Goal: Transaction & Acquisition: Purchase product/service

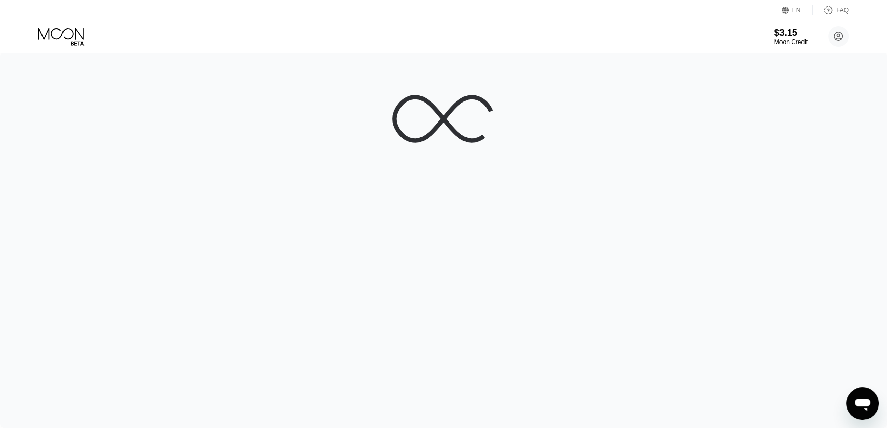
click at [867, 398] on icon "Mesajlaşma penceresini aç" at bounding box center [862, 403] width 18 height 18
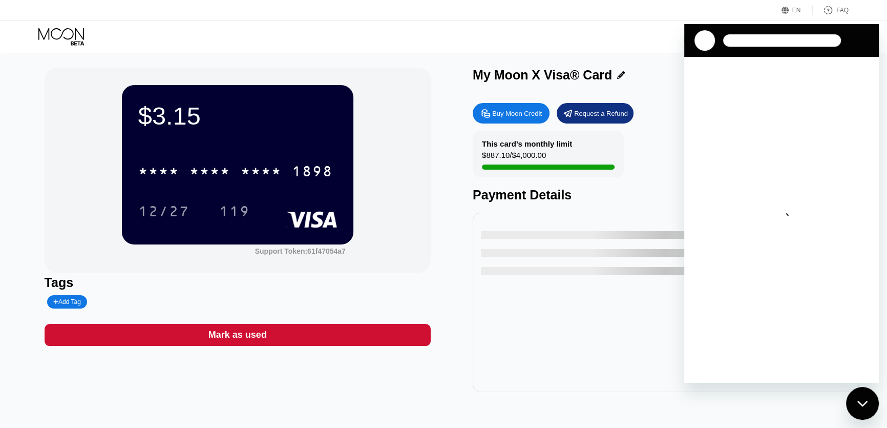
click at [866, 400] on icon "Mesajlaşma penceresini kapat" at bounding box center [862, 403] width 11 height 7
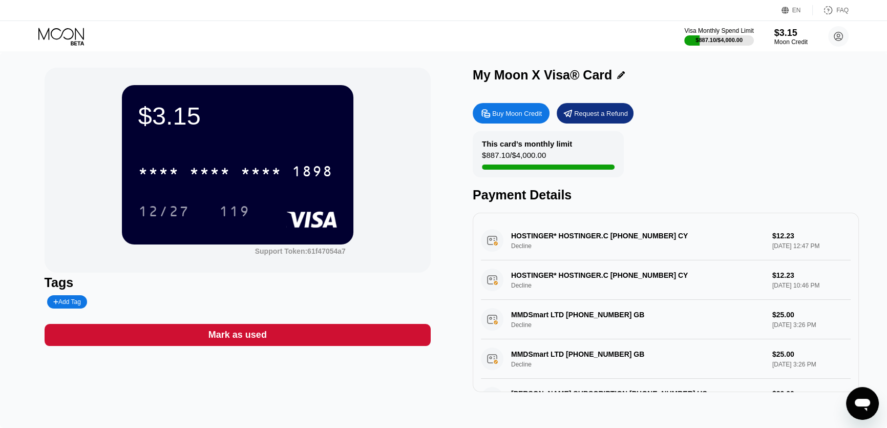
drag, startPoint x: 464, startPoint y: 36, endPoint x: 458, endPoint y: 36, distance: 6.1
click at [454, 36] on div "Visa Monthly Spend Limit $887.10 / $4,000.00 $3.15 Moon Credit Barlas Parlak ba…" at bounding box center [443, 36] width 887 height 31
drag, startPoint x: 459, startPoint y: 36, endPoint x: 421, endPoint y: 35, distance: 37.4
click at [421, 35] on div "Visa Monthly Spend Limit $887.10 / $4,000.00 $3.15 Moon Credit Barlas Parlak ba…" at bounding box center [443, 36] width 887 height 31
type textarea "x"
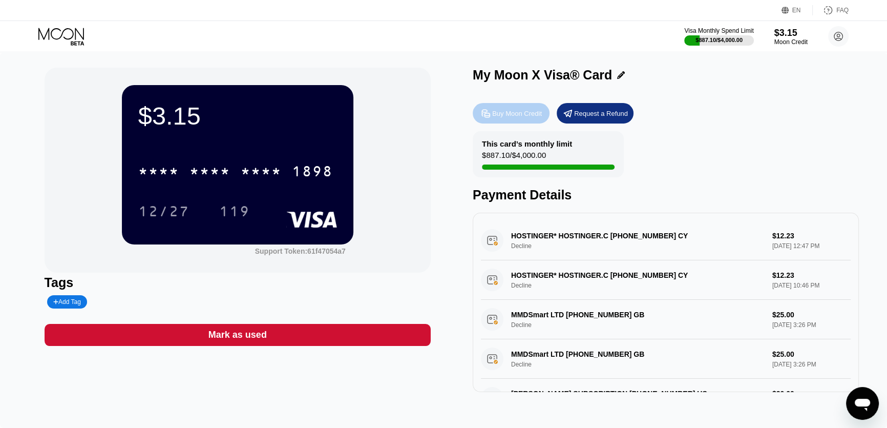
click at [519, 110] on div "Buy Moon Credit" at bounding box center [511, 113] width 77 height 20
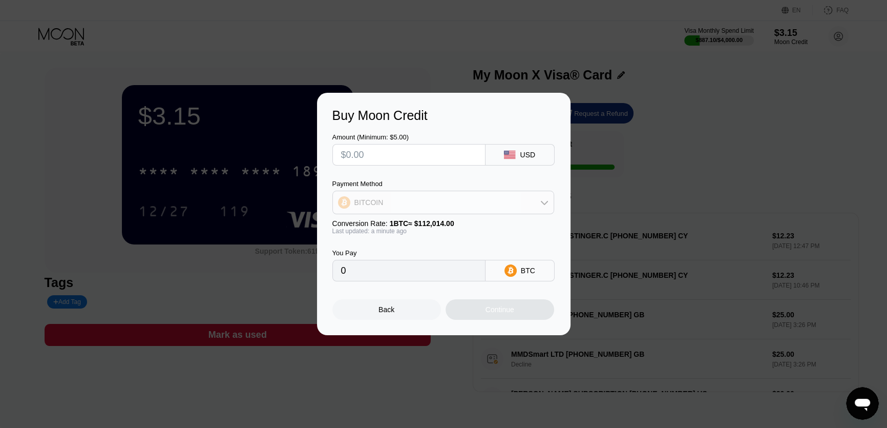
click at [505, 207] on div "BITCOIN" at bounding box center [443, 202] width 221 height 20
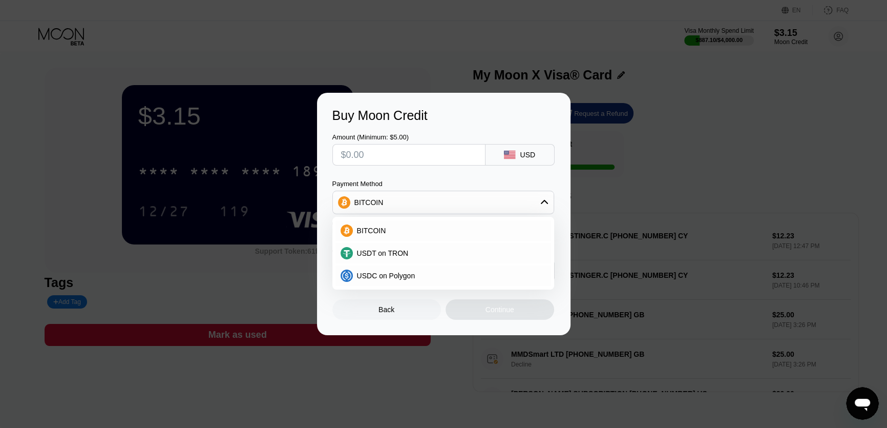
click at [508, 203] on div "BITCOIN" at bounding box center [443, 202] width 221 height 20
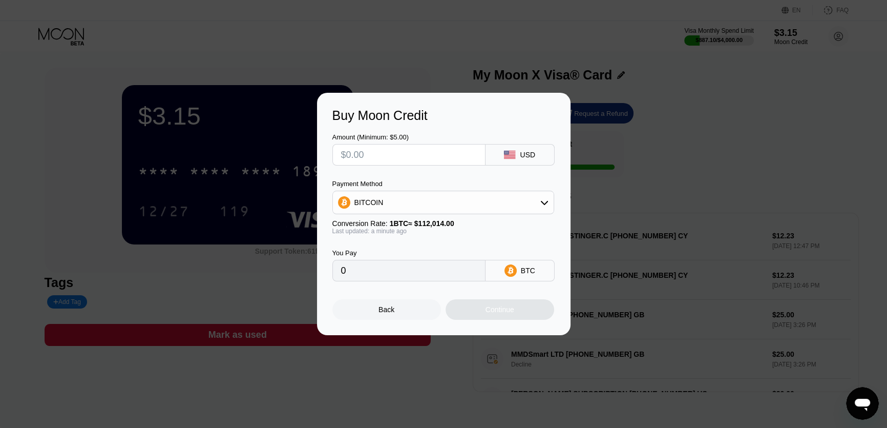
drag, startPoint x: 476, startPoint y: 179, endPoint x: 447, endPoint y: 175, distance: 28.4
click at [447, 175] on div "Amount (Minimum: $5.00) USD Payment Method BITCOIN Conversion Rate: 1 BTC ≈ $11…" at bounding box center [443, 202] width 223 height 158
drag, startPoint x: 445, startPoint y: 154, endPoint x: 434, endPoint y: 154, distance: 10.8
click at [434, 154] on input "text" at bounding box center [409, 154] width 136 height 20
drag, startPoint x: 438, startPoint y: 152, endPoint x: 407, endPoint y: 151, distance: 30.7
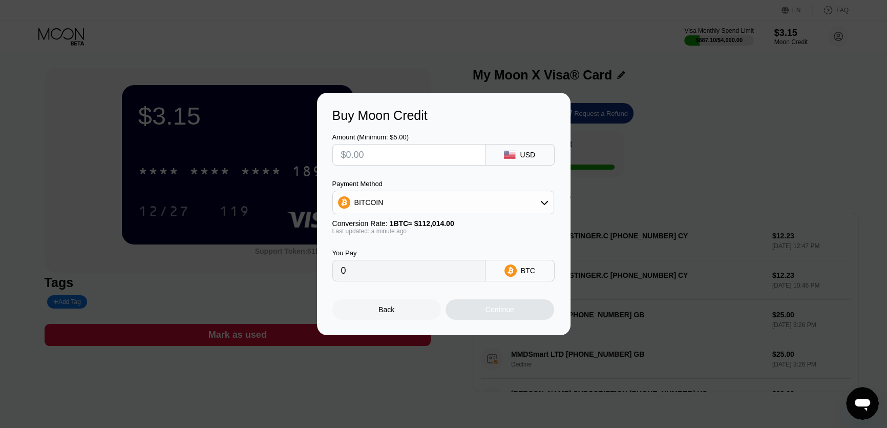
click at [399, 152] on input "text" at bounding box center [409, 154] width 136 height 20
drag, startPoint x: 409, startPoint y: 151, endPoint x: 395, endPoint y: 152, distance: 13.8
click at [395, 152] on input "text" at bounding box center [409, 154] width 136 height 20
click at [392, 151] on input "text" at bounding box center [409, 154] width 136 height 20
drag, startPoint x: 399, startPoint y: 151, endPoint x: 386, endPoint y: 151, distance: 13.3
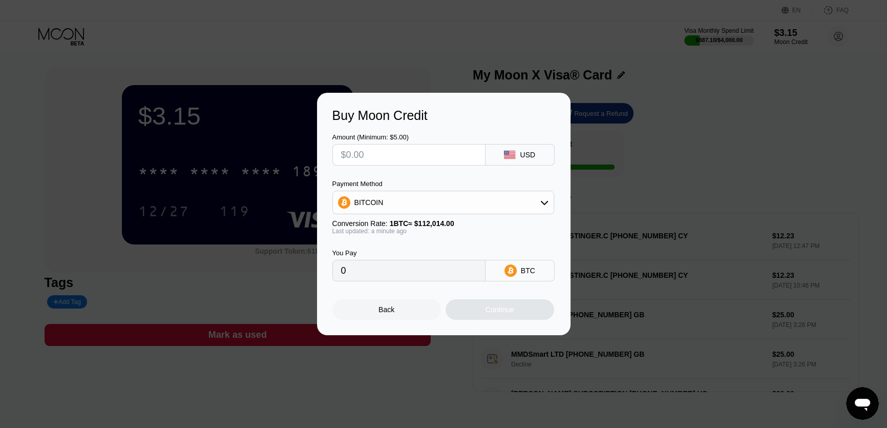
click at [386, 151] on input "text" at bounding box center [409, 154] width 136 height 20
click at [389, 150] on input "text" at bounding box center [409, 154] width 136 height 20
drag, startPoint x: 389, startPoint y: 150, endPoint x: 384, endPoint y: 151, distance: 5.2
click at [384, 151] on input "text" at bounding box center [409, 154] width 136 height 20
drag, startPoint x: 391, startPoint y: 152, endPoint x: 380, endPoint y: 150, distance: 11.4
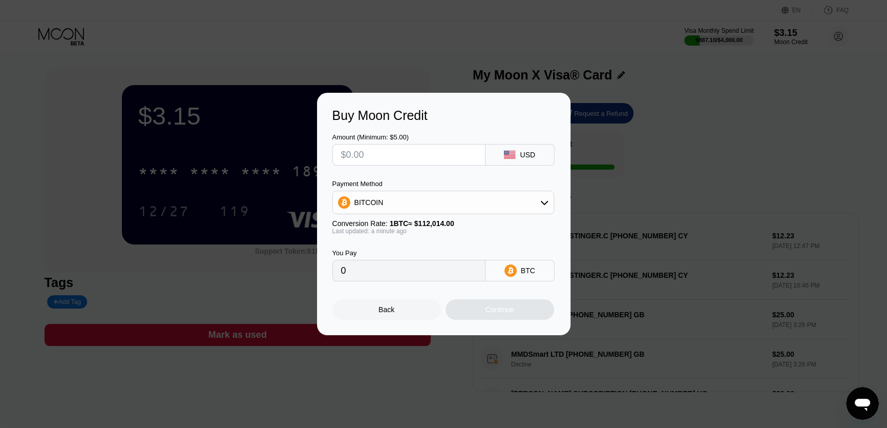
click at [380, 150] on input "text" at bounding box center [409, 154] width 136 height 20
drag, startPoint x: 397, startPoint y: 150, endPoint x: 384, endPoint y: 150, distance: 13.3
click at [383, 150] on input "text" at bounding box center [409, 154] width 136 height 20
click at [390, 151] on input "text" at bounding box center [409, 154] width 136 height 20
drag, startPoint x: 400, startPoint y: 153, endPoint x: 392, endPoint y: 153, distance: 8.7
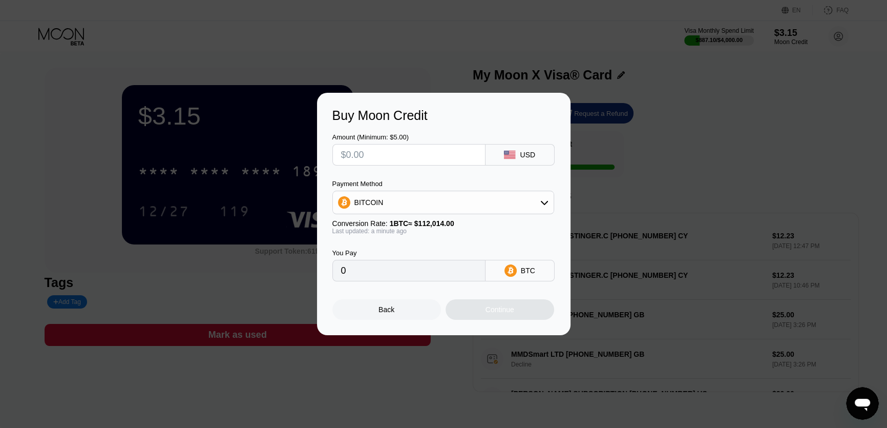
click at [392, 153] on input "text" at bounding box center [409, 154] width 136 height 20
type input "$30"
type input "0.00026783"
type input "$30"
click at [528, 310] on div "Continue" at bounding box center [499, 309] width 109 height 20
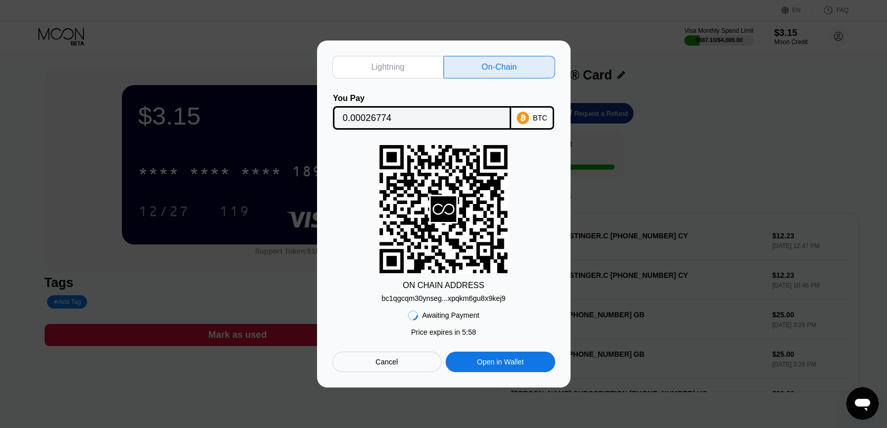
click at [481, 298] on div "bc1qgcqm30ynseg...xpqkm6gu8x9kej9" at bounding box center [443, 298] width 124 height 8
click at [383, 122] on input "0.00026774" at bounding box center [422, 118] width 159 height 20
type textarea "x"
click at [222, 51] on div "Lightning On-Chain You Pay 0.00026774 BTC ON CHAIN ADDRESS bc1qgcqm30ynseg...xp…" at bounding box center [443, 213] width 887 height 347
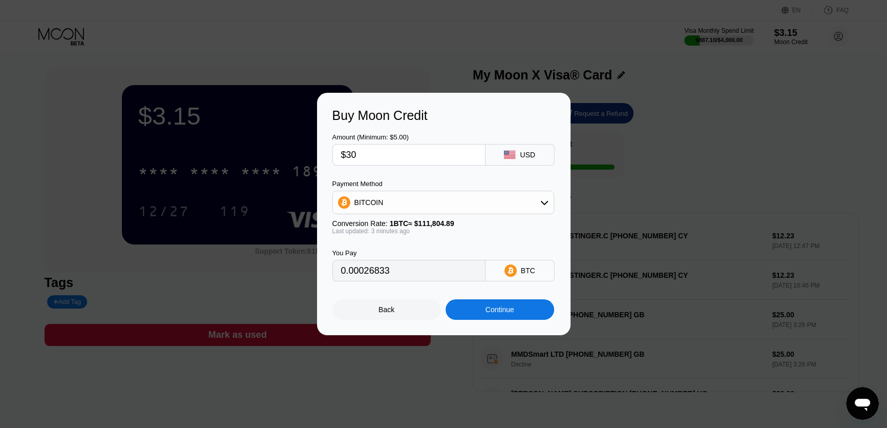
type input "0.00026817"
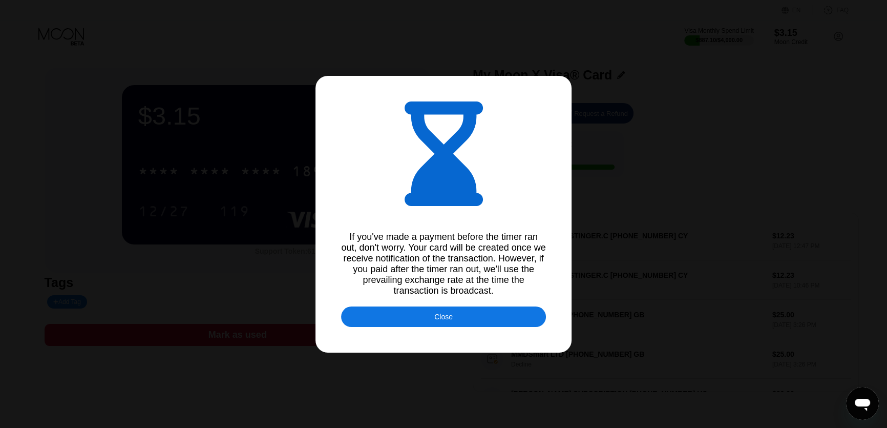
type textarea "x"
drag, startPoint x: 348, startPoint y: 232, endPoint x: 531, endPoint y: 301, distance: 195.9
click at [531, 301] on div "If you've made a payment before the timer ran out, don't worry. Your card will …" at bounding box center [443, 214] width 887 height 428
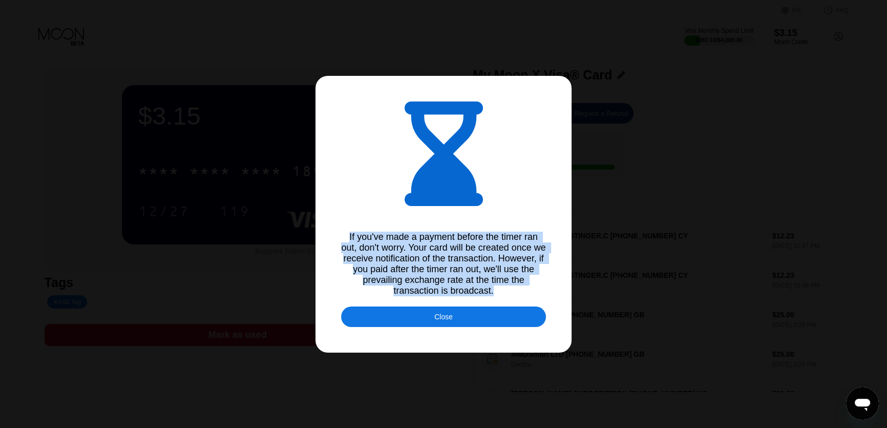
drag, startPoint x: 507, startPoint y: 297, endPoint x: 348, endPoint y: 227, distance: 173.8
click at [348, 231] on div "If you've made a payment before the timer ran out, don't worry. Your card will …" at bounding box center [443, 263] width 205 height 65
click at [454, 314] on div "Close" at bounding box center [443, 316] width 205 height 20
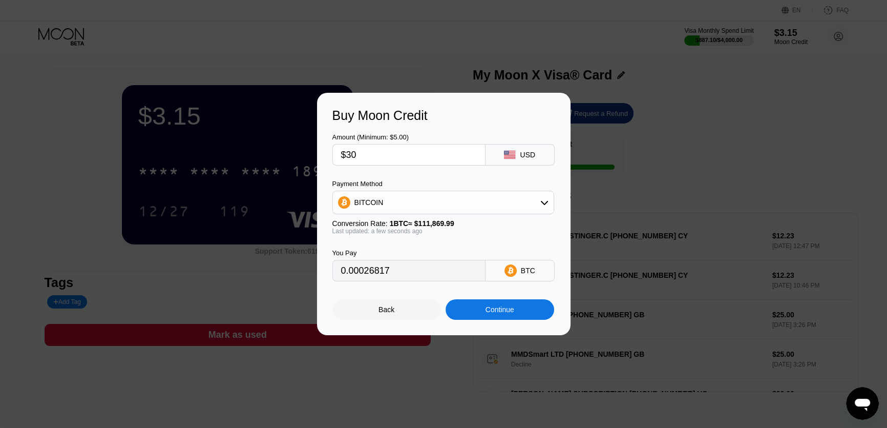
click at [378, 313] on div "Back" at bounding box center [386, 309] width 16 height 8
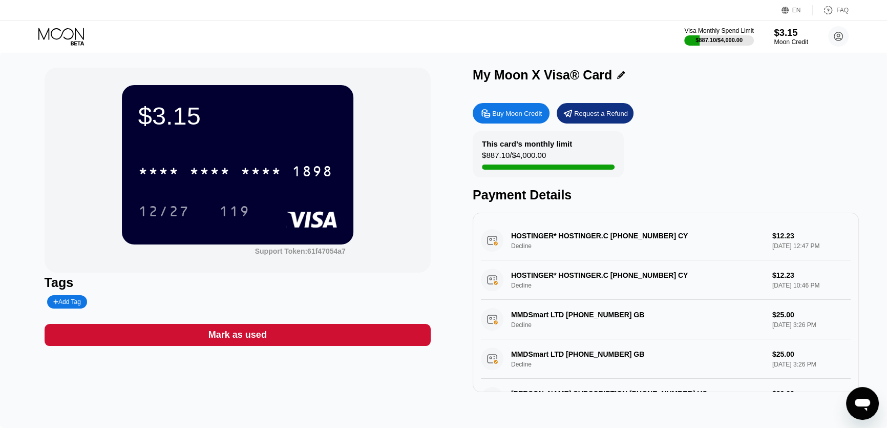
click at [794, 27] on div "$3.15" at bounding box center [791, 32] width 34 height 11
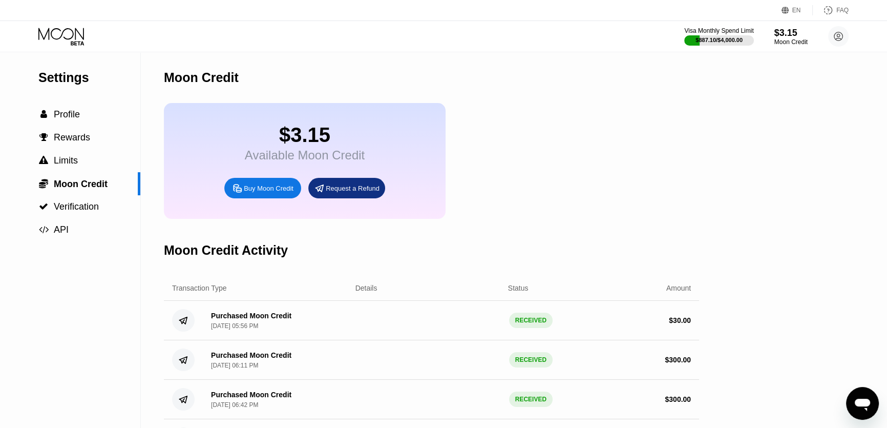
drag, startPoint x: 634, startPoint y: 174, endPoint x: 590, endPoint y: 161, distance: 46.5
click at [573, 166] on div "$3.15 Available Moon Credit Buy Moon Credit Request a Refund" at bounding box center [431, 161] width 535 height 116
drag, startPoint x: 594, startPoint y: 160, endPoint x: 578, endPoint y: 157, distance: 16.1
click at [570, 159] on div "$3.15 Available Moon Credit Buy Moon Credit Request a Refund" at bounding box center [431, 161] width 535 height 116
drag, startPoint x: 579, startPoint y: 157, endPoint x: 565, endPoint y: 155, distance: 13.5
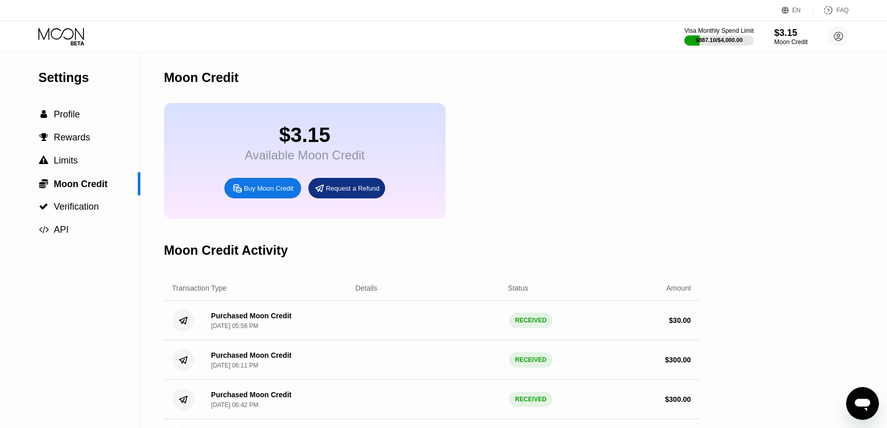
click at [557, 158] on div "$3.15 Available Moon Credit Buy Moon Credit Request a Refund" at bounding box center [431, 161] width 535 height 116
drag, startPoint x: 570, startPoint y: 154, endPoint x: 550, endPoint y: 156, distance: 20.6
click at [550, 156] on div "$3.15 Available Moon Credit Buy Moon Credit Request a Refund" at bounding box center [431, 161] width 535 height 116
drag, startPoint x: 552, startPoint y: 154, endPoint x: 509, endPoint y: 152, distance: 43.6
click at [509, 152] on div "$3.15 Available Moon Credit Buy Moon Credit Request a Refund" at bounding box center [431, 161] width 535 height 116
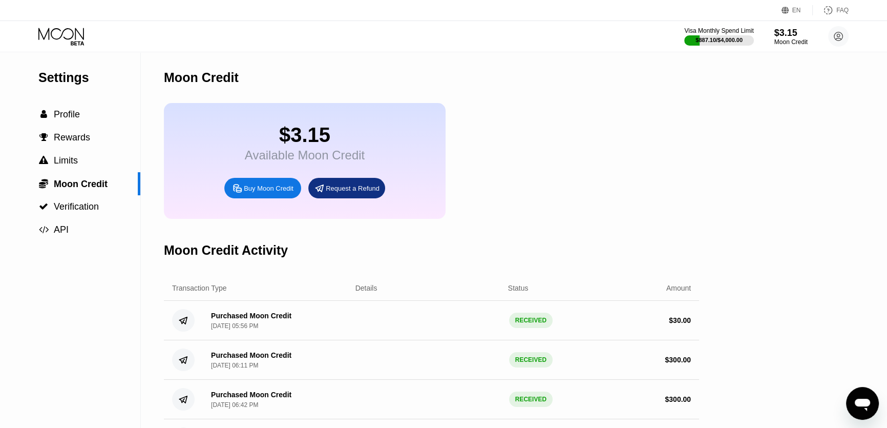
drag, startPoint x: 546, startPoint y: 154, endPoint x: 526, endPoint y: 153, distance: 20.0
click at [526, 153] on div "$3.15 Available Moon Credit Buy Moon Credit Request a Refund" at bounding box center [431, 161] width 535 height 116
click at [777, 45] on div "Moon Credit" at bounding box center [790, 41] width 33 height 7
click at [785, 36] on div "$3.15" at bounding box center [791, 32] width 34 height 11
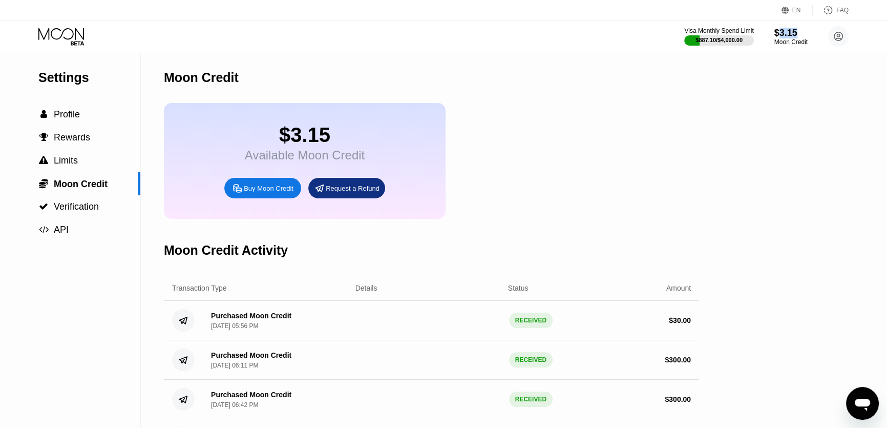
click at [72, 37] on icon at bounding box center [61, 34] width 46 height 12
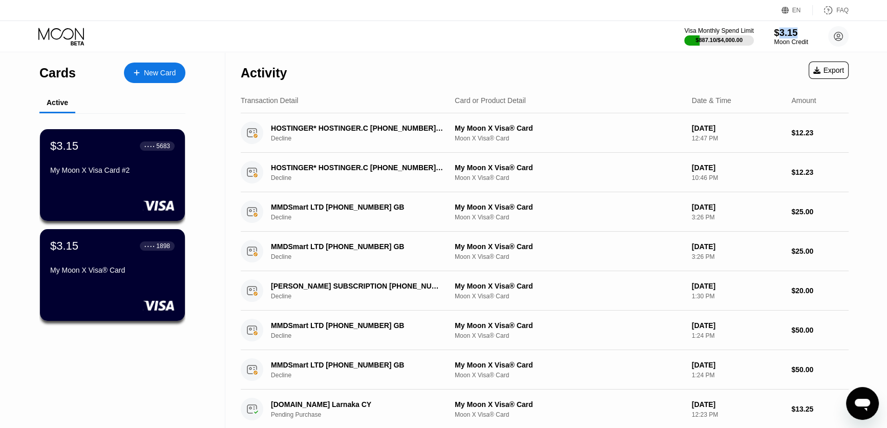
click at [780, 37] on div "$3.15" at bounding box center [791, 32] width 34 height 11
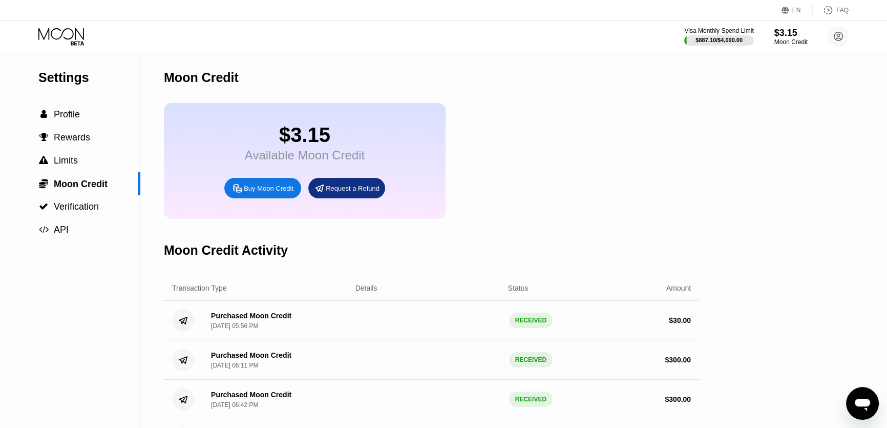
click at [579, 148] on div "$3.15 Available Moon Credit Buy Moon Credit Request a Refund" at bounding box center [431, 161] width 535 height 116
click at [861, 387] on iframe at bounding box center [862, 403] width 33 height 33
click at [865, 396] on icon "Mesajlaşma penceresini aç" at bounding box center [862, 403] width 18 height 18
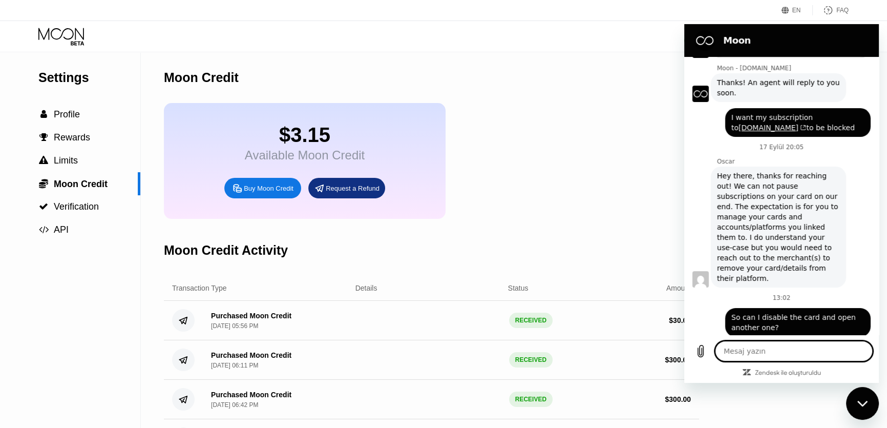
scroll to position [288, 0]
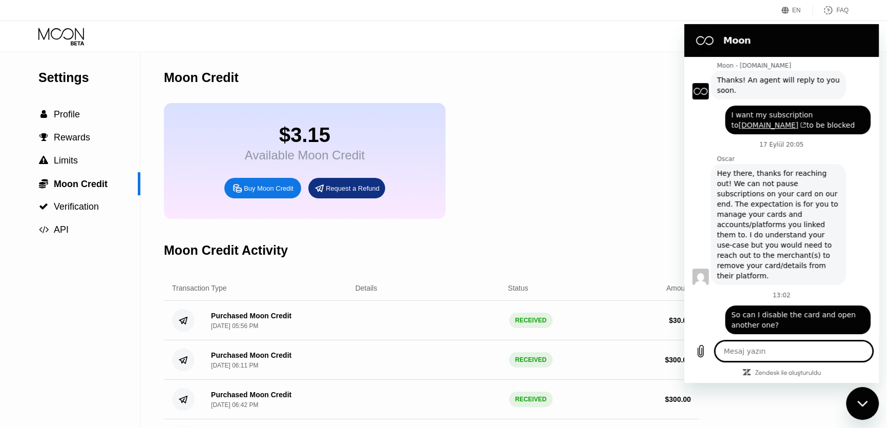
click at [866, 400] on div "Mesajlaşma penceresini kapat" at bounding box center [862, 403] width 31 height 31
type textarea "x"
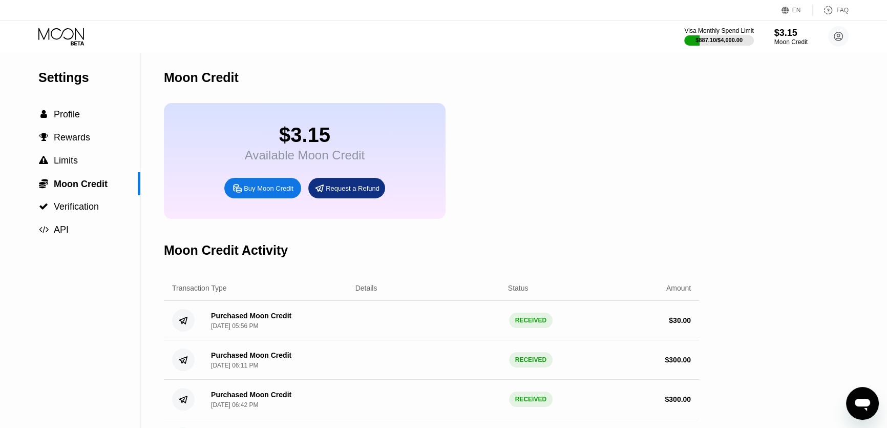
drag, startPoint x: 628, startPoint y: 194, endPoint x: 492, endPoint y: 147, distance: 144.4
click at [492, 147] on div "$3.15 Available Moon Credit Buy Moon Credit Request a Refund" at bounding box center [431, 161] width 535 height 116
drag, startPoint x: 536, startPoint y: 131, endPoint x: 221, endPoint y: 2, distance: 340.3
click at [511, 131] on div "$3.15 Available Moon Credit Buy Moon Credit Request a Refund" at bounding box center [431, 161] width 535 height 116
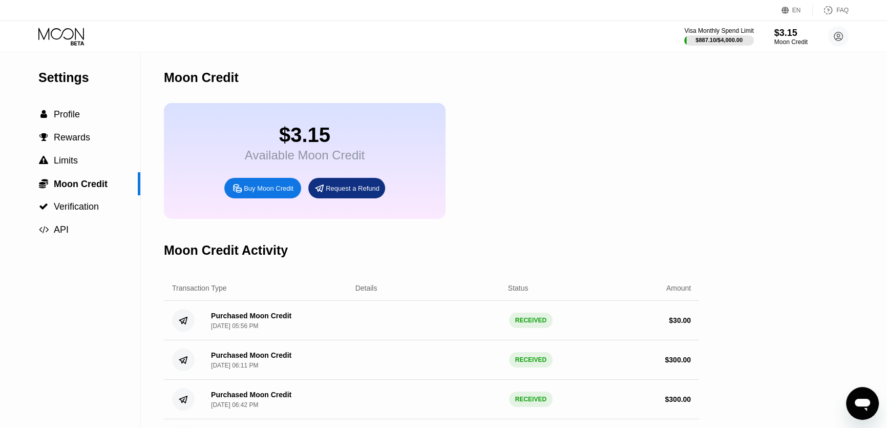
click at [265, 189] on div "Buy Moon Credit" at bounding box center [262, 188] width 77 height 20
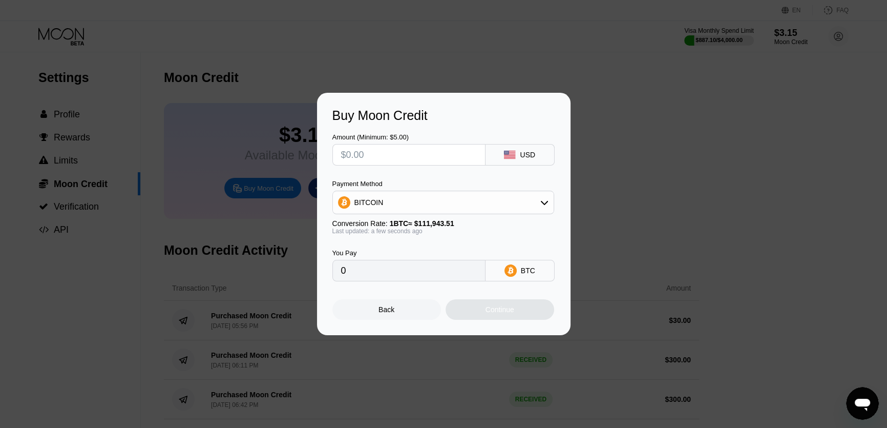
click at [637, 101] on div "Buy Moon Credit Amount (Minimum: $5.00) USD Payment Method BITCOIN Conversion R…" at bounding box center [443, 214] width 887 height 242
click at [575, 155] on div "Buy Moon Credit Amount (Minimum: $5.00) USD Payment Method BITCOIN Conversion R…" at bounding box center [443, 214] width 887 height 242
click at [404, 317] on div "Back" at bounding box center [386, 309] width 109 height 20
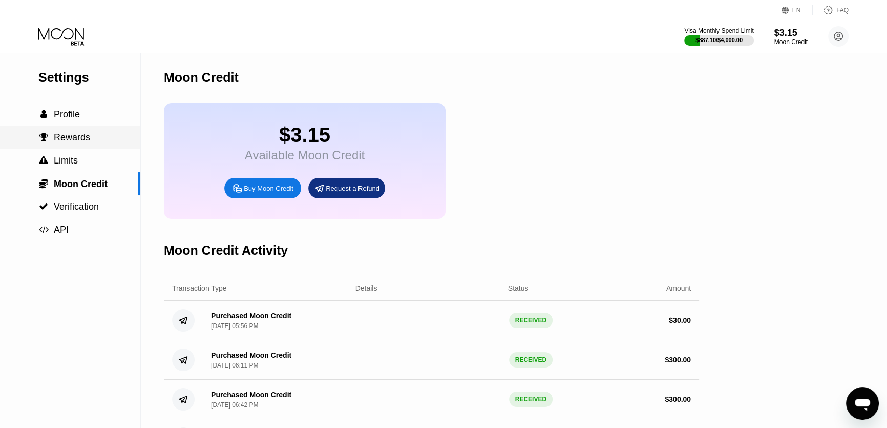
click at [80, 138] on span "Rewards" at bounding box center [72, 137] width 36 height 10
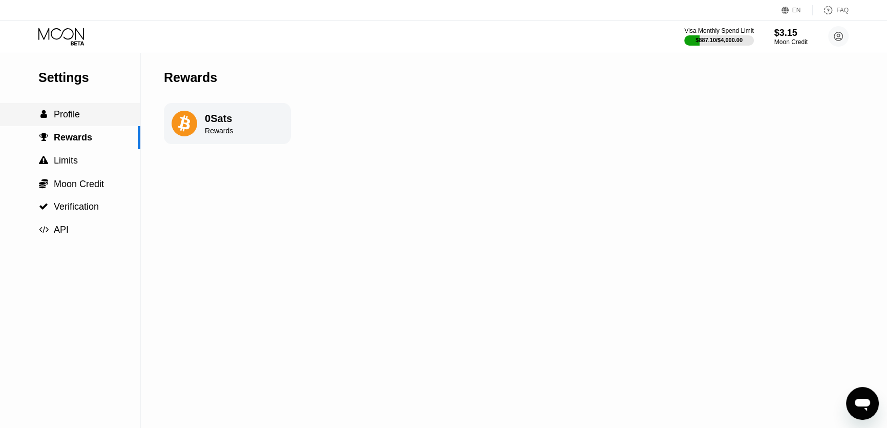
click at [78, 115] on span "Profile" at bounding box center [67, 114] width 26 height 10
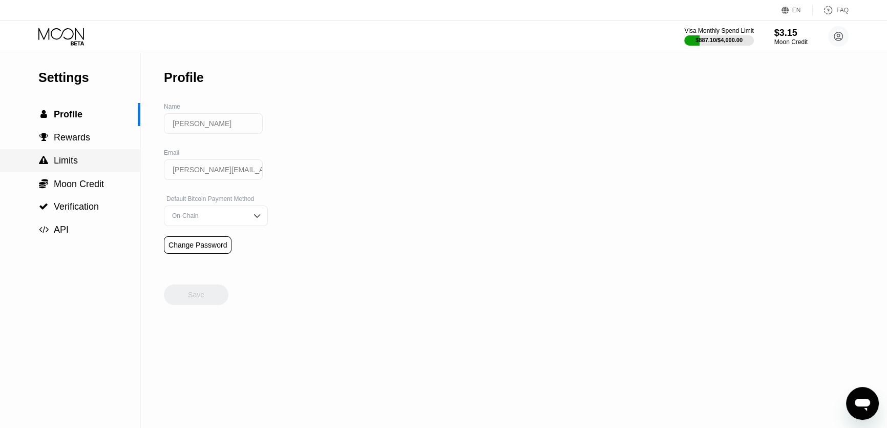
click at [66, 154] on div " Limits" at bounding box center [70, 160] width 140 height 23
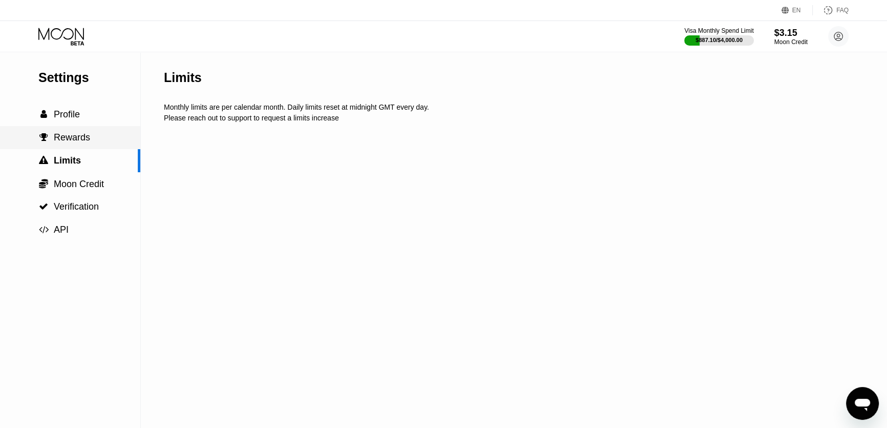
click at [76, 132] on div " Rewards" at bounding box center [70, 137] width 140 height 23
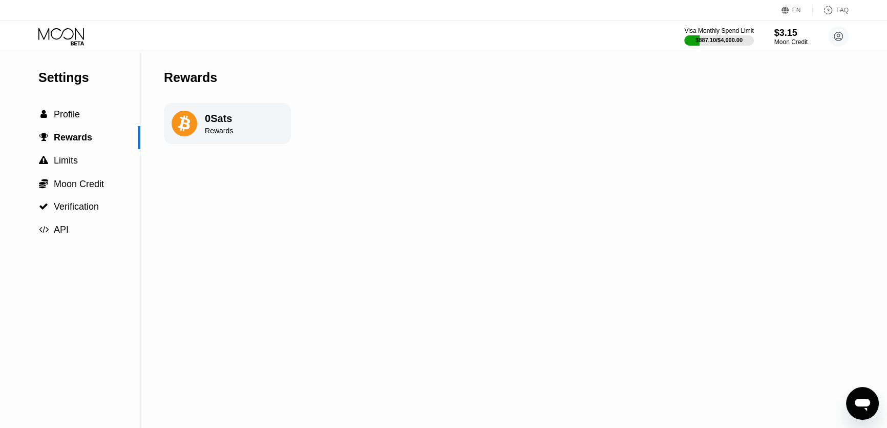
click at [201, 122] on div "0 Sats Rewards" at bounding box center [227, 123] width 127 height 41
click at [55, 164] on span "Limits" at bounding box center [66, 160] width 24 height 10
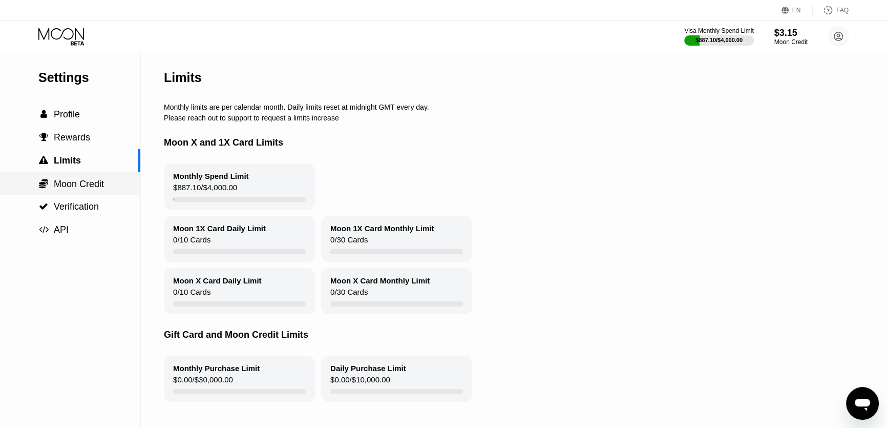
click at [60, 183] on span "Moon Credit" at bounding box center [79, 184] width 50 height 10
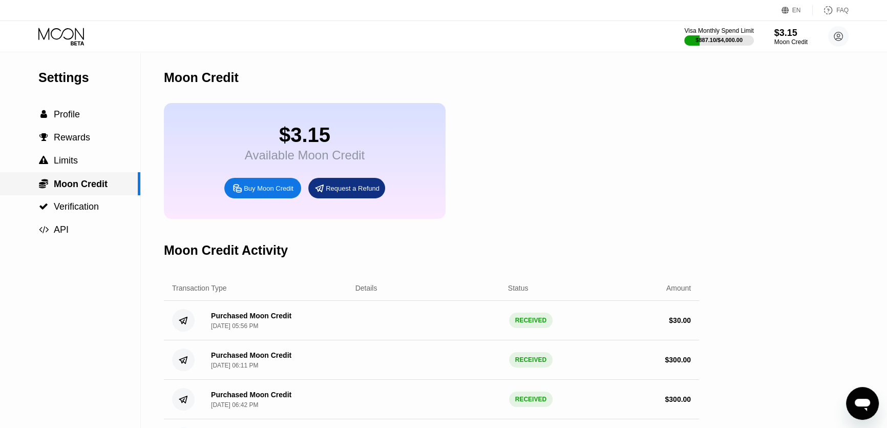
click at [82, 166] on div " Limits" at bounding box center [70, 160] width 140 height 11
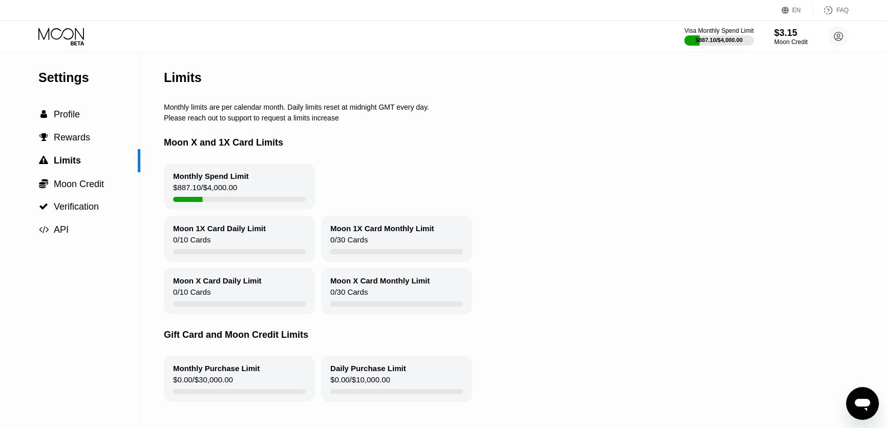
click at [192, 195] on div "$887.10 / $4,000.00" at bounding box center [205, 190] width 64 height 14
click at [220, 146] on div "Moon X and 1X Card Limits" at bounding box center [519, 142] width 710 height 41
drag, startPoint x: 350, startPoint y: 149, endPoint x: 239, endPoint y: 162, distance: 112.3
click at [297, 152] on div "Moon X and 1X Card Limits" at bounding box center [519, 142] width 710 height 41
click at [63, 189] on span "Moon Credit" at bounding box center [79, 184] width 50 height 10
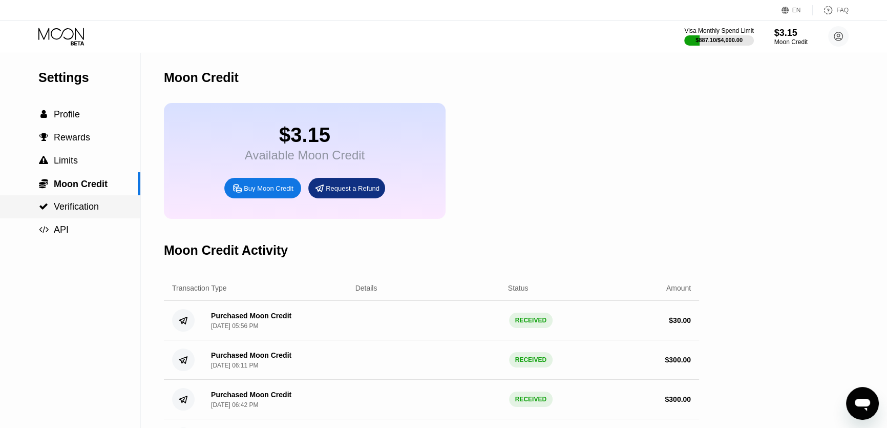
click at [68, 207] on span "Verification" at bounding box center [76, 206] width 45 height 10
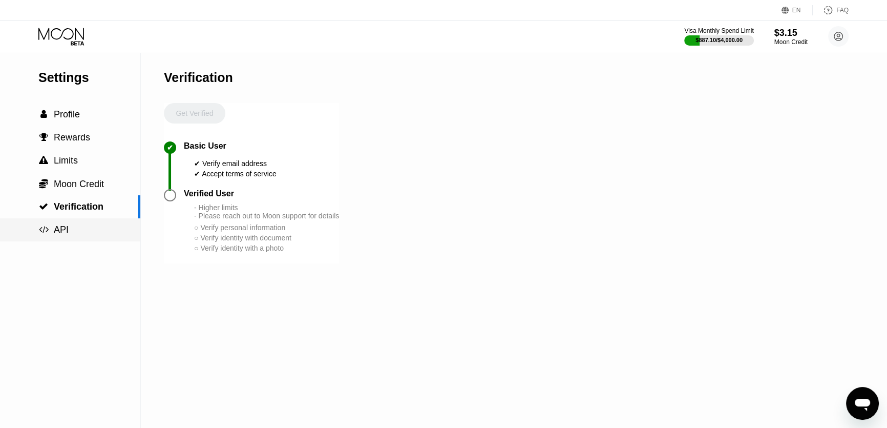
click at [58, 234] on span "API" at bounding box center [61, 229] width 15 height 10
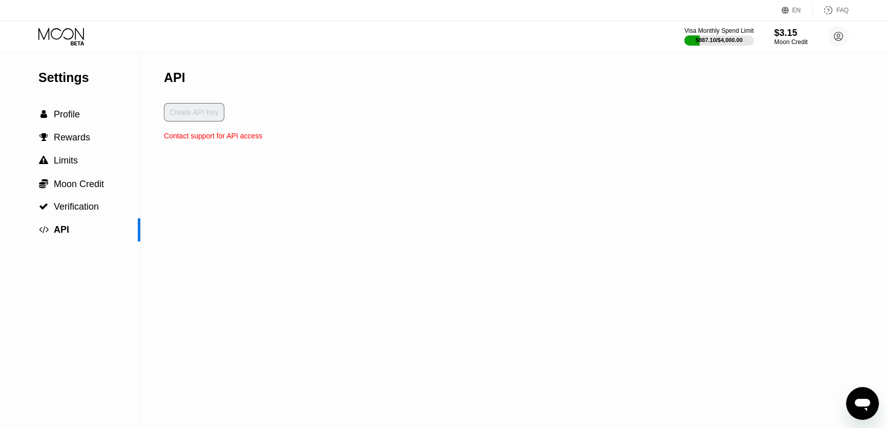
drag, startPoint x: 497, startPoint y: 108, endPoint x: 401, endPoint y: 110, distance: 95.3
click at [432, 108] on div "Settings  Profile  Rewards  Limits  Moon Credit  Verification  API API Cr…" at bounding box center [443, 239] width 887 height 375
drag, startPoint x: 358, startPoint y: 110, endPoint x: 328, endPoint y: 112, distance: 30.8
drag, startPoint x: 328, startPoint y: 112, endPoint x: 334, endPoint y: 109, distance: 6.9
click at [328, 111] on div "Settings  Profile  Rewards  Limits  Moon Credit  Verification  API API Cr…" at bounding box center [443, 239] width 887 height 375
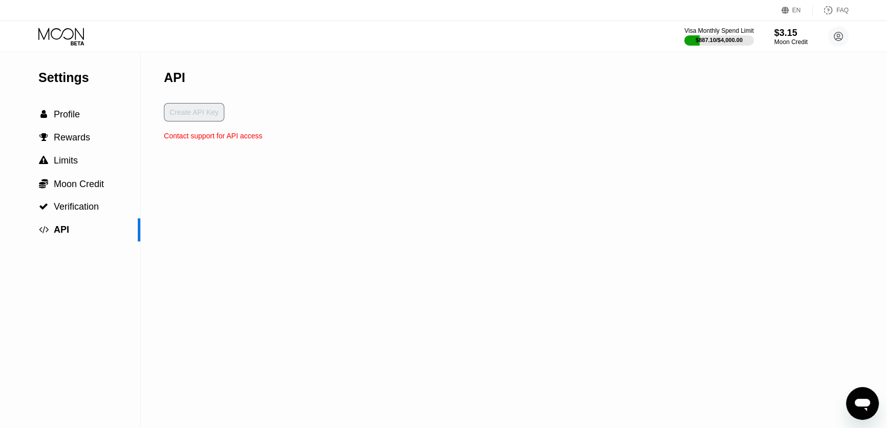
drag, startPoint x: 333, startPoint y: 109, endPoint x: 319, endPoint y: 109, distance: 14.3
click at [319, 109] on div "Settings  Profile  Rewards  Limits  Moon Credit  Verification  API API Cr…" at bounding box center [443, 239] width 887 height 375
drag, startPoint x: 327, startPoint y: 108, endPoint x: 314, endPoint y: 109, distance: 12.9
click at [314, 109] on div "Settings  Profile  Rewards  Limits  Moon Credit  Verification  API API Cr…" at bounding box center [443, 239] width 887 height 375
click at [313, 110] on div "Settings  Profile  Rewards  Limits  Moon Credit  Verification  API API Cr…" at bounding box center [443, 239] width 887 height 375
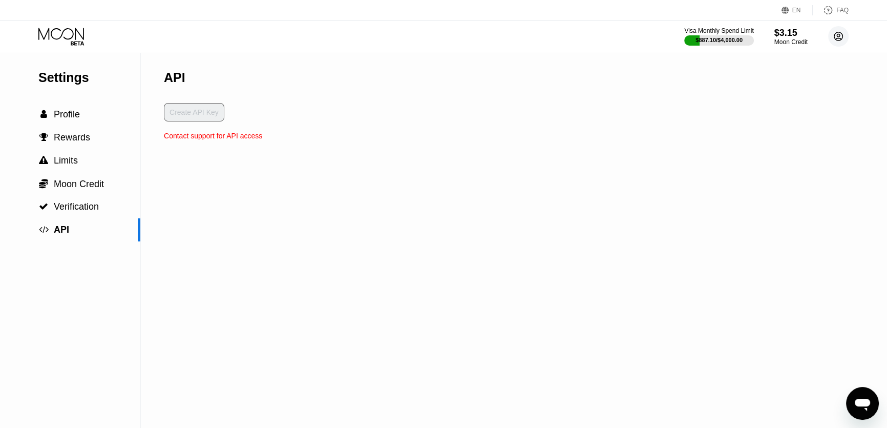
click at [840, 37] on circle at bounding box center [838, 36] width 20 height 20
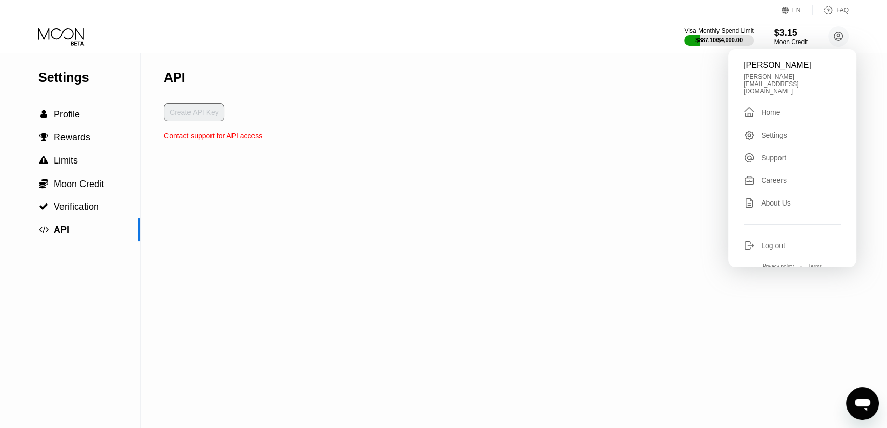
click at [788, 106] on div " Home" at bounding box center [791, 112] width 97 height 12
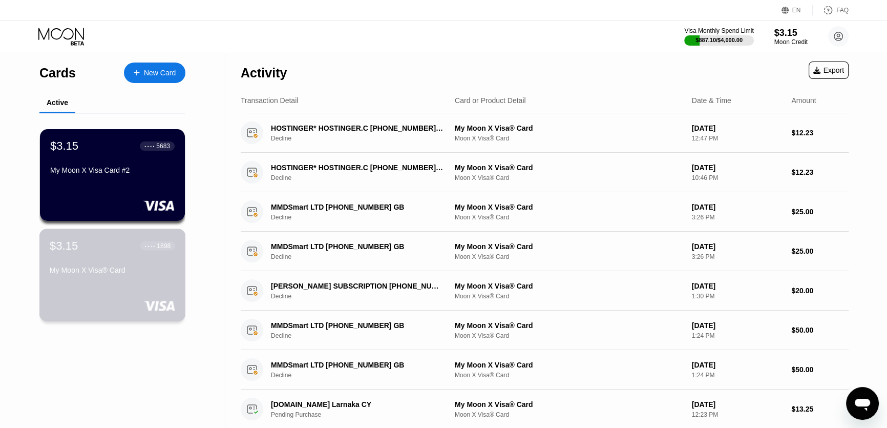
click at [152, 250] on div "● ● ● ● 1898" at bounding box center [157, 245] width 35 height 9
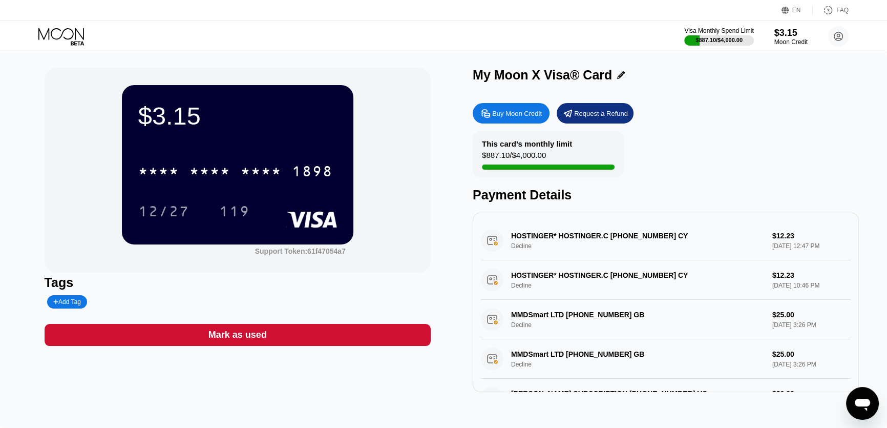
drag, startPoint x: 557, startPoint y: 52, endPoint x: 544, endPoint y: 56, distance: 13.0
click at [541, 56] on div "$3.15 * * * * * * * * * * * * 1898 12/27 119 Support Token: 61f47054a7 Tags Add…" at bounding box center [443, 239] width 887 height 375
drag, startPoint x: 559, startPoint y: 51, endPoint x: 547, endPoint y: 54, distance: 11.6
click at [547, 54] on div "$3.15 * * * * * * * * * * * * 1898 12/27 119 Support Token: 61f47054a7 Tags Add…" at bounding box center [443, 239] width 887 height 375
drag, startPoint x: 555, startPoint y: 51, endPoint x: 525, endPoint y: 54, distance: 29.9
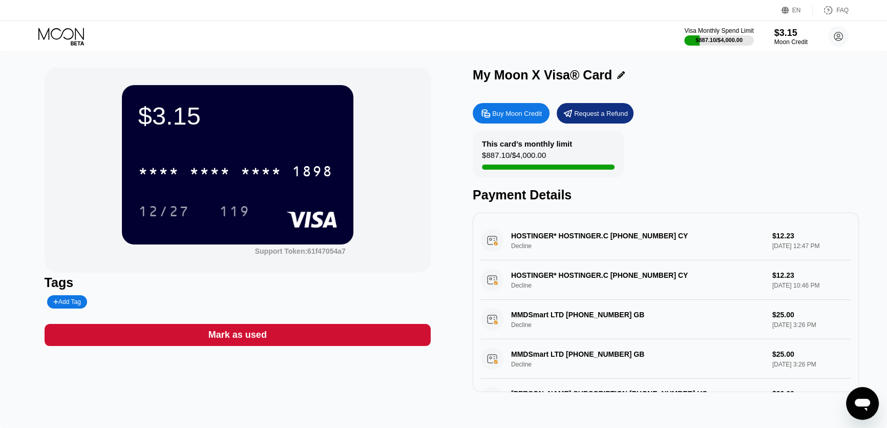
click at [525, 54] on div "$3.15 * * * * * * * * * * * * 1898 12/27 119 Support Token: 61f47054a7 Tags Add…" at bounding box center [443, 239] width 887 height 375
drag, startPoint x: 546, startPoint y: 51, endPoint x: 530, endPoint y: 56, distance: 16.4
click at [525, 56] on div "$3.15 * * * * * * * * * * * * 1898 12/27 119 Support Token: 61f47054a7 Tags Add…" at bounding box center [443, 239] width 887 height 375
click at [551, 55] on div "$3.15 * * * * * * * * * * * * 1898 12/27 119 Support Token: 61f47054a7 Tags Add…" at bounding box center [443, 239] width 887 height 375
click at [552, 55] on div "$3.15 * * * * * * * * * * * * 1898 12/27 119 Support Token: 61f47054a7 Tags Add…" at bounding box center [443, 239] width 887 height 375
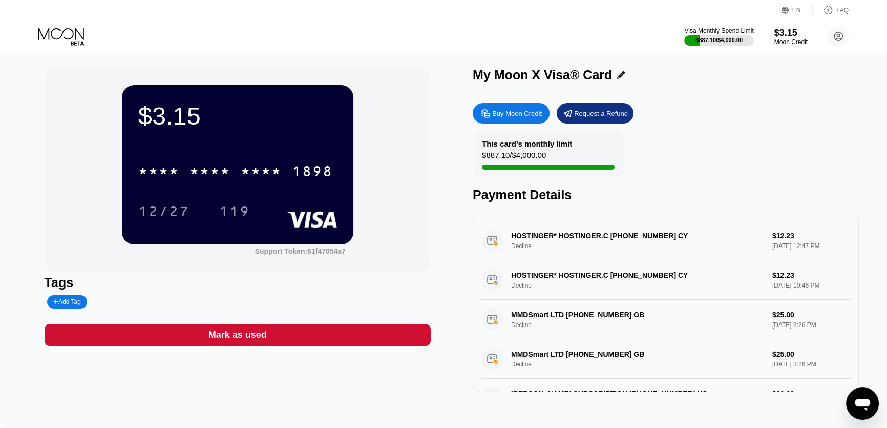
drag, startPoint x: 553, startPoint y: 54, endPoint x: 527, endPoint y: 55, distance: 25.6
click at [527, 55] on div "$3.15 * * * * * * * * * * * * 1898 12/27 119 Support Token: 61f47054a7 Tags Add…" at bounding box center [443, 239] width 887 height 375
click at [790, 40] on div "Moon Credit" at bounding box center [791, 41] width 34 height 7
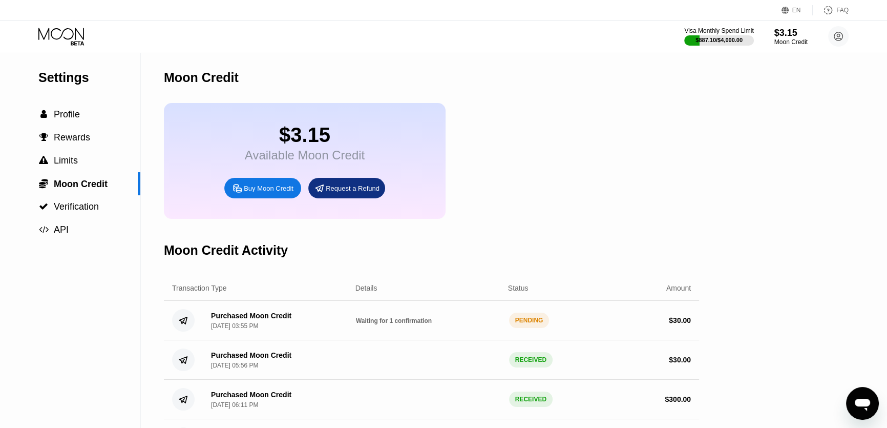
drag, startPoint x: 589, startPoint y: 150, endPoint x: 542, endPoint y: 152, distance: 46.6
click at [542, 152] on div "$3.15 Available Moon Credit Buy Moon Credit Request a Refund" at bounding box center [431, 161] width 535 height 116
drag, startPoint x: 552, startPoint y: 151, endPoint x: 547, endPoint y: 151, distance: 5.6
click at [543, 152] on div "$3.15 Available Moon Credit Buy Moon Credit Request a Refund" at bounding box center [431, 161] width 535 height 116
drag, startPoint x: 547, startPoint y: 151, endPoint x: 531, endPoint y: 153, distance: 15.6
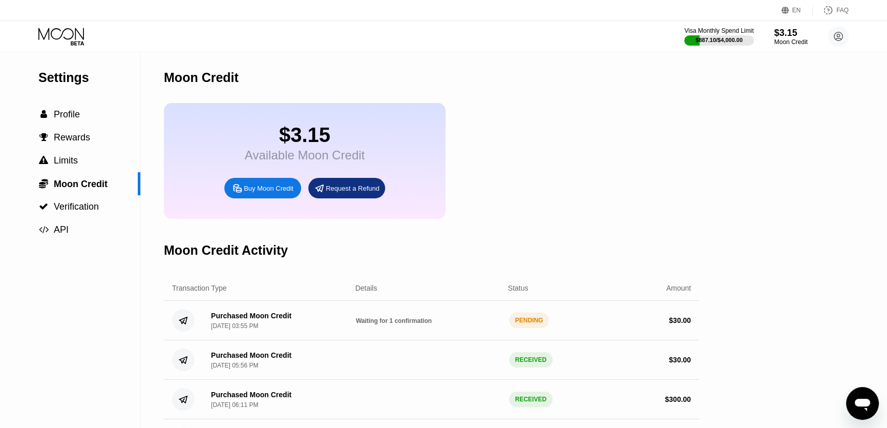
click at [531, 153] on div "$3.15 Available Moon Credit Buy Moon Credit Request a Refund" at bounding box center [431, 161] width 535 height 116
click at [527, 152] on div "$3.15 Available Moon Credit Buy Moon Credit Request a Refund" at bounding box center [431, 161] width 535 height 116
drag, startPoint x: 545, startPoint y: 150, endPoint x: 531, endPoint y: 147, distance: 14.5
click at [531, 147] on div "$3.15 Available Moon Credit Buy Moon Credit Request a Refund" at bounding box center [431, 161] width 535 height 116
drag, startPoint x: 540, startPoint y: 147, endPoint x: 514, endPoint y: 97, distance: 56.8
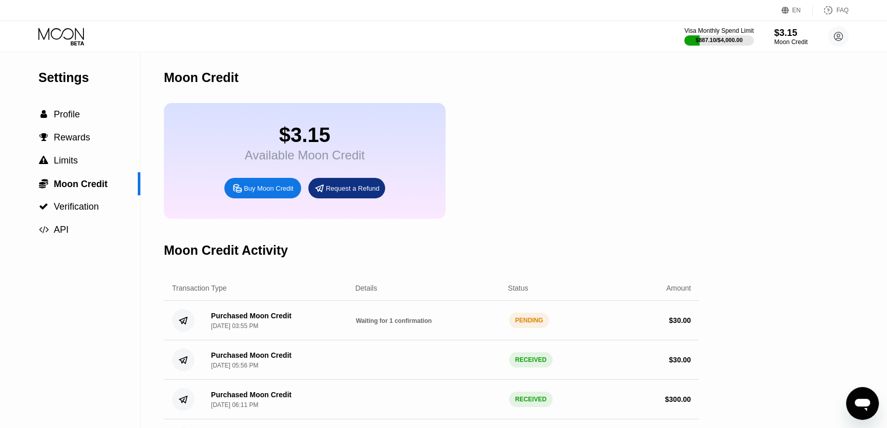
click at [514, 97] on div "Moon Credit" at bounding box center [431, 77] width 535 height 51
drag, startPoint x: 560, startPoint y: 108, endPoint x: 525, endPoint y: 104, distance: 35.5
click at [525, 103] on div "Moon Credit" at bounding box center [431, 77] width 535 height 51
drag, startPoint x: 564, startPoint y: 105, endPoint x: 531, endPoint y: 105, distance: 32.3
click at [531, 105] on div "$3.15 Available Moon Credit Buy Moon Credit Request a Refund" at bounding box center [431, 161] width 535 height 116
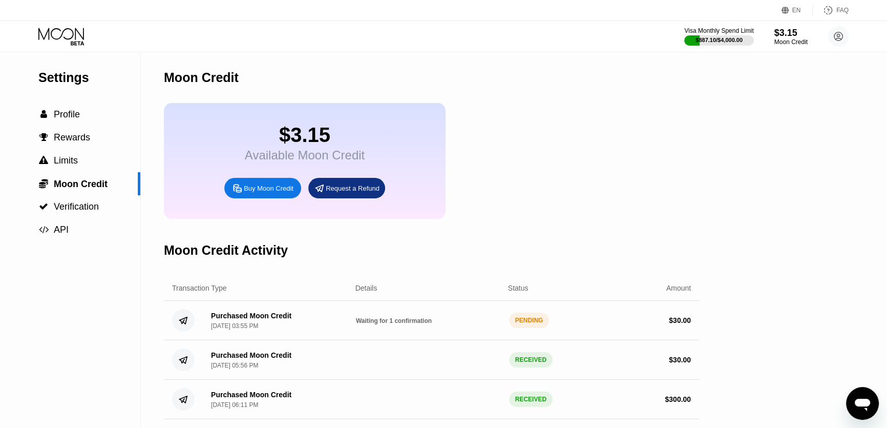
drag, startPoint x: 647, startPoint y: 146, endPoint x: 621, endPoint y: 144, distance: 26.2
click at [569, 144] on div "$3.15 Available Moon Credit Buy Moon Credit Request a Refund" at bounding box center [431, 161] width 535 height 116
drag, startPoint x: 621, startPoint y: 144, endPoint x: 546, endPoint y: 179, distance: 82.7
click at [582, 144] on div "$3.15 Available Moon Credit Buy Moon Credit Request a Refund" at bounding box center [431, 161] width 535 height 116
click at [368, 339] on div "Purchased Moon Credit Sep 23, 2025, 03:55 PM Waiting for 1 confirmation PENDING…" at bounding box center [431, 320] width 535 height 39
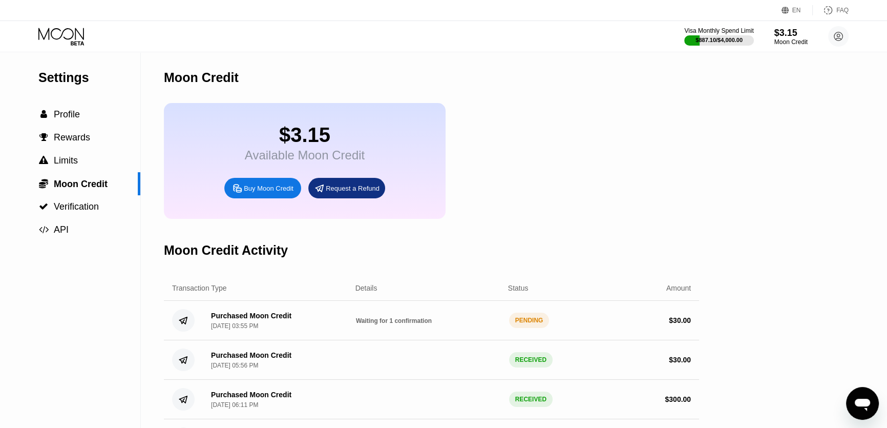
click at [222, 319] on div "Purchased Moon Credit" at bounding box center [251, 315] width 80 height 8
click at [596, 324] on div "$ 30.00" at bounding box center [618, 320] width 145 height 8
click at [688, 324] on div "$ 30.00" at bounding box center [680, 320] width 22 height 8
click at [186, 324] on icon at bounding box center [183, 320] width 8 height 7
click at [245, 319] on div "Purchased Moon Credit" at bounding box center [251, 315] width 80 height 8
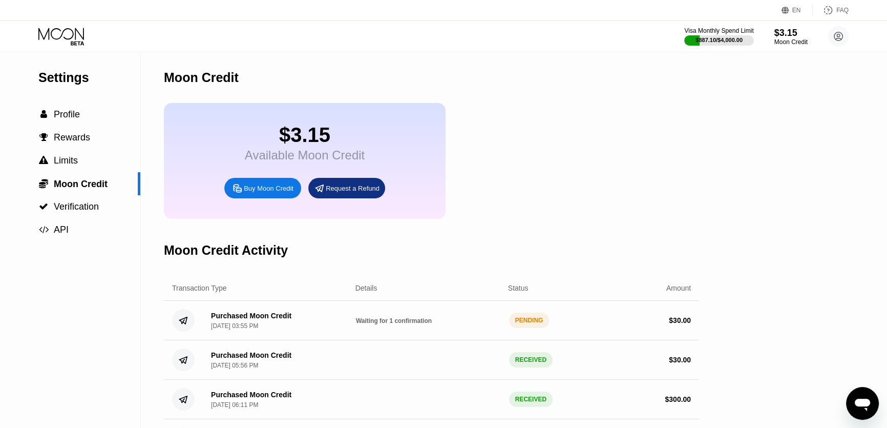
drag, startPoint x: 680, startPoint y: 96, endPoint x: 617, endPoint y: 92, distance: 63.6
click at [617, 93] on div "Moon Credit" at bounding box center [431, 77] width 535 height 51
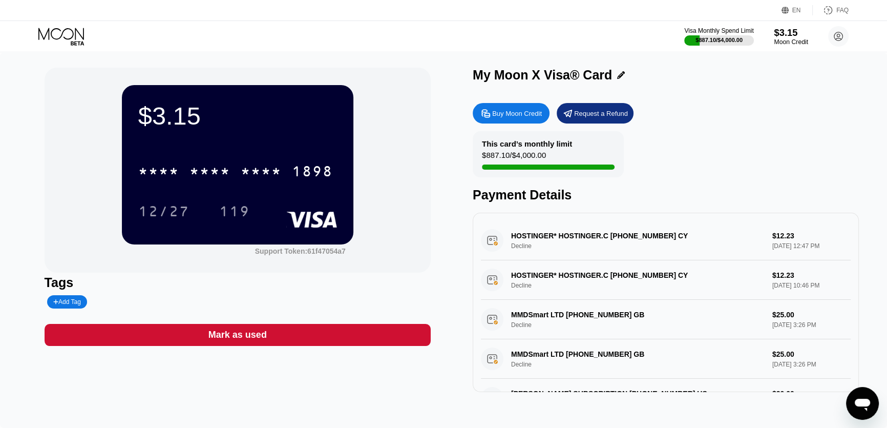
click at [781, 36] on div "$3.15" at bounding box center [791, 32] width 34 height 11
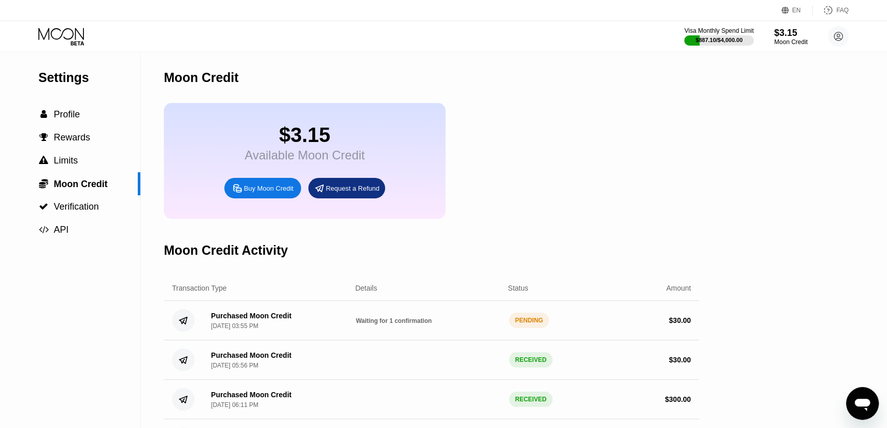
drag, startPoint x: 590, startPoint y: 107, endPoint x: 577, endPoint y: 108, distance: 12.8
click at [565, 108] on div "$3.15 Available Moon Credit Buy Moon Credit Request a Refund" at bounding box center [431, 161] width 535 height 116
drag, startPoint x: 577, startPoint y: 108, endPoint x: 569, endPoint y: 109, distance: 8.3
click at [563, 109] on div "$3.15 Available Moon Credit Buy Moon Credit Request a Refund" at bounding box center [431, 161] width 535 height 116
drag, startPoint x: 569, startPoint y: 109, endPoint x: 549, endPoint y: 108, distance: 19.5
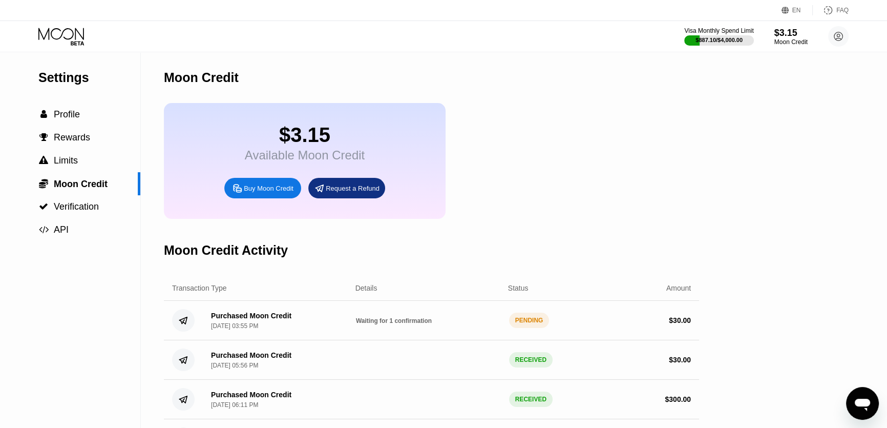
click at [546, 108] on div "$3.15 Available Moon Credit Buy Moon Credit Request a Refund" at bounding box center [431, 161] width 535 height 116
drag, startPoint x: 564, startPoint y: 108, endPoint x: 551, endPoint y: 107, distance: 12.8
click at [552, 108] on div "$3.15 Available Moon Credit Buy Moon Credit Request a Refund" at bounding box center [431, 161] width 535 height 116
click at [868, 398] on icon "Mesajlaşma penceresini aç" at bounding box center [862, 403] width 18 height 18
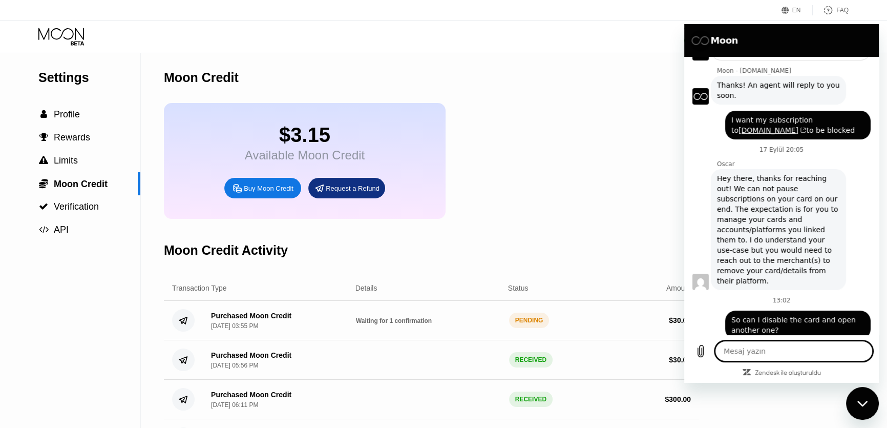
scroll to position [288, 0]
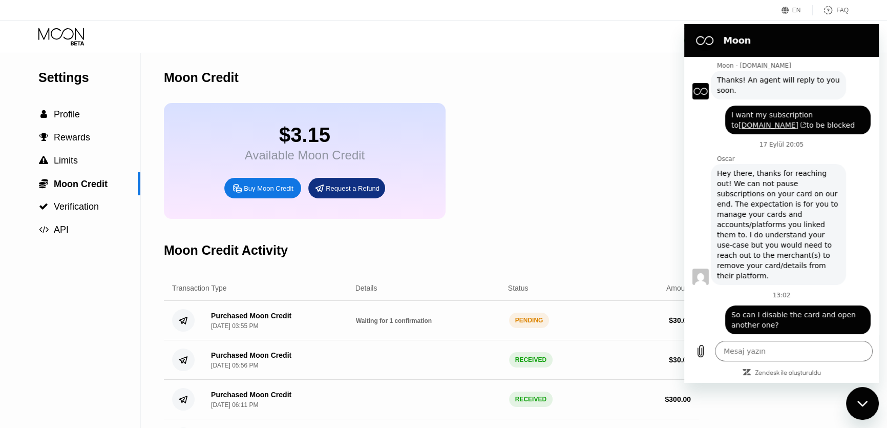
click at [854, 395] on div "Mesajlaşma penceresini kapat" at bounding box center [862, 403] width 31 height 31
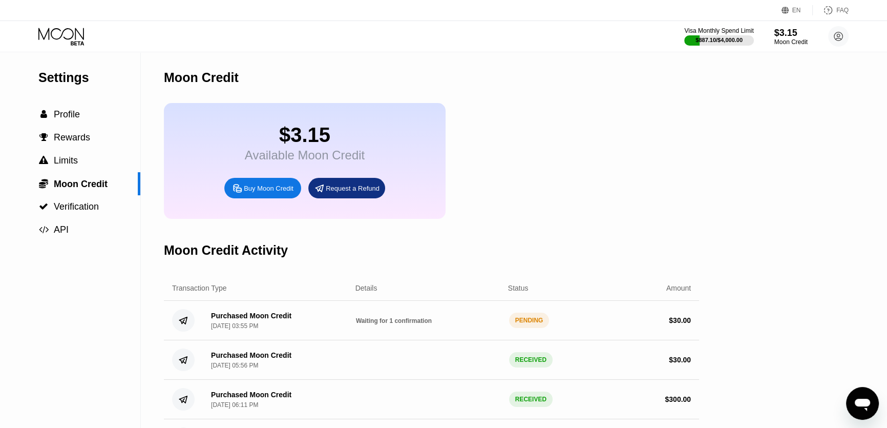
drag, startPoint x: 572, startPoint y: 169, endPoint x: 507, endPoint y: 166, distance: 64.6
click at [507, 166] on div "$3.15 Available Moon Credit Buy Moon Credit Request a Refund" at bounding box center [431, 161] width 535 height 116
drag, startPoint x: 578, startPoint y: 157, endPoint x: 548, endPoint y: 156, distance: 29.2
click at [545, 156] on div "$3.15 Available Moon Credit Buy Moon Credit Request a Refund" at bounding box center [431, 161] width 535 height 116
drag, startPoint x: 601, startPoint y: 154, endPoint x: 570, endPoint y: 154, distance: 30.7
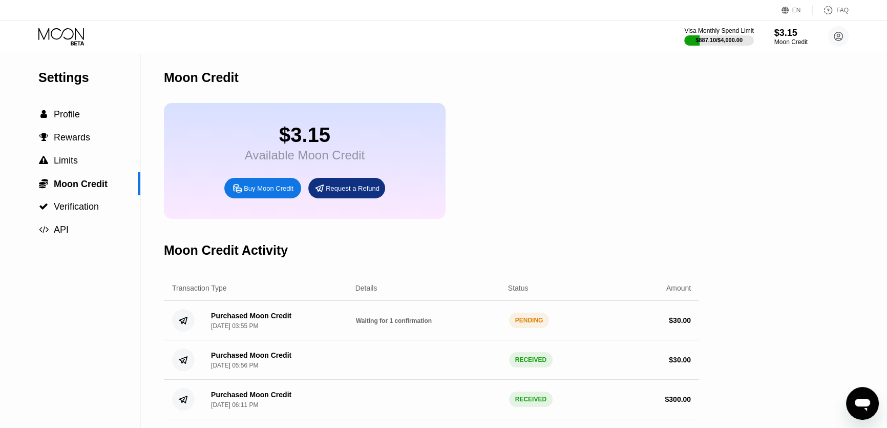
click at [570, 154] on div "$3.15 Available Moon Credit Buy Moon Credit Request a Refund" at bounding box center [431, 161] width 535 height 116
drag, startPoint x: 605, startPoint y: 151, endPoint x: 588, endPoint y: 151, distance: 16.9
click at [588, 151] on div "$3.15 Available Moon Credit Buy Moon Credit Request a Refund" at bounding box center [431, 161] width 535 height 116
drag, startPoint x: 612, startPoint y: 155, endPoint x: 606, endPoint y: 154, distance: 5.7
click at [606, 154] on div "$3.15 Available Moon Credit Buy Moon Credit Request a Refund" at bounding box center [431, 161] width 535 height 116
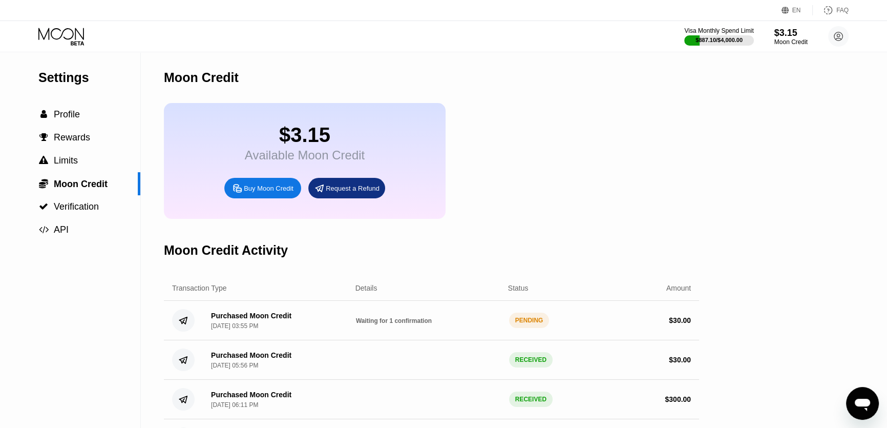
drag, startPoint x: 606, startPoint y: 154, endPoint x: 595, endPoint y: 154, distance: 10.8
click at [595, 154] on div "$3.15 Available Moon Credit Buy Moon Credit Request a Refund" at bounding box center [431, 161] width 535 height 116
drag, startPoint x: 620, startPoint y: 155, endPoint x: 605, endPoint y: 150, distance: 15.7
click at [605, 150] on div "$3.15 Available Moon Credit Buy Moon Credit Request a Refund" at bounding box center [431, 161] width 535 height 116
drag, startPoint x: 601, startPoint y: 151, endPoint x: 576, endPoint y: 151, distance: 25.1
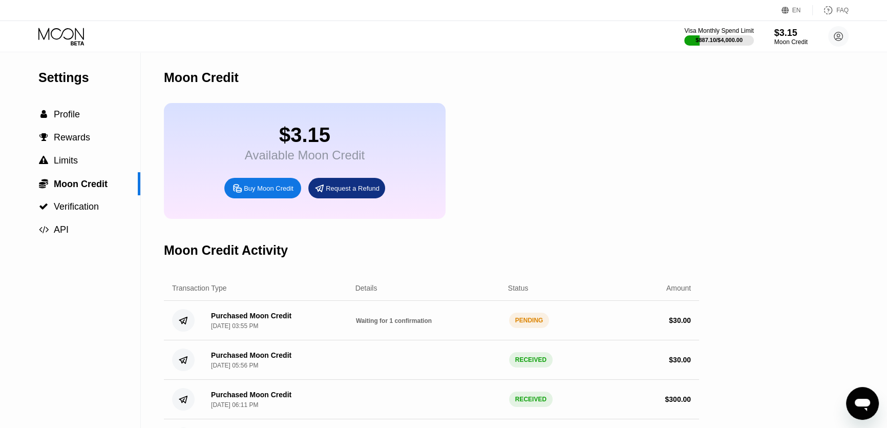
click at [576, 151] on div "$3.15 Available Moon Credit Buy Moon Credit Request a Refund" at bounding box center [431, 161] width 535 height 116
drag, startPoint x: 588, startPoint y: 148, endPoint x: 576, endPoint y: 150, distance: 11.9
click at [574, 150] on div "$3.15 Available Moon Credit Buy Moon Credit Request a Refund" at bounding box center [431, 161] width 535 height 116
drag, startPoint x: 590, startPoint y: 147, endPoint x: 571, endPoint y: 147, distance: 18.9
click at [565, 147] on div "$3.15 Available Moon Credit Buy Moon Credit Request a Refund" at bounding box center [431, 161] width 535 height 116
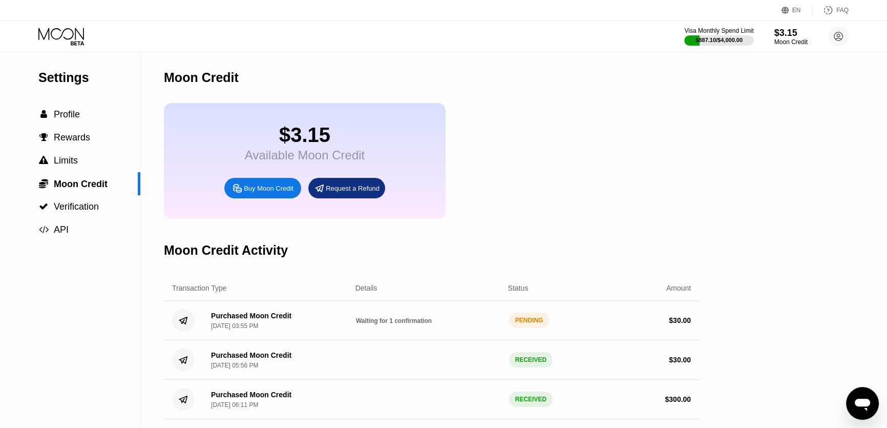
drag, startPoint x: 600, startPoint y: 147, endPoint x: 582, endPoint y: 147, distance: 17.4
click at [555, 147] on div "$3.15 Available Moon Credit Buy Moon Credit Request a Refund" at bounding box center [431, 161] width 535 height 116
drag, startPoint x: 602, startPoint y: 148, endPoint x: 562, endPoint y: 150, distance: 39.9
click at [562, 150] on div "$3.15 Available Moon Credit Buy Moon Credit Request a Refund" at bounding box center [431, 161] width 535 height 116
drag, startPoint x: 580, startPoint y: 146, endPoint x: 543, endPoint y: 148, distance: 37.4
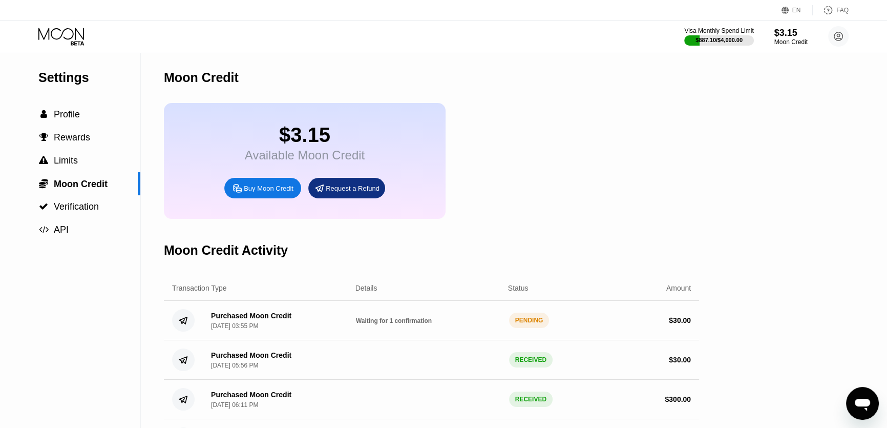
click at [543, 148] on div "$3.15 Available Moon Credit Buy Moon Credit Request a Refund" at bounding box center [431, 161] width 535 height 116
drag, startPoint x: 612, startPoint y: 146, endPoint x: 575, endPoint y: 146, distance: 36.9
click at [575, 146] on div "$3.15 Available Moon Credit Buy Moon Credit Request a Refund" at bounding box center [431, 161] width 535 height 116
drag, startPoint x: 610, startPoint y: 151, endPoint x: 603, endPoint y: 151, distance: 7.2
click at [596, 151] on div "$3.15 Available Moon Credit Buy Moon Credit Request a Refund" at bounding box center [431, 161] width 535 height 116
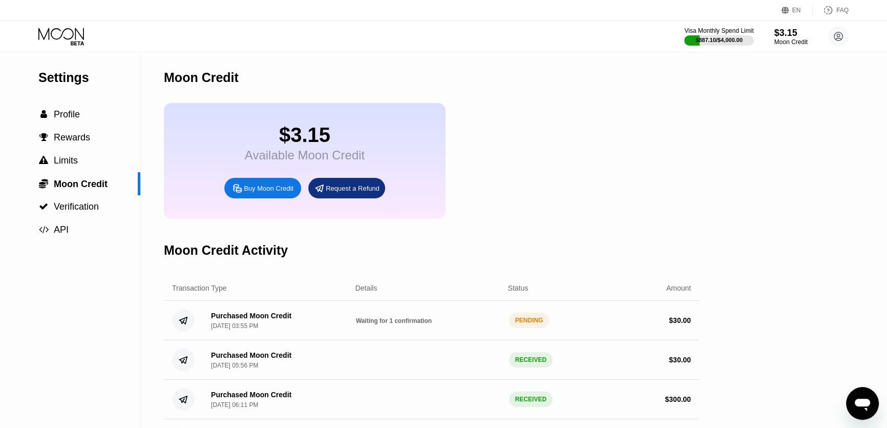
drag, startPoint x: 604, startPoint y: 151, endPoint x: 588, endPoint y: 130, distance: 26.4
click at [579, 131] on div "$3.15 Available Moon Credit Buy Moon Credit Request a Refund" at bounding box center [431, 161] width 535 height 116
drag, startPoint x: 584, startPoint y: 160, endPoint x: 551, endPoint y: 157, distance: 33.4
click at [548, 158] on div "$3.15 Available Moon Credit Buy Moon Credit Request a Refund" at bounding box center [431, 161] width 535 height 116
drag, startPoint x: 561, startPoint y: 154, endPoint x: 555, endPoint y: 154, distance: 6.1
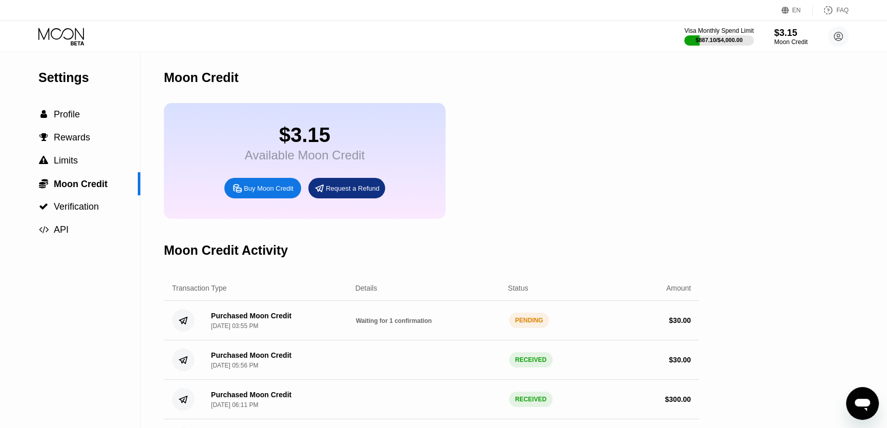
click at [555, 154] on div "$3.15 Available Moon Credit Buy Moon Credit Request a Refund" at bounding box center [431, 161] width 535 height 116
drag, startPoint x: 571, startPoint y: 151, endPoint x: 548, endPoint y: 150, distance: 23.6
click at [546, 151] on div "$3.15 Available Moon Credit Buy Moon Credit Request a Refund" at bounding box center [431, 161] width 535 height 116
drag, startPoint x: 609, startPoint y: 151, endPoint x: 594, endPoint y: 156, distance: 15.9
click at [584, 156] on div "$3.15 Available Moon Credit Buy Moon Credit Request a Refund" at bounding box center [431, 161] width 535 height 116
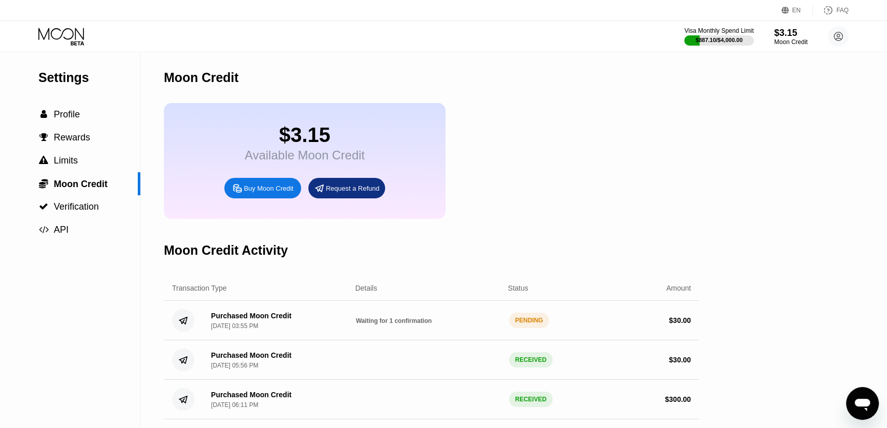
drag, startPoint x: 599, startPoint y: 155, endPoint x: 599, endPoint y: 149, distance: 5.6
click at [577, 152] on div "$3.15 Available Moon Credit Buy Moon Credit Request a Refund" at bounding box center [431, 161] width 535 height 116
drag, startPoint x: 609, startPoint y: 150, endPoint x: 548, endPoint y: 131, distance: 63.8
click at [547, 133] on div "$3.15 Available Moon Credit Buy Moon Credit Request a Refund" at bounding box center [431, 161] width 535 height 116
drag, startPoint x: 615, startPoint y: 146, endPoint x: 608, endPoint y: 142, distance: 8.3
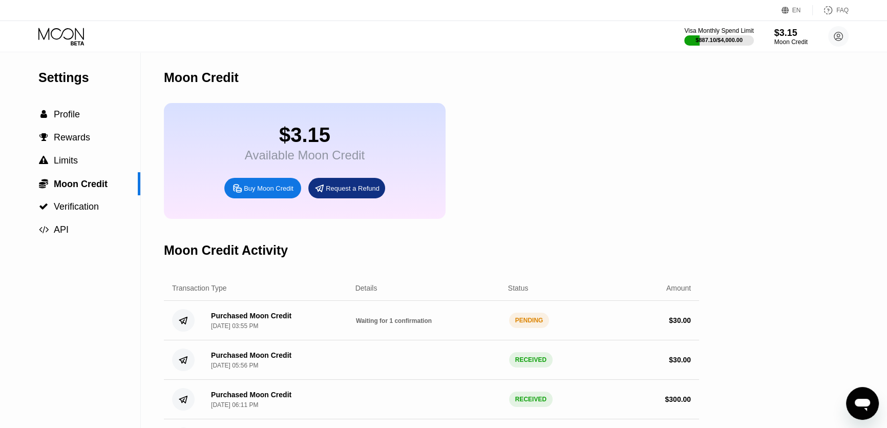
click at [599, 144] on div "$3.15 Available Moon Credit Buy Moon Credit Request a Refund" at bounding box center [431, 161] width 535 height 116
drag, startPoint x: 609, startPoint y: 141, endPoint x: 590, endPoint y: 142, distance: 18.5
click at [590, 142] on div "$3.15 Available Moon Credit Buy Moon Credit Request a Refund" at bounding box center [431, 161] width 535 height 116
drag, startPoint x: 603, startPoint y: 142, endPoint x: 538, endPoint y: 158, distance: 66.8
click at [520, 165] on div "$3.15 Available Moon Credit Buy Moon Credit Request a Refund" at bounding box center [431, 161] width 535 height 116
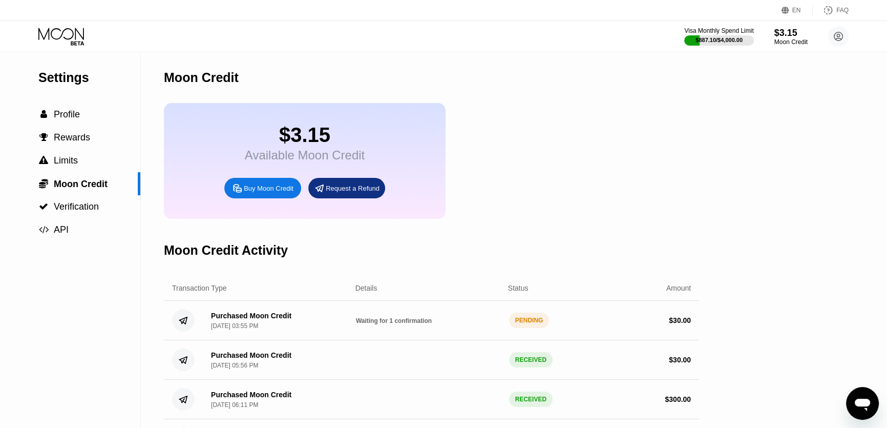
drag, startPoint x: 625, startPoint y: 154, endPoint x: 584, endPoint y: 147, distance: 41.4
click at [584, 147] on div "$3.15 Available Moon Credit Buy Moon Credit Request a Refund" at bounding box center [431, 161] width 535 height 116
click at [603, 145] on div "$3.15 Available Moon Credit Buy Moon Credit Request a Refund" at bounding box center [431, 161] width 535 height 116
type textarea "x"
drag, startPoint x: 556, startPoint y: 124, endPoint x: 509, endPoint y: 111, distance: 48.8
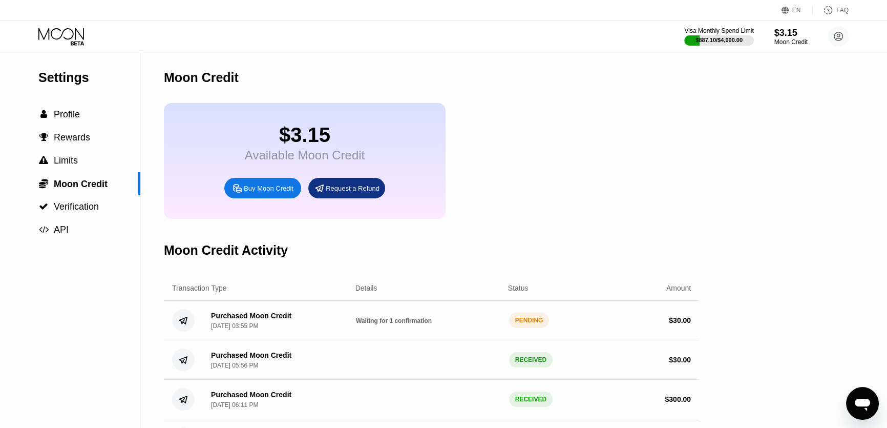
click at [509, 112] on div "$3.15 Available Moon Credit Buy Moon Credit Request a Refund" at bounding box center [431, 161] width 535 height 116
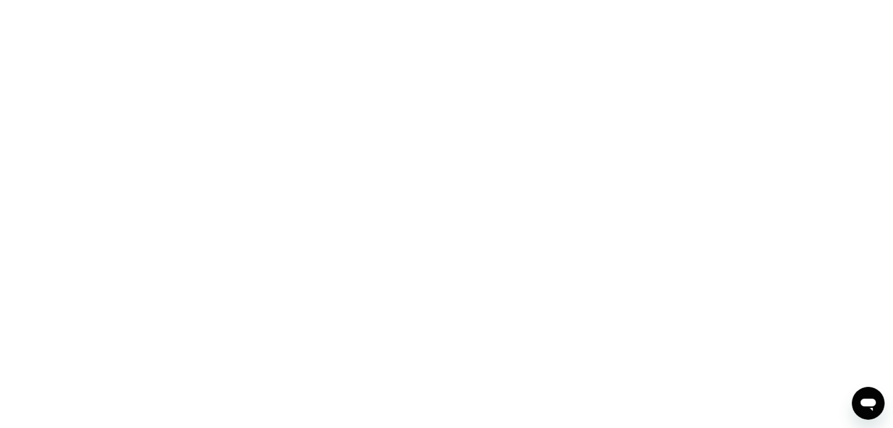
click at [865, 394] on icon "Mesajlaşma penceresini aç" at bounding box center [868, 402] width 18 height 18
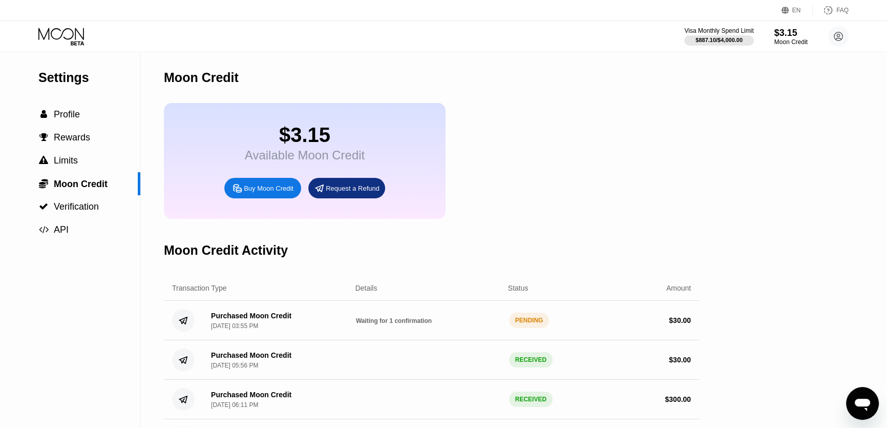
click at [864, 404] on icon "Mesajlaşma penceresini aç" at bounding box center [862, 404] width 15 height 12
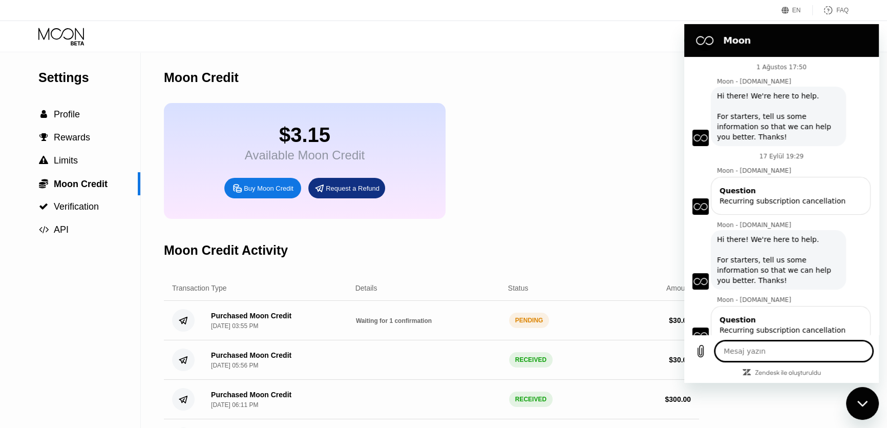
scroll to position [273, 0]
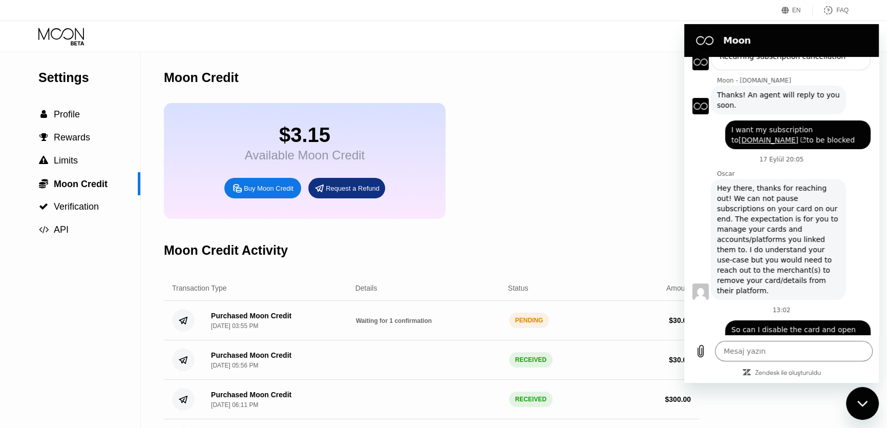
click at [863, 404] on icon "Mesajlaşma penceresini kapat" at bounding box center [862, 403] width 10 height 6
type textarea "x"
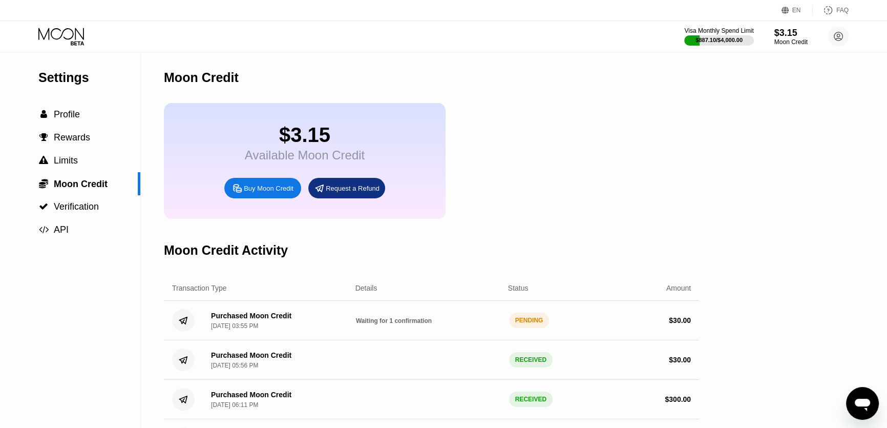
drag, startPoint x: 649, startPoint y: 160, endPoint x: 609, endPoint y: 159, distance: 40.0
click at [609, 159] on div "$3.15 Available Moon Credit Buy Moon Credit Request a Refund" at bounding box center [431, 161] width 535 height 116
drag, startPoint x: 615, startPoint y: 158, endPoint x: 584, endPoint y: 155, distance: 31.9
click at [590, 156] on div "$3.15 Available Moon Credit Buy Moon Credit Request a Refund" at bounding box center [431, 161] width 535 height 116
drag, startPoint x: 582, startPoint y: 138, endPoint x: 561, endPoint y: 134, distance: 20.8
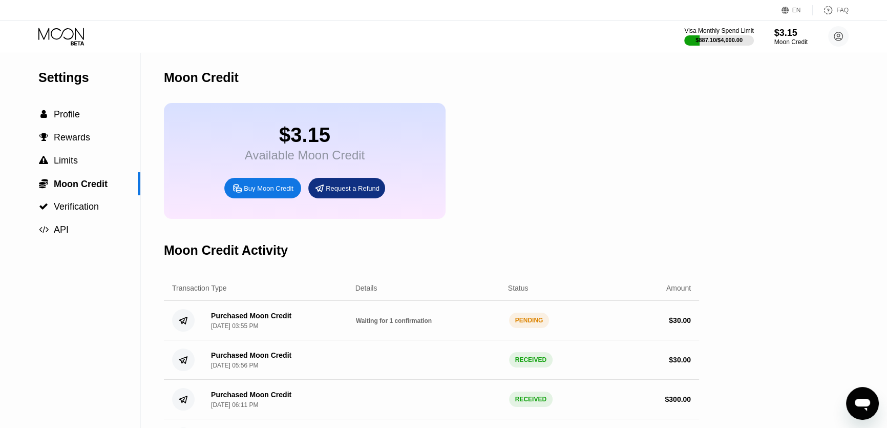
click at [560, 134] on div "$3.15 Available Moon Credit Buy Moon Credit Request a Refund" at bounding box center [431, 161] width 535 height 116
drag, startPoint x: 562, startPoint y: 134, endPoint x: 539, endPoint y: 134, distance: 23.6
click at [539, 134] on div "$3.15 Available Moon Credit Buy Moon Credit Request a Refund" at bounding box center [431, 161] width 535 height 116
click at [397, 340] on div "Purchased Moon Credit [DATE] 03:55 PM Waiting for 1 confirmation PENDING $ 30.00" at bounding box center [431, 320] width 535 height 39
drag, startPoint x: 657, startPoint y: 108, endPoint x: 557, endPoint y: 110, distance: 100.4
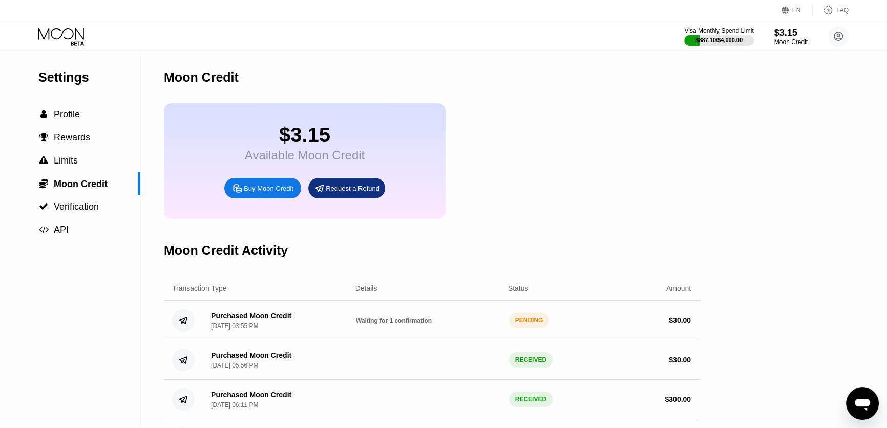
click at [556, 122] on div "$3.15 Available Moon Credit Buy Moon Credit Request a Refund" at bounding box center [431, 161] width 535 height 116
click at [514, 80] on div "Moon Credit" at bounding box center [431, 77] width 535 height 51
click at [72, 35] on icon at bounding box center [62, 37] width 48 height 18
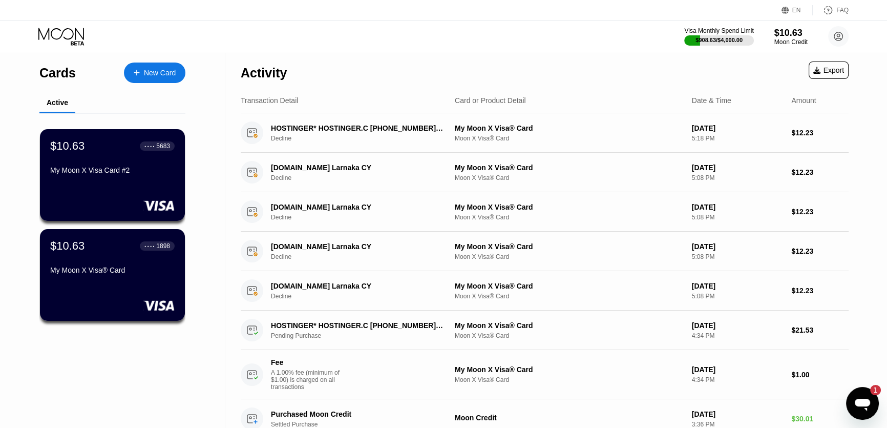
click at [866, 392] on div "1" at bounding box center [870, 390] width 20 height 10
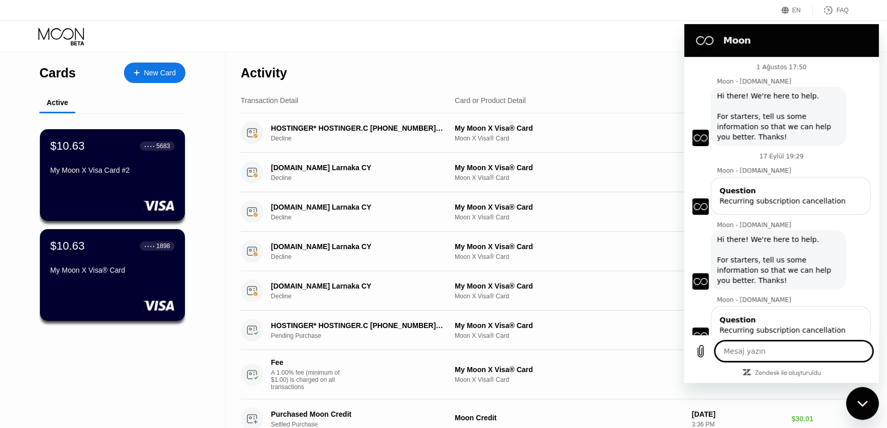
scroll to position [445, 0]
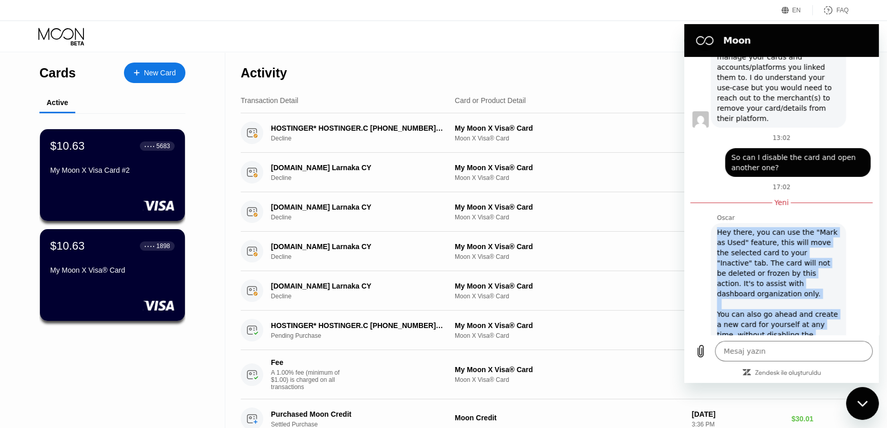
drag, startPoint x: 717, startPoint y: 222, endPoint x: 836, endPoint y: 324, distance: 156.1
click at [836, 324] on div "[PERSON_NAME] [PERSON_NAME] diyor ki: Hey there, you can use the "Mark as Used"…" at bounding box center [785, 289] width 186 height 150
drag, startPoint x: 736, startPoint y: 249, endPoint x: 789, endPoint y: 232, distance: 56.0
click at [789, 231] on div "Hey there, you can use the "Mark as Used" feature, this will move the selected …" at bounding box center [778, 288] width 123 height 123
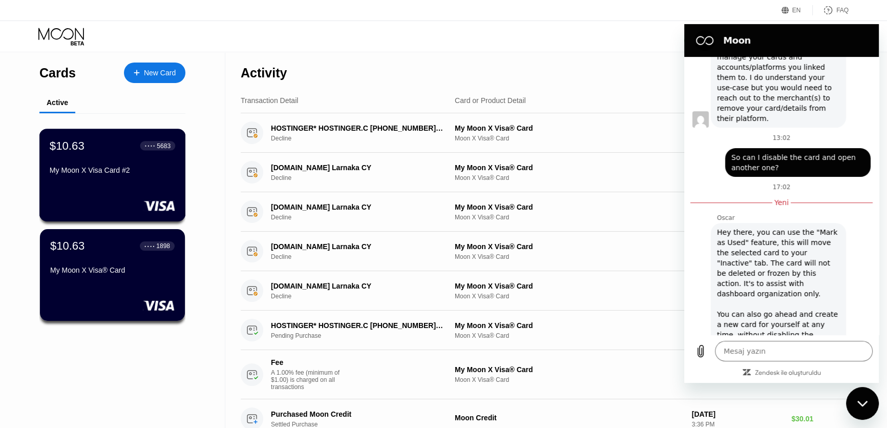
drag, startPoint x: 116, startPoint y: 158, endPoint x: 210, endPoint y: 115, distance: 104.2
click at [210, 115] on div "Cards New Card Active $10.63 ● ● ● ● 5683 My Moon X Visa Card #2 $10.63 ● ● ● ●…" at bounding box center [112, 371] width 225 height 639
click at [119, 158] on div "$10.63 ● ● ● ● 5683 My Moon X Visa Card #2" at bounding box center [112, 158] width 125 height 39
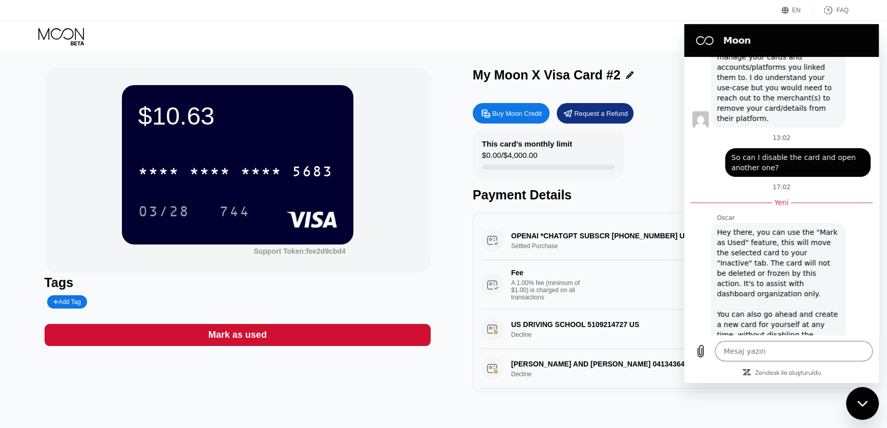
drag, startPoint x: 299, startPoint y: 38, endPoint x: 273, endPoint y: 44, distance: 26.1
click at [273, 44] on div "Visa Monthly Spend Limit $908.63 / $4,000.00 $10.63 Moon Credit Barlas Parlak […" at bounding box center [443, 36] width 887 height 31
click at [271, 42] on div "Visa Monthly Spend Limit $908.63 / $4,000.00 $10.63 Moon Credit Barlas Parlak […" at bounding box center [443, 36] width 887 height 31
drag, startPoint x: 276, startPoint y: 40, endPoint x: 261, endPoint y: 42, distance: 16.1
click at [261, 42] on div "Visa Monthly Spend Limit $908.63 / $4,000.00 $10.63 Moon Credit Barlas Parlak […" at bounding box center [443, 36] width 887 height 31
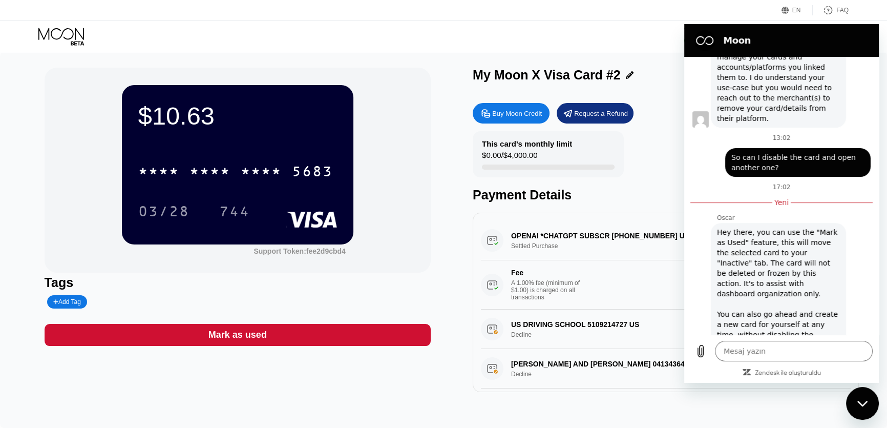
drag, startPoint x: 266, startPoint y: 41, endPoint x: 257, endPoint y: 39, distance: 9.8
click at [257, 39] on div "Visa Monthly Spend Limit $908.63 / $4,000.00 $10.63 Moon Credit Barlas Parlak […" at bounding box center [443, 36] width 887 height 31
drag, startPoint x: 271, startPoint y: 38, endPoint x: 250, endPoint y: 39, distance: 21.0
click at [250, 39] on div "Visa Monthly Spend Limit $908.63 / $4,000.00 $10.63 Moon Credit Barlas Parlak […" at bounding box center [443, 36] width 887 height 31
click at [436, 41] on div "Visa Monthly Spend Limit $908.63 / $4,000.00 $10.63 Moon Credit Barlas Parlak […" at bounding box center [443, 36] width 887 height 31
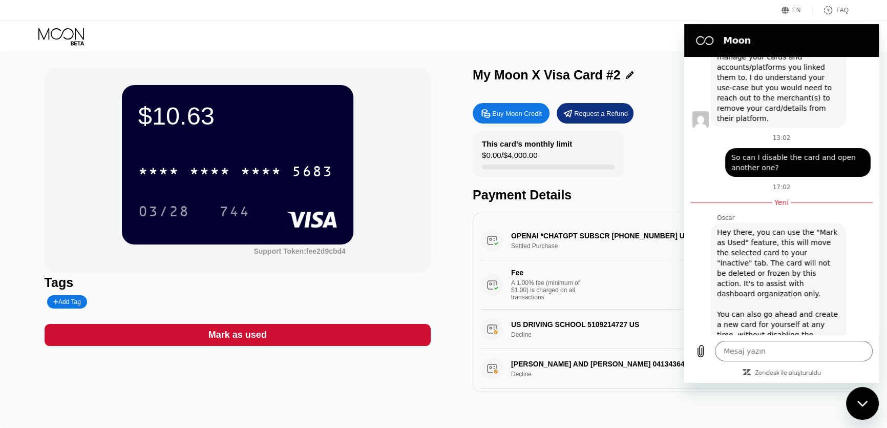
click at [433, 39] on div "Visa Monthly Spend Limit $908.63 / $4,000.00 $10.63 Moon Credit Barlas Parlak […" at bounding box center [443, 36] width 887 height 31
click at [431, 38] on div "Visa Monthly Spend Limit $908.63 / $4,000.00 $10.63 Moon Credit Barlas Parlak […" at bounding box center [443, 36] width 887 height 31
click at [861, 406] on icon "Mesajlaşma penceresini kapat" at bounding box center [862, 403] width 11 height 7
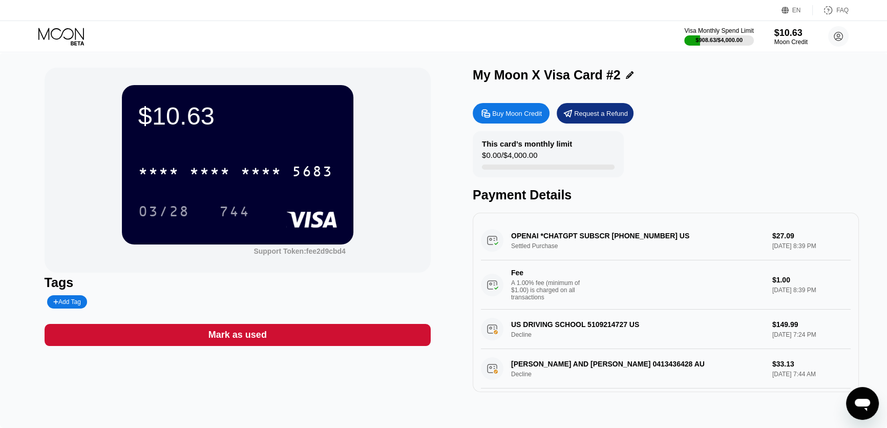
click at [861, 406] on icon "Mesajlaşma penceresini aç" at bounding box center [862, 404] width 15 height 12
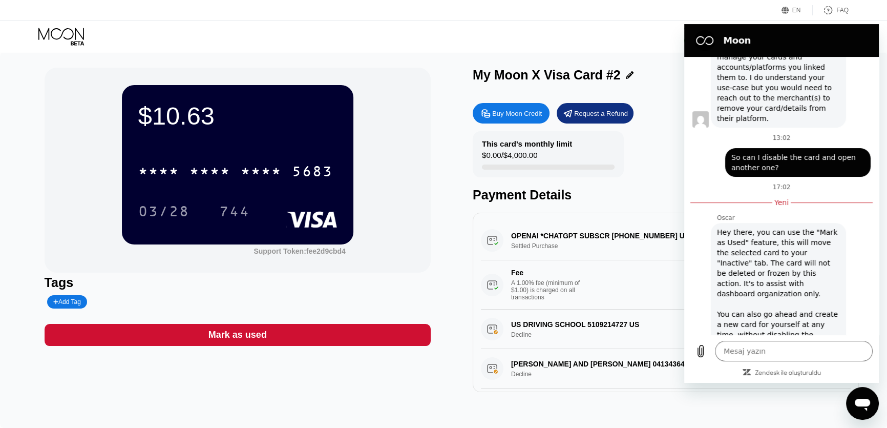
scroll to position [429, 0]
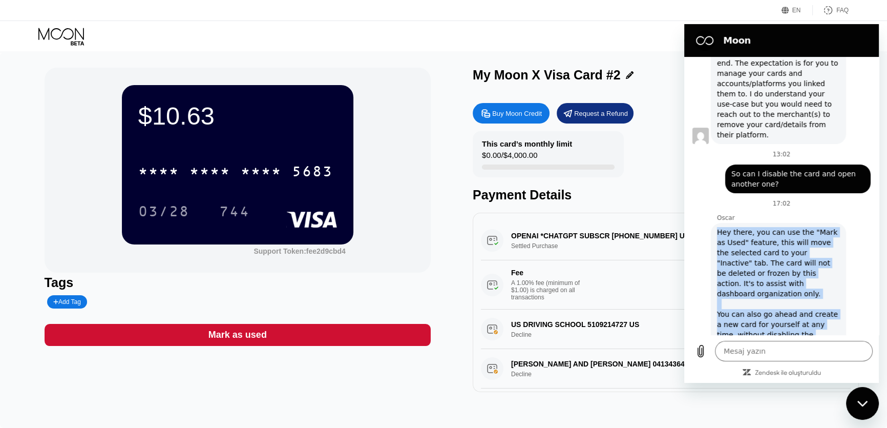
drag, startPoint x: 828, startPoint y: 313, endPoint x: 712, endPoint y: 220, distance: 148.6
click at [712, 223] on div "[PERSON_NAME] ki: Hey there, you can use the "Mark as Used" feature, this will …" at bounding box center [778, 288] width 135 height 131
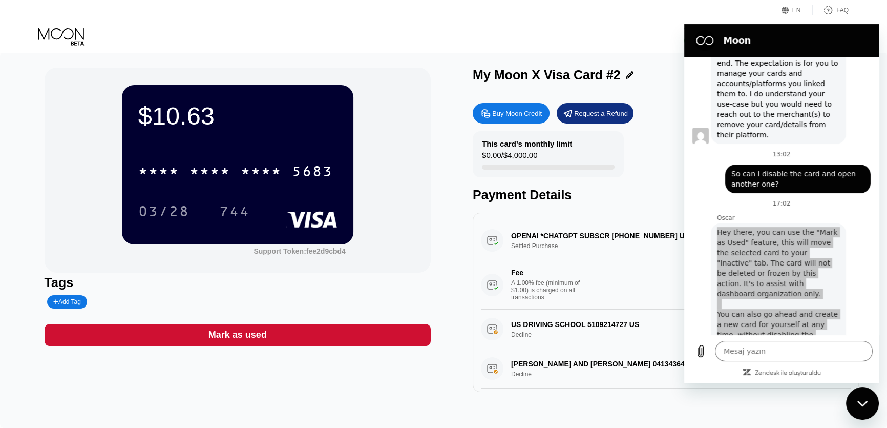
click at [511, 24] on div "Visa Monthly Spend Limit $908.63 / $4,000.00 $10.63 Moon Credit Barlas Parlak b…" at bounding box center [443, 36] width 887 height 31
click at [580, 31] on div "Visa Monthly Spend Limit $908.63 / $4,000.00 $10.63 Moon Credit Barlas Parlak b…" at bounding box center [443, 36] width 887 height 31
click at [861, 397] on div "Mesajlaşma penceresini kapat" at bounding box center [862, 403] width 31 height 31
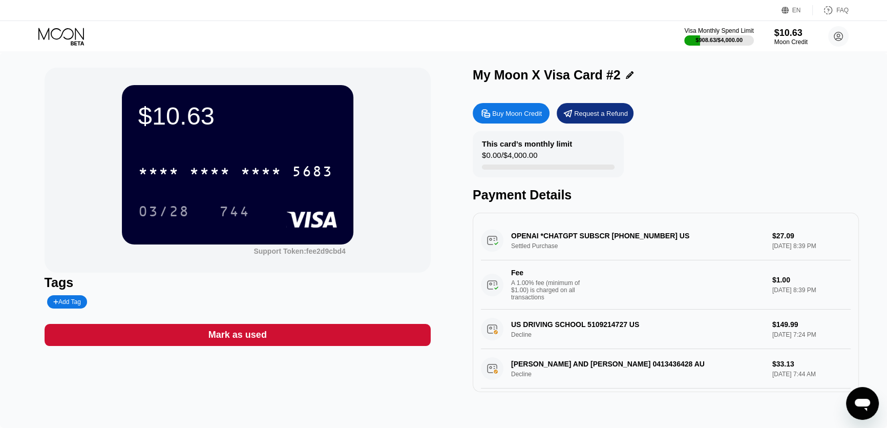
scroll to position [445, 0]
drag, startPoint x: 465, startPoint y: 27, endPoint x: 450, endPoint y: 29, distance: 15.5
click at [450, 29] on div "Visa Monthly Spend Limit $908.63 / $4,000.00 $10.63 Moon Credit Barlas Parlak b…" at bounding box center [443, 36] width 887 height 31
click at [72, 33] on icon at bounding box center [62, 37] width 48 height 18
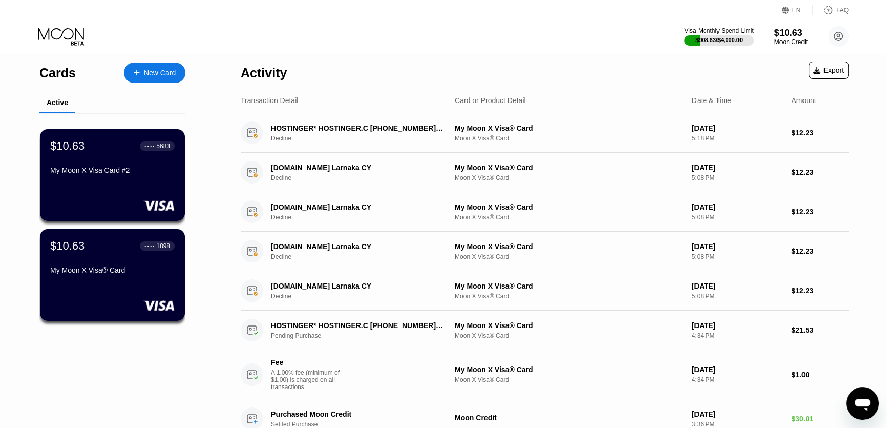
click at [126, 174] on div "My Moon X Visa Card #2" at bounding box center [112, 170] width 124 height 8
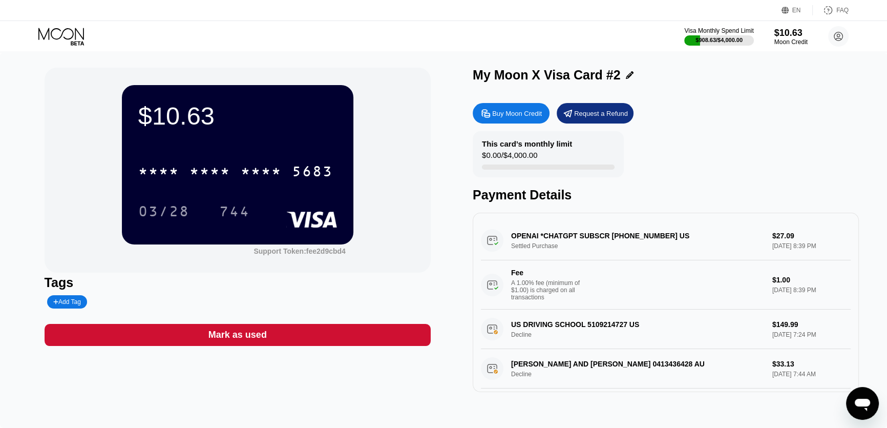
click at [63, 31] on icon at bounding box center [61, 34] width 46 height 12
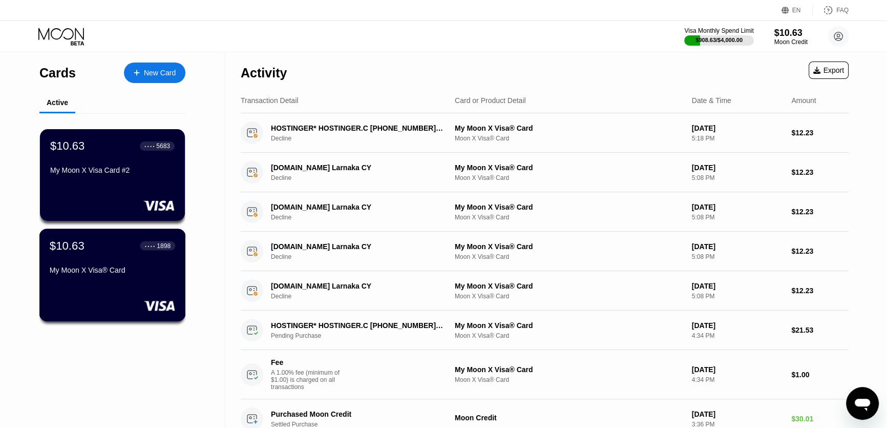
click at [130, 245] on div "$10.63 ● ● ● ● 1898" at bounding box center [112, 245] width 125 height 13
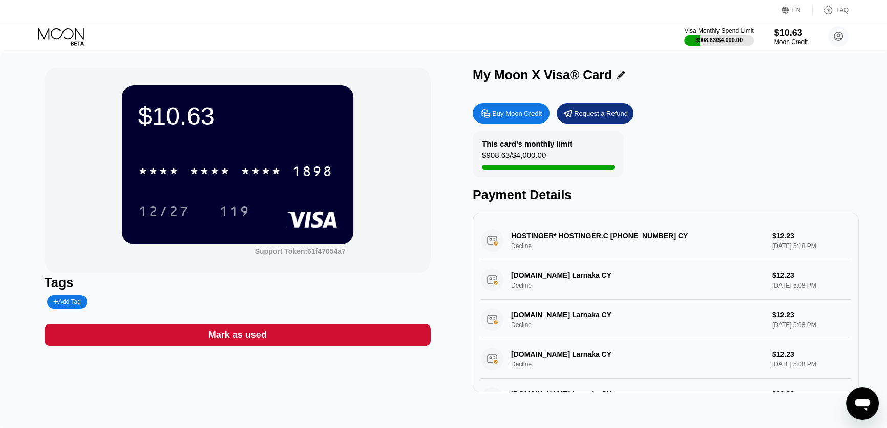
click at [71, 32] on icon at bounding box center [62, 37] width 48 height 18
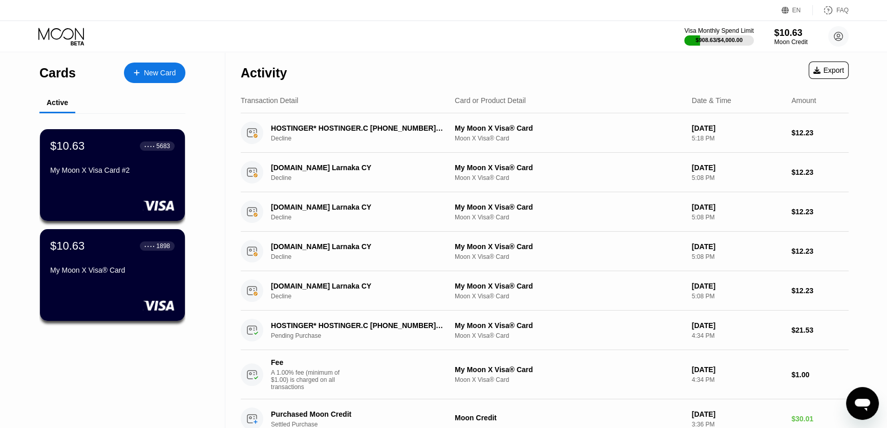
drag, startPoint x: 281, startPoint y: 34, endPoint x: 211, endPoint y: 28, distance: 69.9
click at [211, 28] on div "Visa Monthly Spend Limit $908.63 / $4,000.00 $10.63 Moon Credit Barlas Parlak b…" at bounding box center [443, 36] width 887 height 31
click at [225, 26] on div "Visa Monthly Spend Limit $908.63 / $4,000.00 $10.63 Moon Credit Barlas Parlak b…" at bounding box center [443, 36] width 887 height 31
drag, startPoint x: 225, startPoint y: 26, endPoint x: 208, endPoint y: 29, distance: 17.2
click at [208, 29] on div "Visa Monthly Spend Limit $908.63 / $4,000.00 $10.63 Moon Credit Barlas Parlak b…" at bounding box center [443, 36] width 887 height 31
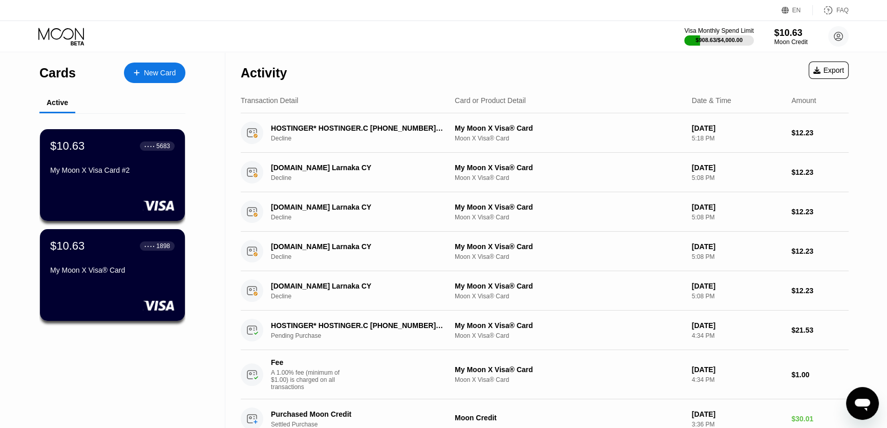
click at [225, 26] on div "Visa Monthly Spend Limit $908.63 / $4,000.00 $10.63 Moon Credit Barlas Parlak b…" at bounding box center [443, 36] width 887 height 31
drag, startPoint x: 225, startPoint y: 26, endPoint x: 195, endPoint y: 34, distance: 31.2
click at [195, 32] on div "Visa Monthly Spend Limit $908.63 / $4,000.00 $10.63 Moon Credit Barlas Parlak b…" at bounding box center [443, 36] width 887 height 31
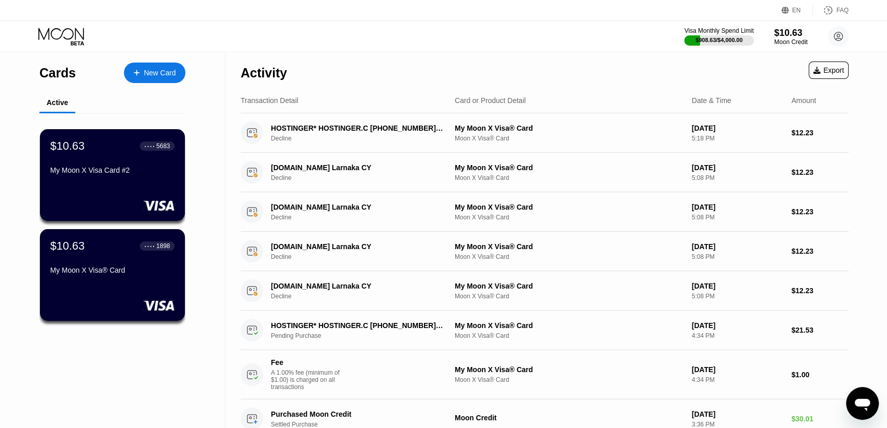
drag, startPoint x: 374, startPoint y: 46, endPoint x: 352, endPoint y: 47, distance: 22.5
click at [352, 47] on div "Visa Monthly Spend Limit $908.63 / $4,000.00 $10.63 Moon Credit Barlas Parlak b…" at bounding box center [443, 36] width 887 height 31
drag, startPoint x: 356, startPoint y: 48, endPoint x: 340, endPoint y: 51, distance: 16.2
click at [340, 51] on div "EN Language Select an item Save FAQ Visa Monthly Spend Limit $908.63 / $4,000.0…" at bounding box center [443, 26] width 887 height 52
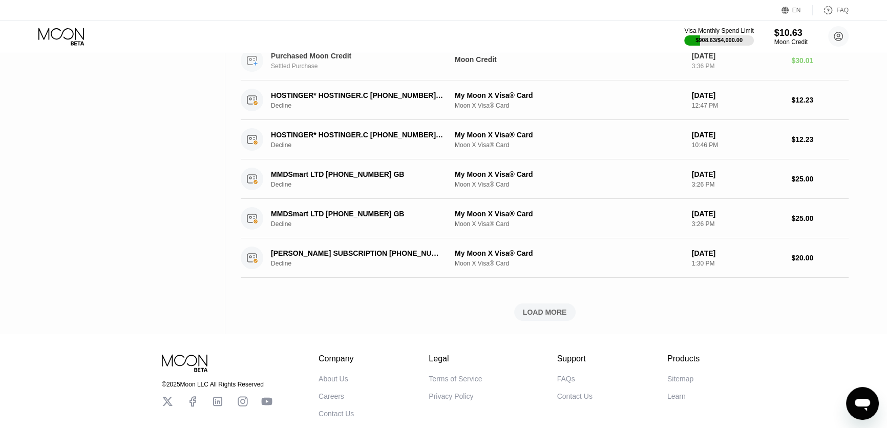
scroll to position [372, 0]
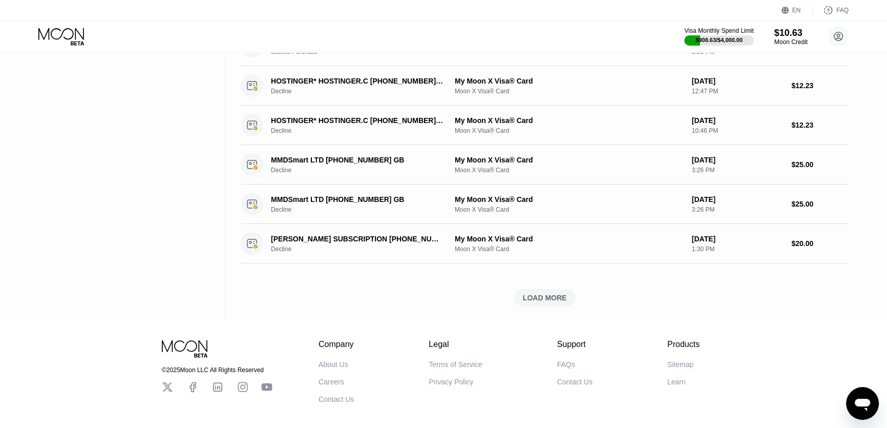
click at [556, 300] on div "LOAD MORE" at bounding box center [545, 297] width 44 height 9
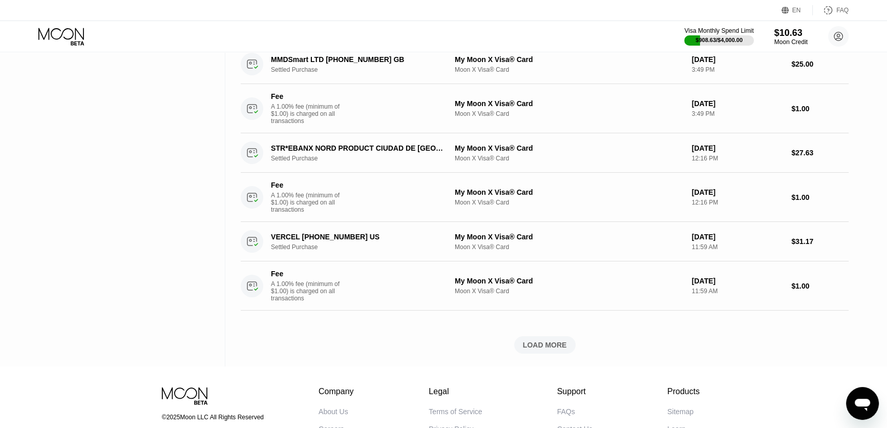
scroll to position [1163, 0]
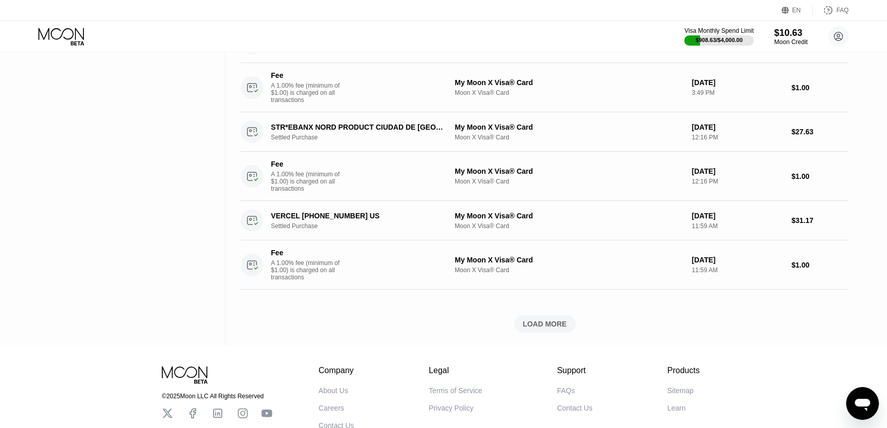
click at [545, 328] on div "LOAD MORE" at bounding box center [545, 323] width 44 height 9
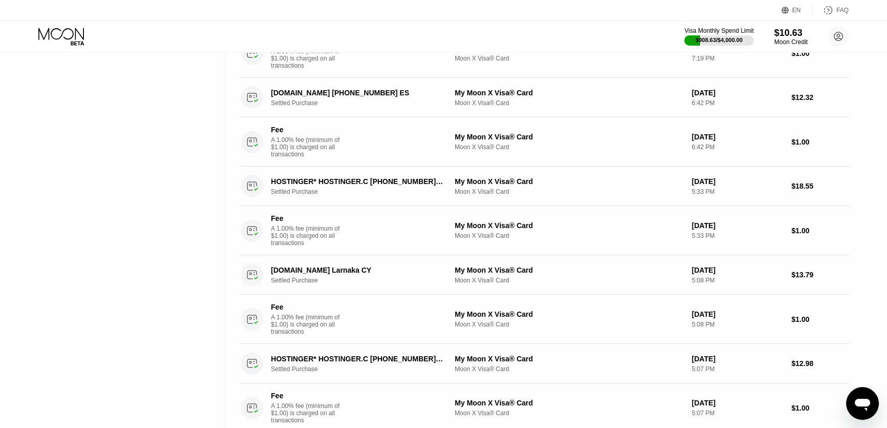
scroll to position [1489, 0]
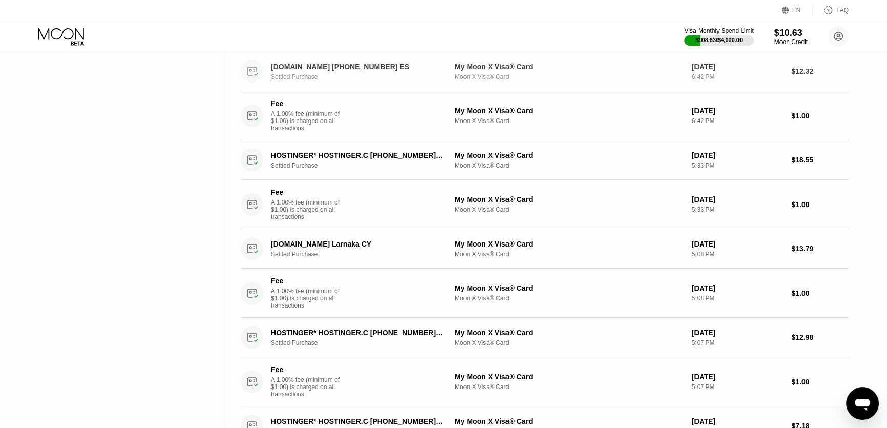
click at [340, 71] on div "ILOVEPDF.COM +34682073354 ES" at bounding box center [357, 66] width 172 height 8
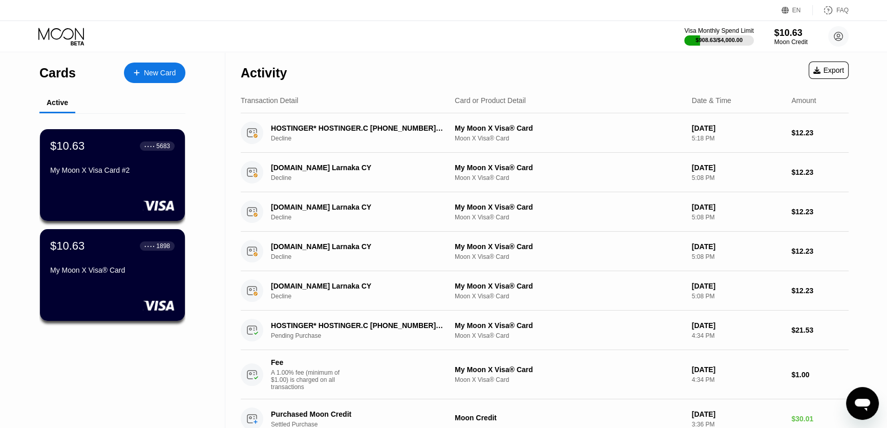
drag, startPoint x: 476, startPoint y: 46, endPoint x: 450, endPoint y: 50, distance: 26.4
click at [450, 50] on div "Visa Monthly Spend Limit $908.63 / $4,000.00 $10.63 Moon Credit Barlas Parlak b…" at bounding box center [443, 36] width 887 height 31
drag, startPoint x: 318, startPoint y: 34, endPoint x: 287, endPoint y: 39, distance: 31.1
click at [287, 39] on div "Visa Monthly Spend Limit $908.63 / $4,000.00 $10.63 Moon Credit Barlas Parlak b…" at bounding box center [443, 36] width 887 height 31
drag, startPoint x: 291, startPoint y: 30, endPoint x: 274, endPoint y: 31, distance: 16.9
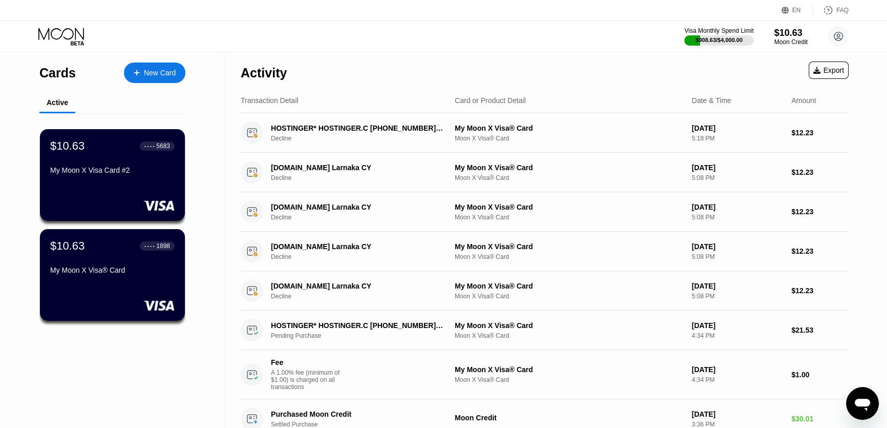
click at [274, 31] on div "Visa Monthly Spend Limit $908.63 / $4,000.00 $10.63 Moon Credit Barlas Parlak b…" at bounding box center [443, 36] width 887 height 31
click at [271, 31] on div "Visa Monthly Spend Limit $908.63 / $4,000.00 $10.63 Moon Credit Barlas Parlak b…" at bounding box center [443, 36] width 887 height 31
drag, startPoint x: 269, startPoint y: 31, endPoint x: 223, endPoint y: 53, distance: 51.1
click at [222, 46] on div "Visa Monthly Spend Limit $908.63 / $4,000.00 $10.63 Moon Credit Barlas Parlak b…" at bounding box center [443, 36] width 887 height 31
click at [127, 190] on div "$10.63 ● ● ● ● 5683 My Moon X Visa Card #2" at bounding box center [112, 175] width 146 height 93
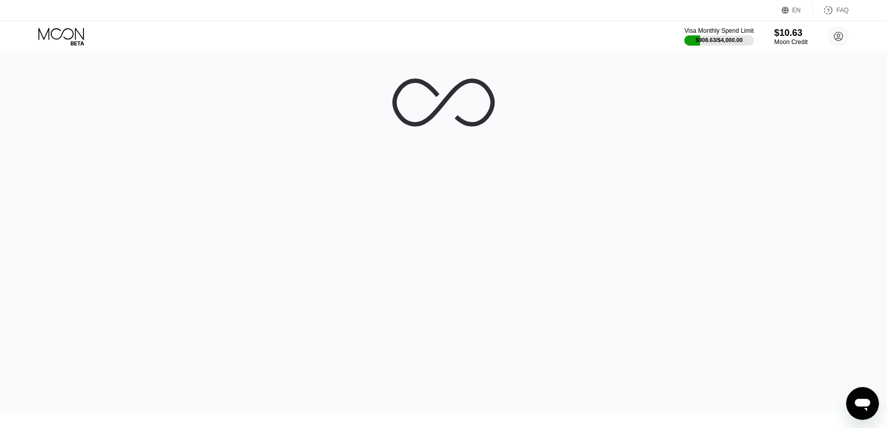
scroll to position [46, 0]
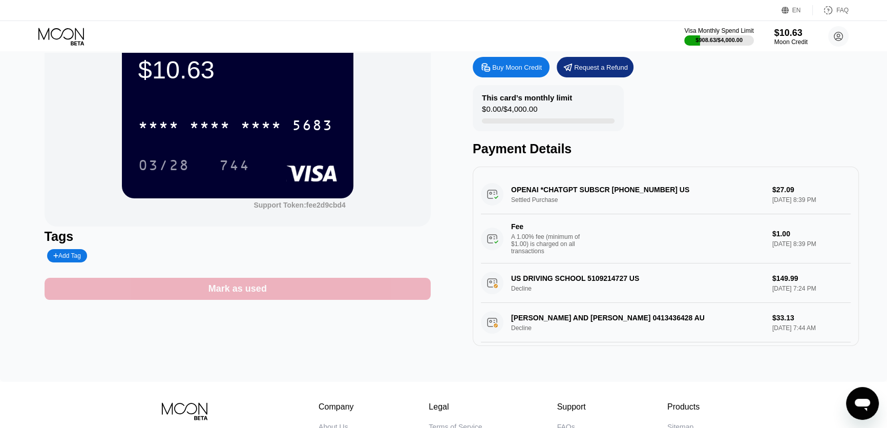
drag, startPoint x: 298, startPoint y: 288, endPoint x: 230, endPoint y: 230, distance: 89.7
click at [230, 230] on div "$10.63 * * * * * * * * * * * * 5683 03/28 744 Support Token: fee2d9cbd4 Tags Ad…" at bounding box center [238, 184] width 386 height 324
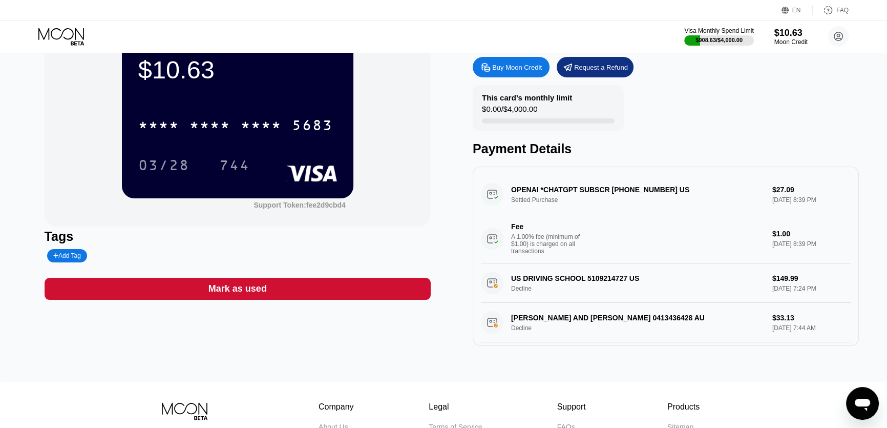
click at [864, 401] on icon "Mesajlaşma penceresini aç" at bounding box center [862, 404] width 15 height 12
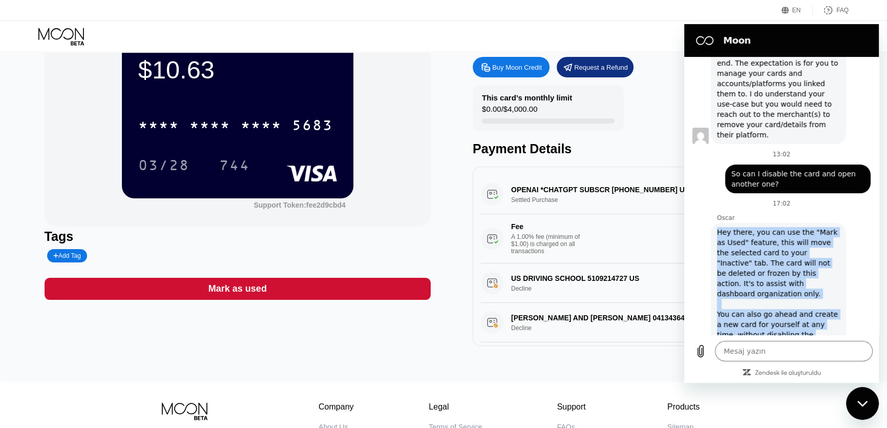
drag, startPoint x: 828, startPoint y: 316, endPoint x: 710, endPoint y: 222, distance: 150.9
click at [711, 223] on div "Oscar diyor ki: Hey there, you can use the "Mark as Used" feature, this will mo…" at bounding box center [778, 288] width 135 height 131
copy div "Hey there, you can use the "Mark as Used" feature, this will move the selected …"
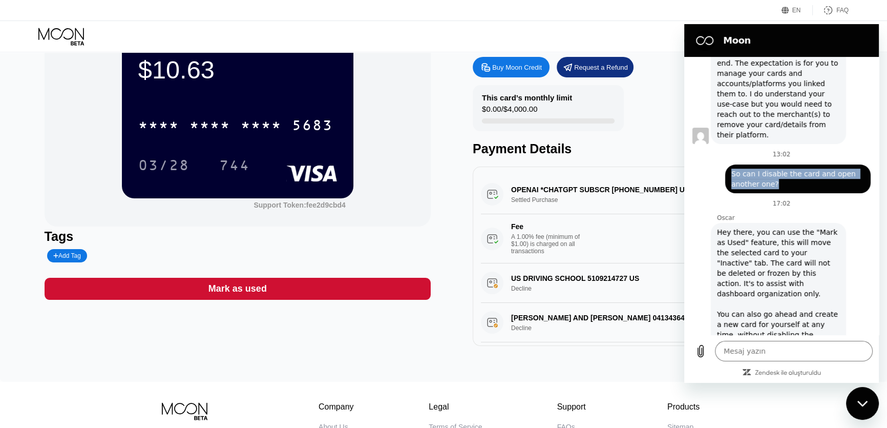
drag, startPoint x: 781, startPoint y: 171, endPoint x: 730, endPoint y: 164, distance: 51.2
click at [730, 164] on div "Barlas Parlak diyor ki: So can I disable the card and open another one?" at bounding box center [797, 178] width 145 height 29
copy span "So can I disable the card and open another one?"
type textarea "x"
click at [753, 348] on textarea at bounding box center [794, 350] width 158 height 20
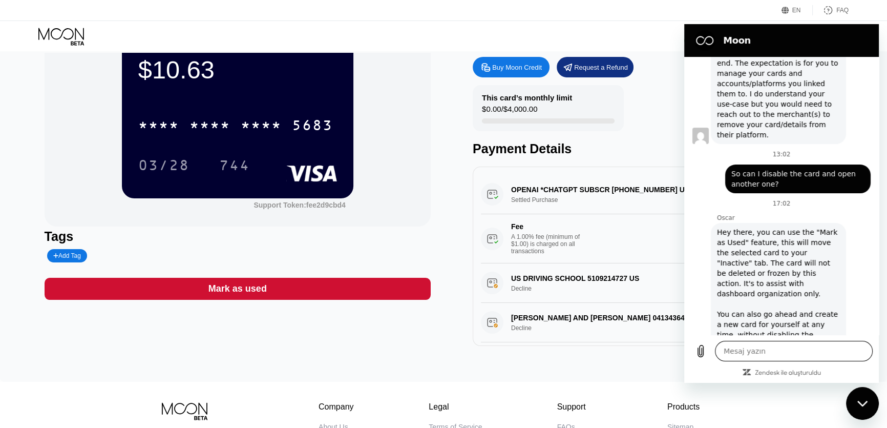
paste textarea "If I select this, will money still be withdrawn from the card?"
type textarea "If I select this, will money still be withdrawn from the card?"
type textarea "x"
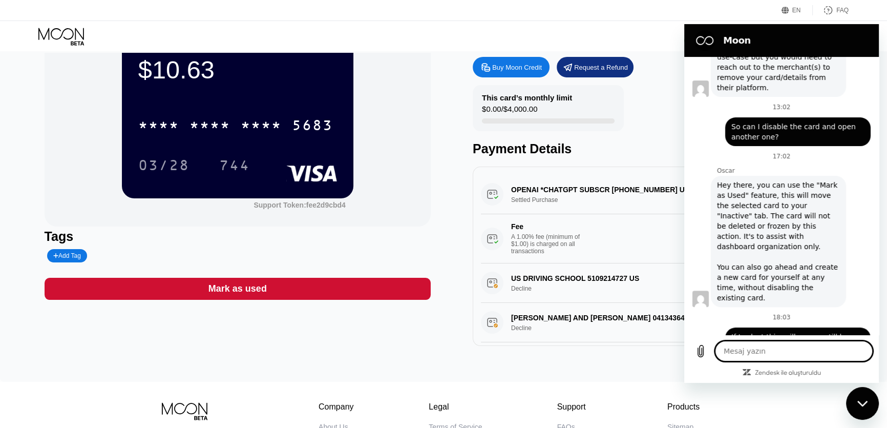
scroll to position [478, 0]
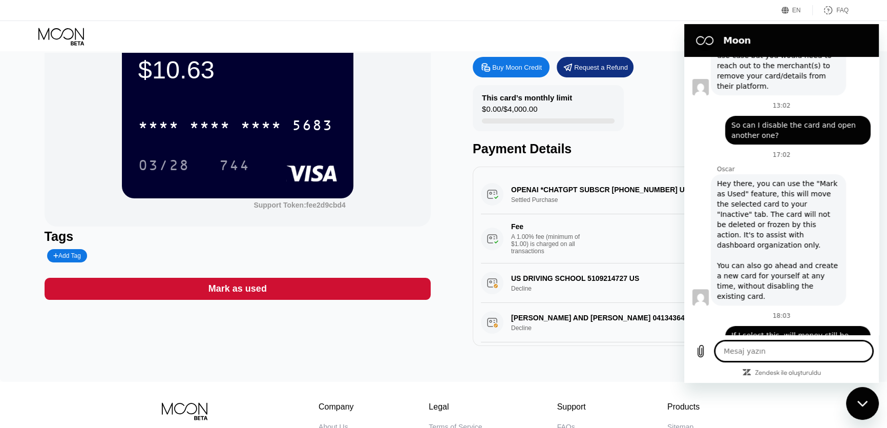
click at [459, 141] on div "$10.63 * * * * * * * * * * * * 5683 03/28 744 Support Token: fee2d9cbd4 Tags Ad…" at bounding box center [444, 184] width 798 height 324
click at [460, 143] on div "$10.63 * * * * * * * * * * * * 5683 03/28 744 Support Token: fee2d9cbd4 Tags Ad…" at bounding box center [444, 184] width 798 height 324
click at [866, 407] on div "Mesajlaşma penceresini kapat" at bounding box center [862, 403] width 31 height 31
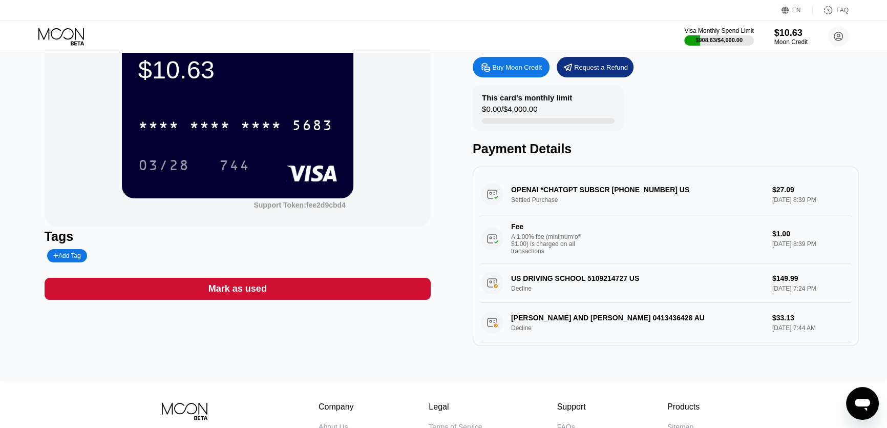
drag, startPoint x: 467, startPoint y: 32, endPoint x: 458, endPoint y: 30, distance: 8.9
click at [457, 30] on div "Visa Monthly Spend Limit $908.63 / $4,000.00 $10.63 Moon Credit Barlas Parlak b…" at bounding box center [443, 36] width 887 height 31
drag, startPoint x: 462, startPoint y: 30, endPoint x: 450, endPoint y: 33, distance: 13.2
click at [448, 34] on div "Visa Monthly Spend Limit $908.63 / $4,000.00 $10.63 Moon Credit Barlas Parlak b…" at bounding box center [443, 36] width 887 height 31
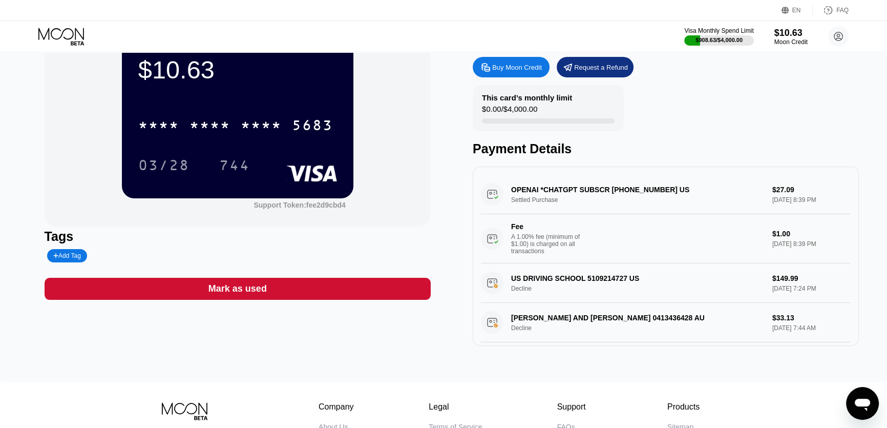
click at [455, 29] on div "Visa Monthly Spend Limit $908.63 / $4,000.00 $10.63 Moon Credit Barlas Parlak b…" at bounding box center [443, 36] width 887 height 31
drag, startPoint x: 458, startPoint y: 29, endPoint x: 446, endPoint y: 27, distance: 12.5
click at [446, 27] on div "Visa Monthly Spend Limit $908.63 / $4,000.00 $10.63 Moon Credit Barlas Parlak b…" at bounding box center [443, 36] width 887 height 31
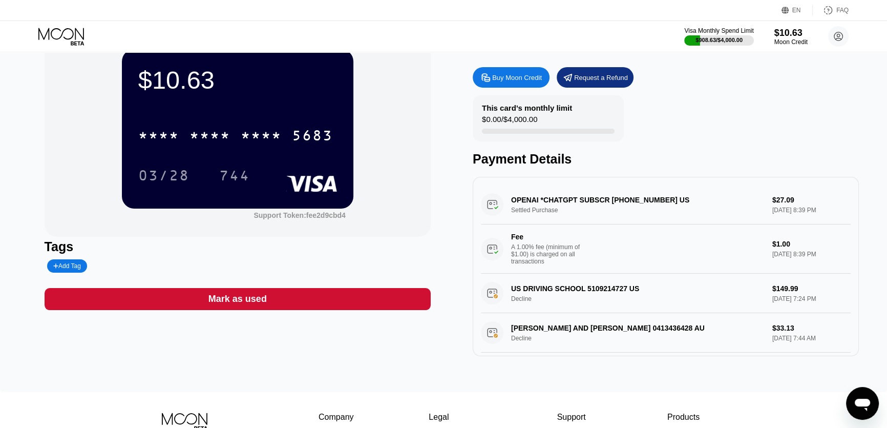
scroll to position [0, 0]
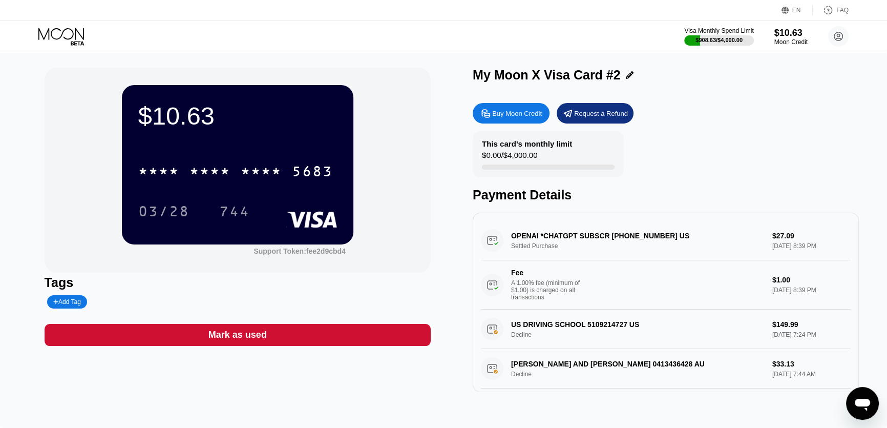
click at [553, 40] on div "Visa Monthly Spend Limit $908.63 / $4,000.00 $10.63 Moon Credit Barlas Parlak b…" at bounding box center [443, 36] width 887 height 31
click at [551, 40] on div "Visa Monthly Spend Limit $908.63 / $4,000.00 $10.63 Moon Credit Barlas Parlak b…" at bounding box center [443, 36] width 887 height 31
drag, startPoint x: 551, startPoint y: 40, endPoint x: 543, endPoint y: 38, distance: 8.4
click at [543, 38] on div "Visa Monthly Spend Limit $908.63 / $4,000.00 $10.63 Moon Credit Barlas Parlak b…" at bounding box center [443, 36] width 887 height 31
click at [864, 401] on icon "Mesajlaşma penceresini aç" at bounding box center [862, 404] width 15 height 12
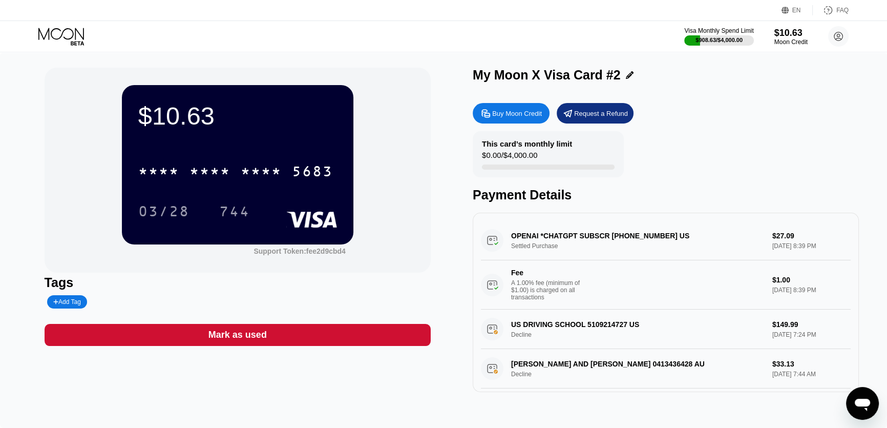
type textarea "x"
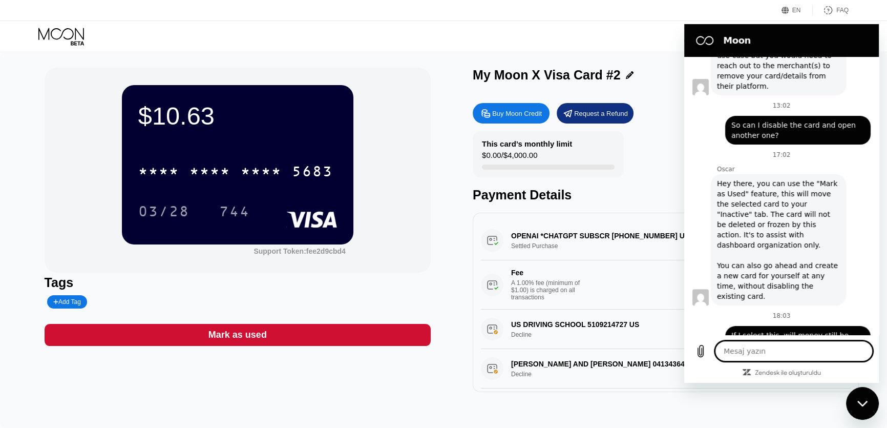
click at [762, 354] on textarea at bounding box center [794, 350] width 158 height 20
type textarea "?"
type textarea "x"
type textarea "??"
type textarea "x"
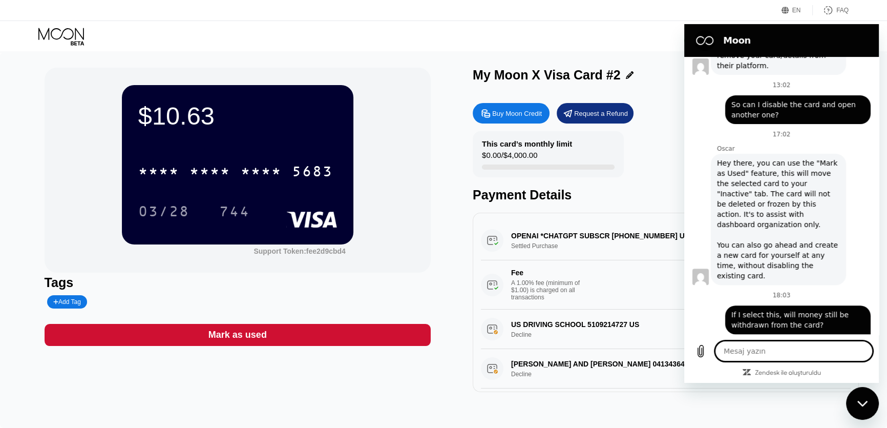
scroll to position [498, 0]
click at [860, 398] on div "Mesajlaşma penceresini kapat" at bounding box center [862, 403] width 31 height 31
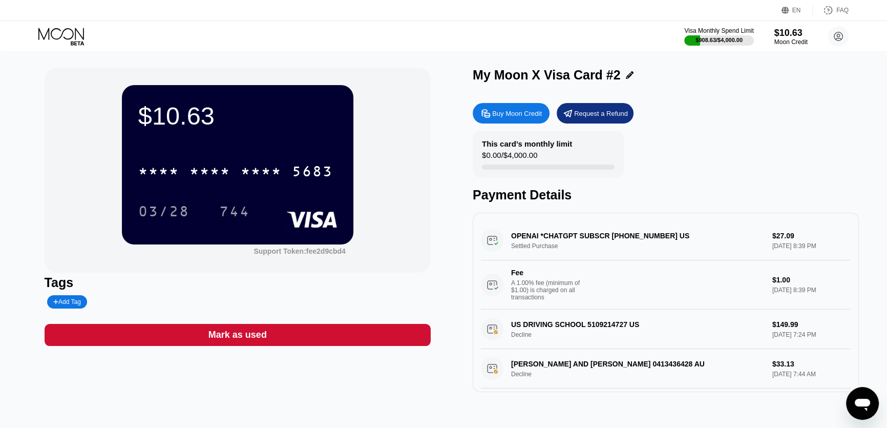
scroll to position [498, 0]
drag, startPoint x: 713, startPoint y: 109, endPoint x: 667, endPoint y: 99, distance: 47.7
click at [666, 96] on div "My Moon X Visa Card #2 Buy Moon Credit Request a Refund This card’s monthly lim…" at bounding box center [666, 230] width 386 height 324
drag, startPoint x: 697, startPoint y: 122, endPoint x: 670, endPoint y: 115, distance: 27.7
click at [670, 115] on div "Buy Moon Credit Request a Refund" at bounding box center [666, 113] width 386 height 20
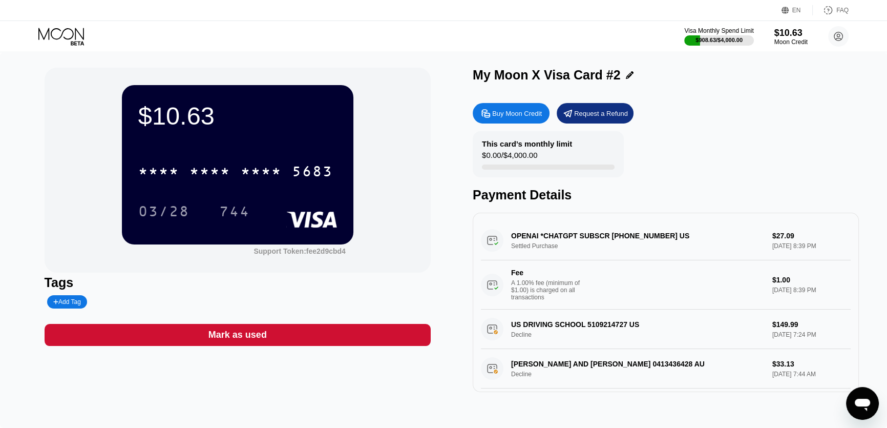
drag, startPoint x: 691, startPoint y: 117, endPoint x: 666, endPoint y: 105, distance: 28.2
click at [666, 105] on div "Buy Moon Credit Request a Refund" at bounding box center [666, 113] width 386 height 20
drag, startPoint x: 172, startPoint y: 39, endPoint x: 127, endPoint y: 37, distance: 45.1
click at [127, 37] on div "Visa Monthly Spend Limit $908.63 / $4,000.00 $10.63 Moon Credit Barlas Parlak b…" at bounding box center [443, 36] width 887 height 31
drag, startPoint x: 144, startPoint y: 35, endPoint x: 133, endPoint y: 35, distance: 11.3
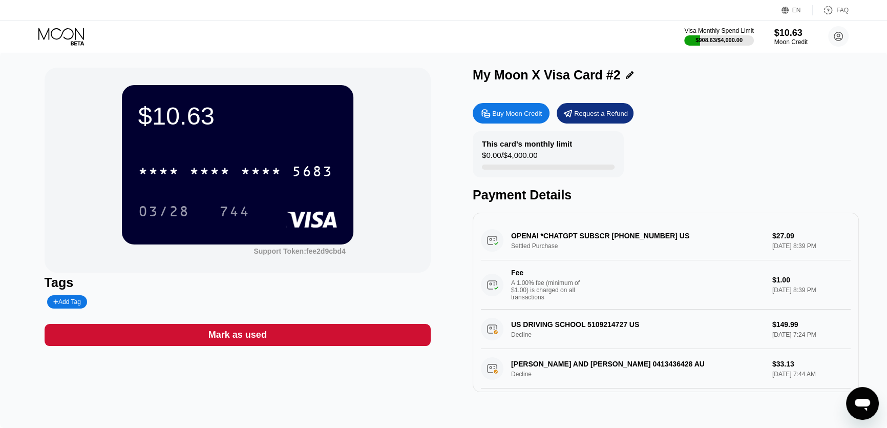
click at [133, 35] on div "Visa Monthly Spend Limit $908.63 / $4,000.00 $10.63 Moon Credit Barlas Parlak b…" at bounding box center [443, 36] width 887 height 31
click at [582, 221] on div "OPENAI *CHATGPT SUBSCR +14158799686 US Settled Purchase $27.09 Aug 24, 2025 8:3…" at bounding box center [666, 301] width 386 height 179
click at [587, 234] on div "OPENAI *CHATGPT SUBSCR [PHONE_NUMBER] US Settled Purchase $27.09 [DATE] 8:39 PM…" at bounding box center [666, 265] width 370 height 89
drag, startPoint x: 288, startPoint y: 36, endPoint x: 281, endPoint y: 33, distance: 7.8
click at [260, 32] on div "Visa Monthly Spend Limit $908.63 / $4,000.00 $10.63 Moon Credit Barlas Parlak b…" at bounding box center [443, 36] width 887 height 31
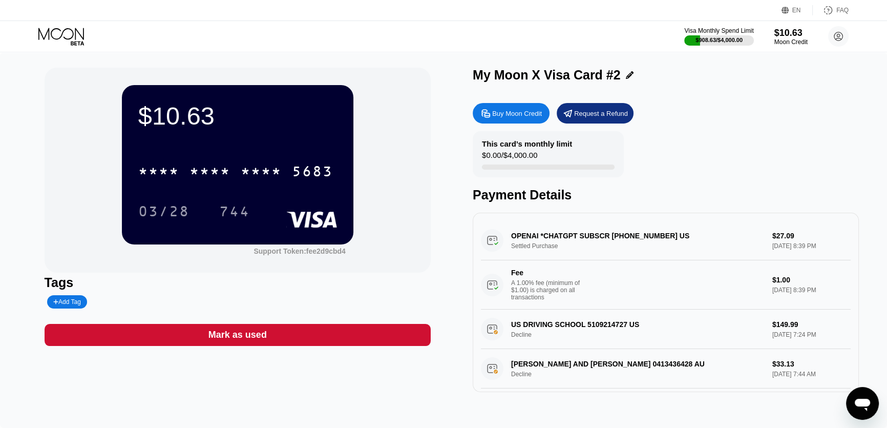
click at [266, 34] on div "Visa Monthly Spend Limit $908.63 / $4,000.00 $10.63 Moon Credit Barlas Parlak b…" at bounding box center [443, 36] width 887 height 31
drag, startPoint x: 279, startPoint y: 34, endPoint x: 266, endPoint y: 35, distance: 13.3
click at [266, 35] on div "Visa Monthly Spend Limit $908.63 / $4,000.00 $10.63 Moon Credit Barlas Parlak b…" at bounding box center [443, 36] width 887 height 31
click at [265, 35] on div "Visa Monthly Spend Limit $908.63 / $4,000.00 $10.63 Moon Credit Barlas Parlak b…" at bounding box center [443, 36] width 887 height 31
drag, startPoint x: 282, startPoint y: 35, endPoint x: 274, endPoint y: 34, distance: 8.2
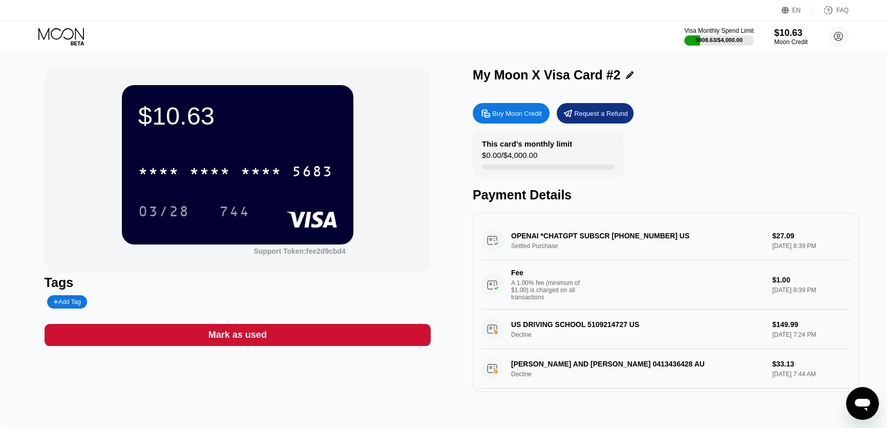
click at [266, 35] on div "Visa Monthly Spend Limit $908.63 / $4,000.00 $10.63 Moon Credit Barlas Parlak b…" at bounding box center [443, 36] width 887 height 31
drag, startPoint x: 274, startPoint y: 34, endPoint x: 250, endPoint y: 33, distance: 23.6
click at [250, 33] on div "Visa Monthly Spend Limit $908.63 / $4,000.00 $10.63 Moon Credit Barlas Parlak b…" at bounding box center [443, 36] width 887 height 31
drag, startPoint x: 269, startPoint y: 30, endPoint x: 251, endPoint y: 30, distance: 18.4
click at [251, 30] on div "Visa Monthly Spend Limit $908.63 / $4,000.00 $10.63 Moon Credit Barlas Parlak b…" at bounding box center [443, 36] width 887 height 31
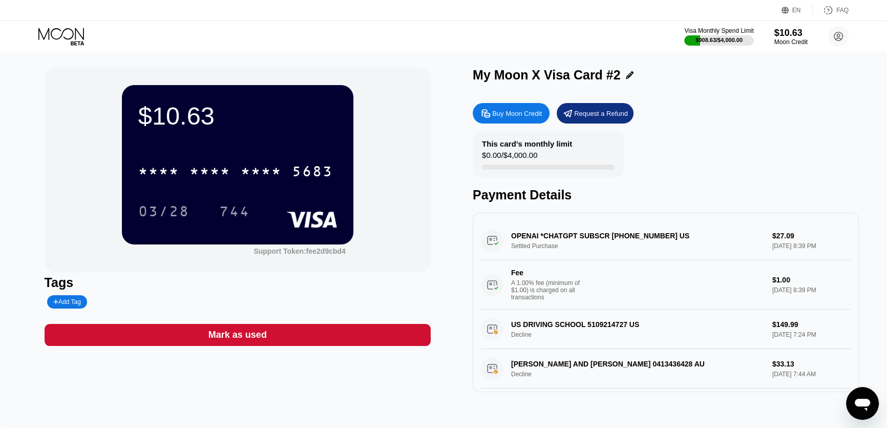
click at [72, 39] on icon at bounding box center [62, 37] width 48 height 18
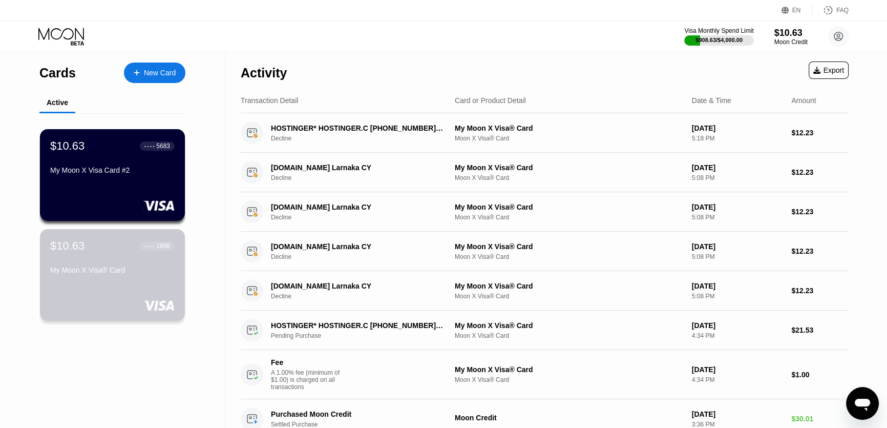
click at [138, 252] on div "$10.63 ● ● ● ● 1898" at bounding box center [112, 245] width 124 height 13
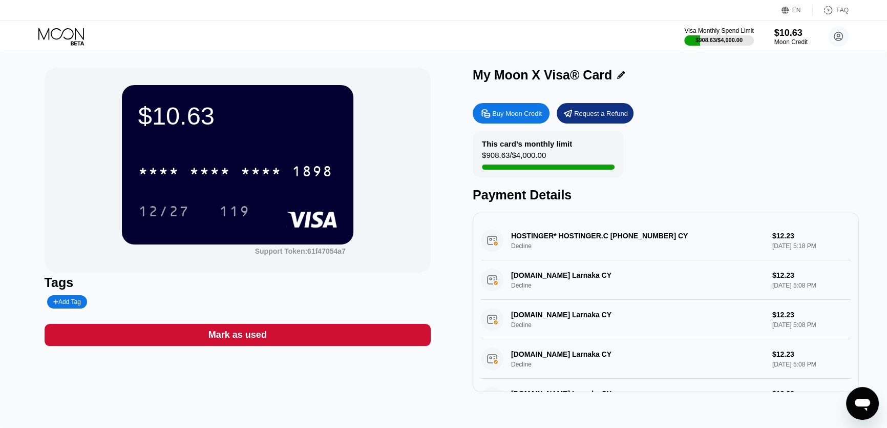
drag, startPoint x: 458, startPoint y: 67, endPoint x: 440, endPoint y: 67, distance: 18.4
click at [440, 67] on div "$10.63 * * * * * * * * * * * * 1898 12/27 119 Support Token: 61f47054a7 Tags Ad…" at bounding box center [443, 239] width 887 height 375
drag, startPoint x: 459, startPoint y: 58, endPoint x: 448, endPoint y: 58, distance: 10.8
click at [448, 58] on div "$10.63 * * * * * * * * * * * * 1898 12/27 119 Support Token: 61f47054a7 Tags Ad…" at bounding box center [443, 239] width 887 height 375
click at [446, 60] on div "$10.63 * * * * * * * * * * * * 1898 12/27 119 Support Token: 61f47054a7 Tags Ad…" at bounding box center [443, 239] width 887 height 375
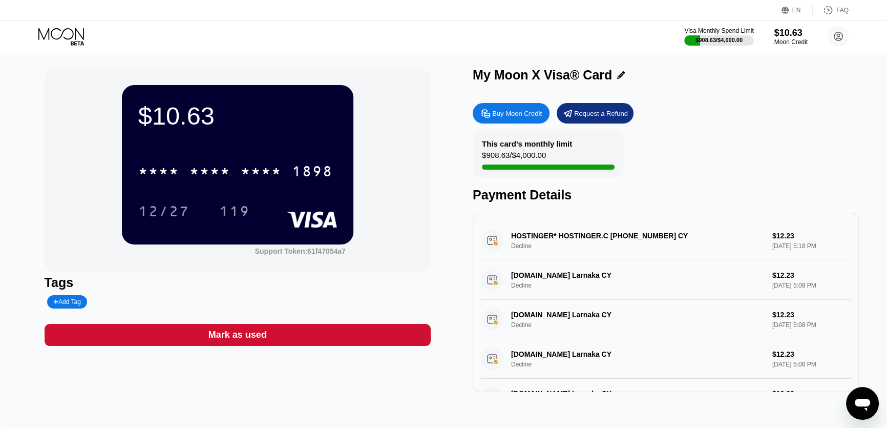
click at [452, 59] on div "$10.63 * * * * * * * * * * * * 1898 12/27 119 Support Token: 61f47054a7 Tags Ad…" at bounding box center [443, 239] width 887 height 375
click at [450, 58] on div "$10.63 * * * * * * * * * * * * 1898 12/27 119 Support Token: 61f47054a7 Tags Ad…" at bounding box center [443, 239] width 887 height 375
drag, startPoint x: 454, startPoint y: 57, endPoint x: 445, endPoint y: 57, distance: 8.7
click at [445, 57] on div "$10.63 * * * * * * * * * * * * 1898 12/27 119 Support Token: 61f47054a7 Tags Ad…" at bounding box center [443, 239] width 887 height 375
drag, startPoint x: 457, startPoint y: 57, endPoint x: 445, endPoint y: 56, distance: 11.8
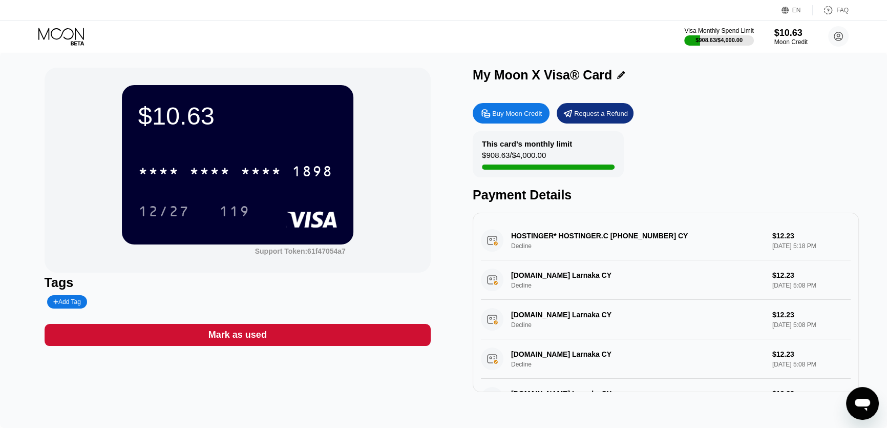
click at [445, 56] on div "$10.63 * * * * * * * * * * * * 1898 12/27 119 Support Token: 61f47054a7 Tags Ad…" at bounding box center [443, 239] width 887 height 375
click at [433, 55] on div "$10.63 * * * * * * * * * * * * 1898 12/27 119 Support Token: 61f47054a7 Tags Ad…" at bounding box center [443, 239] width 887 height 375
click at [453, 61] on div "$10.63 * * * * * * * * * * * * 1898 12/27 119 Support Token: 61f47054a7 Tags Ad…" at bounding box center [443, 239] width 887 height 375
click at [256, 120] on div "$10.63" at bounding box center [237, 115] width 199 height 29
click at [74, 42] on icon at bounding box center [77, 43] width 13 height 4
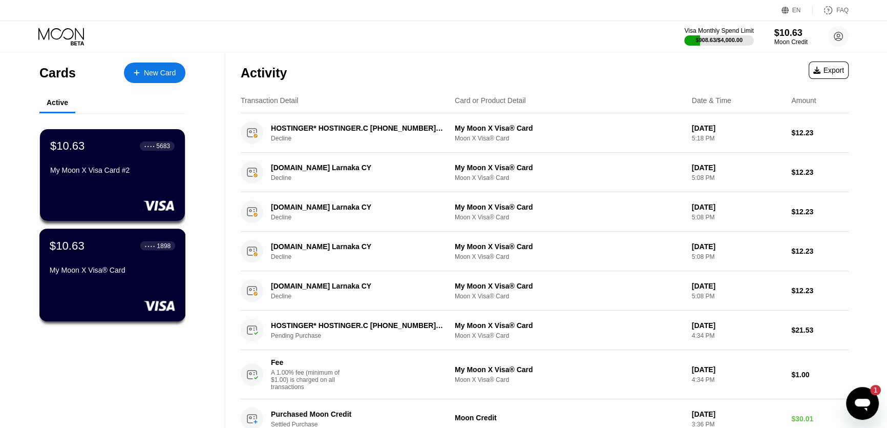
click at [157, 255] on div "$10.63 ● ● ● ● 1898 My Moon X Visa® Card" at bounding box center [112, 258] width 125 height 39
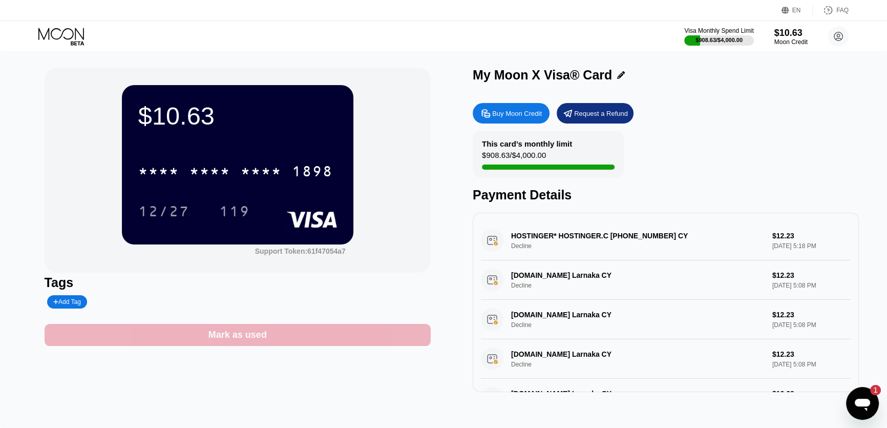
click at [249, 340] on div "Mark as used" at bounding box center [237, 335] width 58 height 12
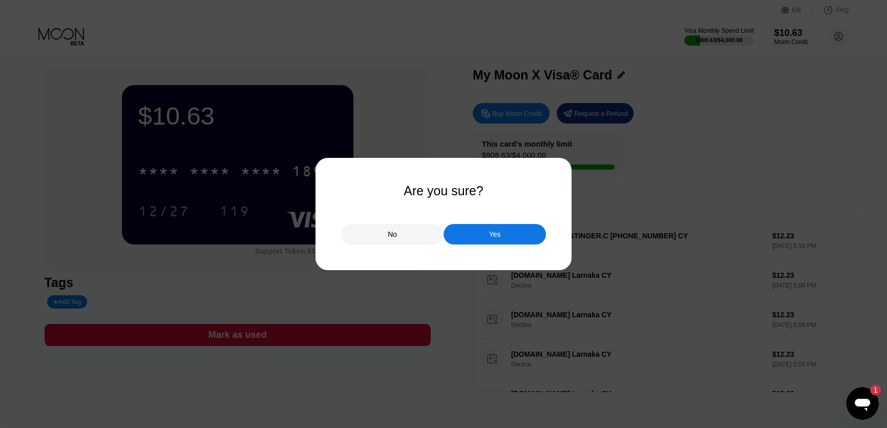
click at [489, 235] on div "Yes" at bounding box center [495, 233] width 12 height 9
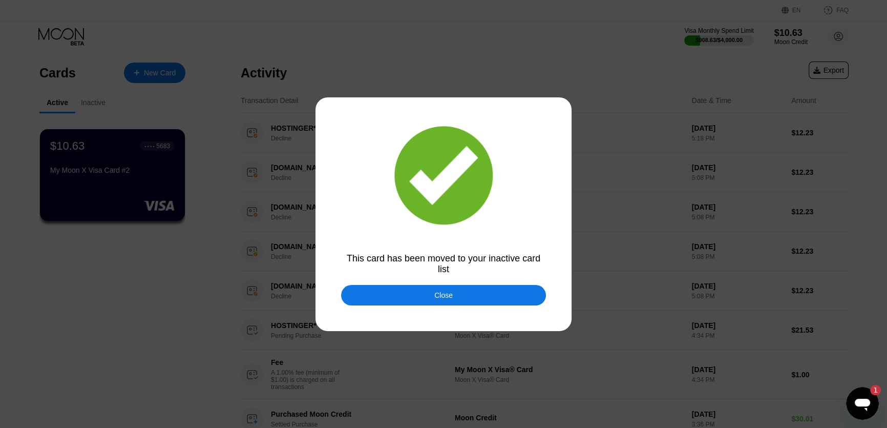
click at [445, 295] on div "Close" at bounding box center [443, 295] width 18 height 8
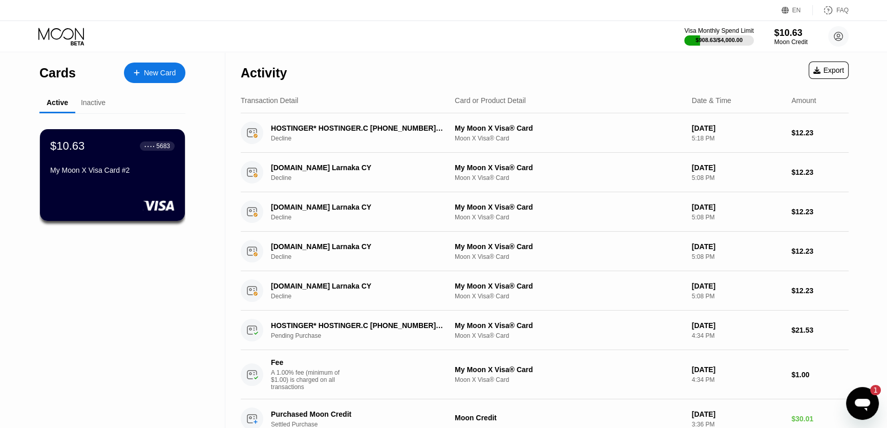
drag, startPoint x: 404, startPoint y: 55, endPoint x: 375, endPoint y: 52, distance: 28.8
click at [375, 52] on div "Activity Export" at bounding box center [545, 70] width 608 height 36
drag, startPoint x: 399, startPoint y: 52, endPoint x: 382, endPoint y: 53, distance: 16.9
click at [382, 53] on div "Activity Export" at bounding box center [545, 70] width 608 height 36
click at [182, 163] on div "$10.63 ● ● ● ● 5683 My Moon X Visa Card #2" at bounding box center [112, 175] width 146 height 93
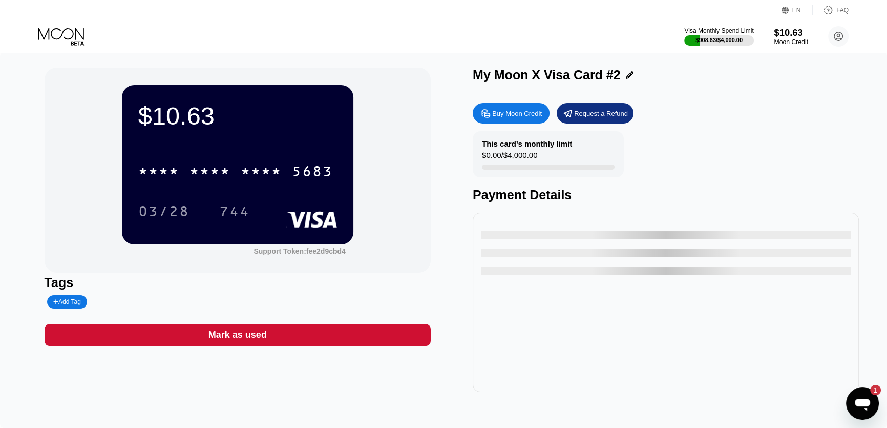
click at [781, 34] on div "$10.63" at bounding box center [791, 32] width 34 height 11
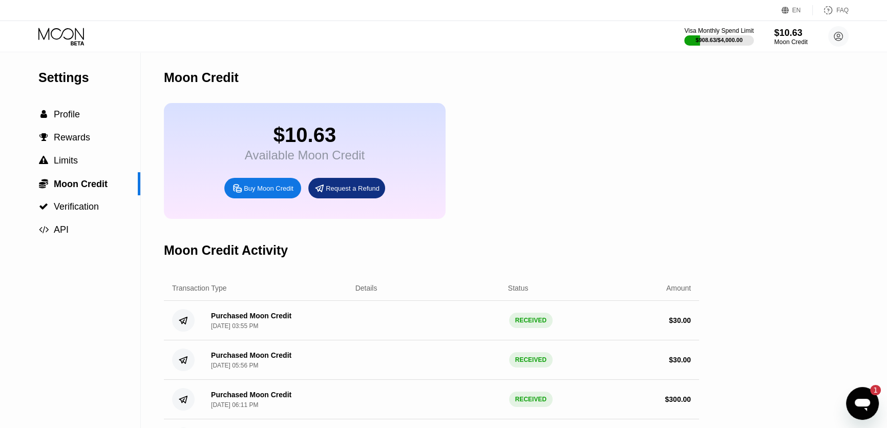
click at [287, 189] on div "Buy Moon Credit" at bounding box center [262, 188] width 77 height 20
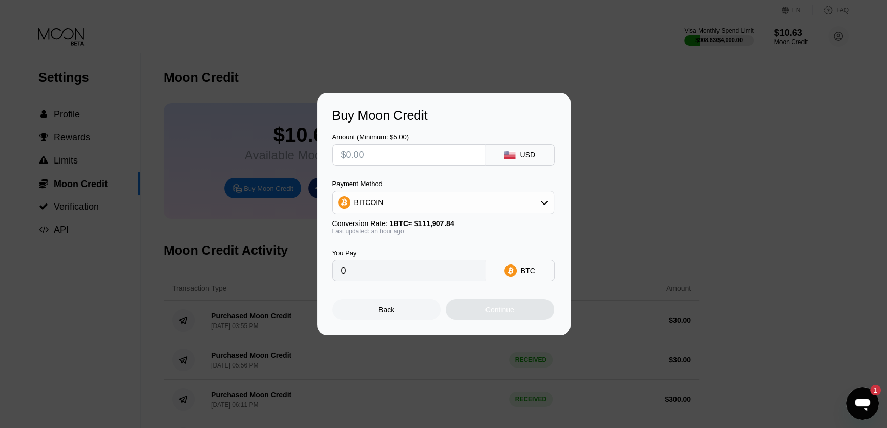
click at [440, 199] on div "BITCOIN" at bounding box center [443, 202] width 221 height 20
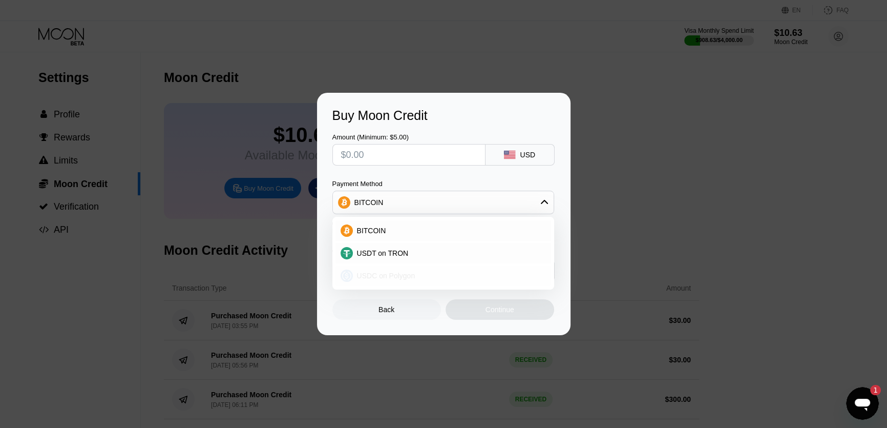
click at [425, 275] on div "USDC on Polygon" at bounding box center [449, 275] width 193 height 8
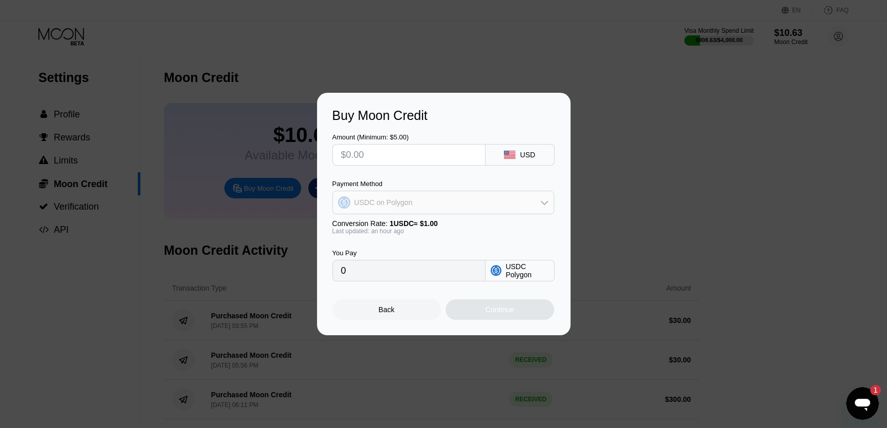
click at [426, 204] on div "USDC on Polygon" at bounding box center [443, 202] width 221 height 20
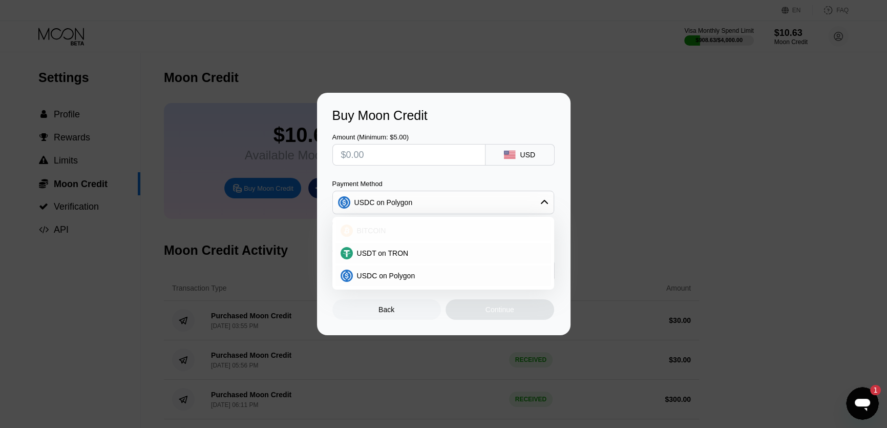
click at [412, 230] on div "BITCOIN" at bounding box center [449, 230] width 193 height 8
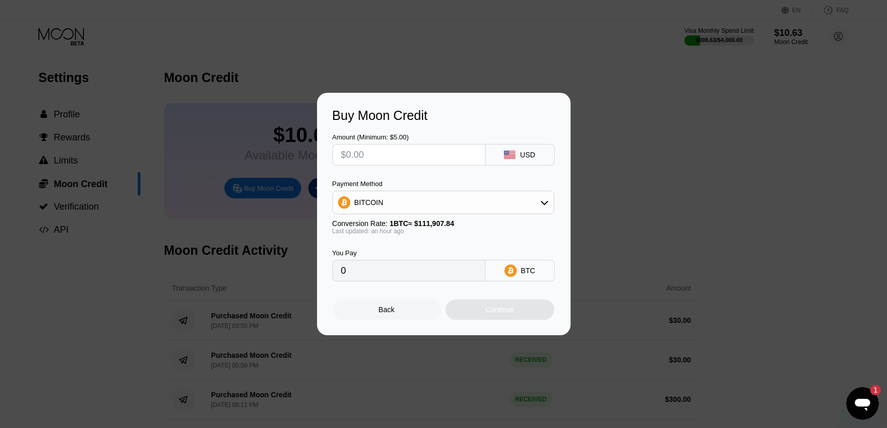
click at [544, 200] on icon at bounding box center [544, 202] width 8 height 8
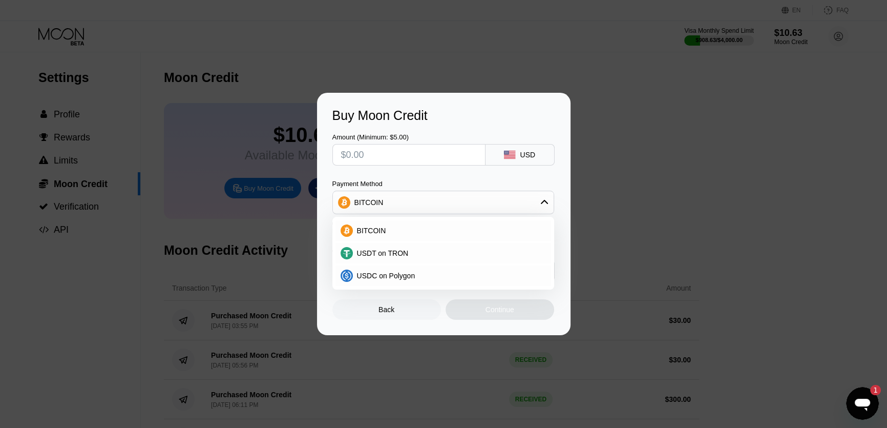
click at [544, 200] on icon at bounding box center [544, 202] width 8 height 8
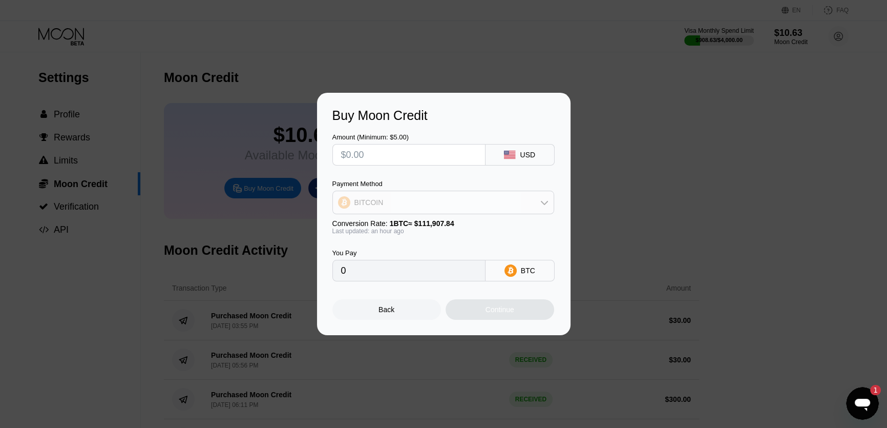
click at [479, 202] on div "BITCOIN" at bounding box center [443, 202] width 221 height 20
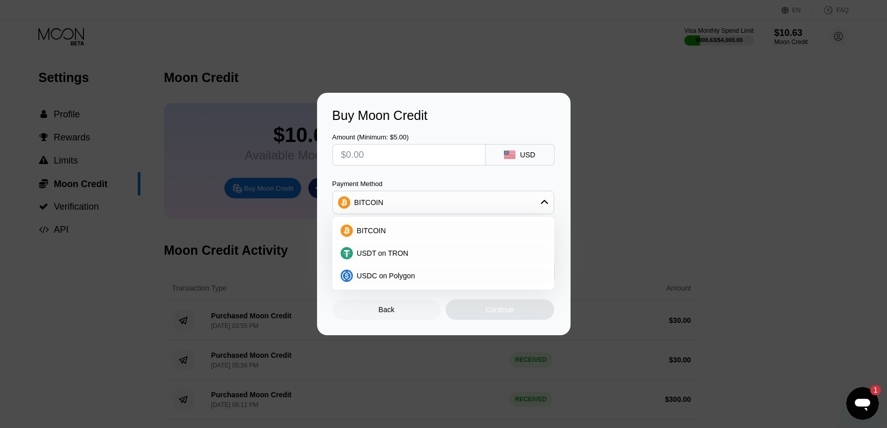
click at [479, 202] on div "BITCOIN" at bounding box center [443, 202] width 221 height 20
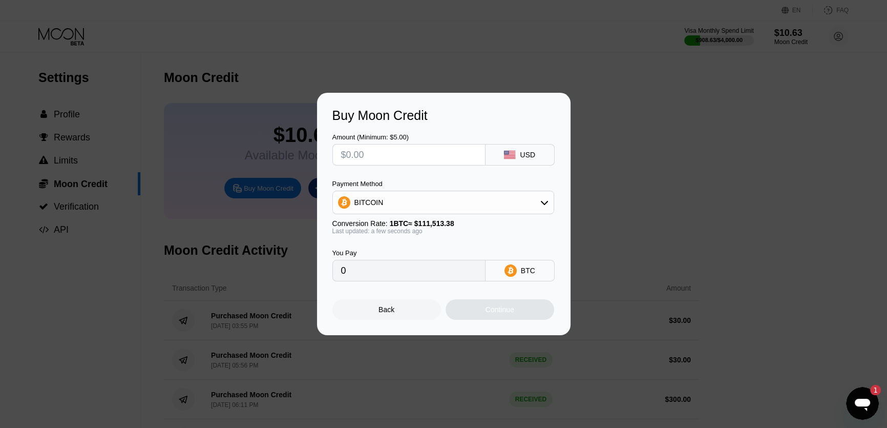
click at [406, 151] on input "text" at bounding box center [409, 154] width 136 height 20
type textarea "x"
click at [465, 159] on input "text" at bounding box center [409, 154] width 136 height 20
type input "$20"
type input "0.00017936"
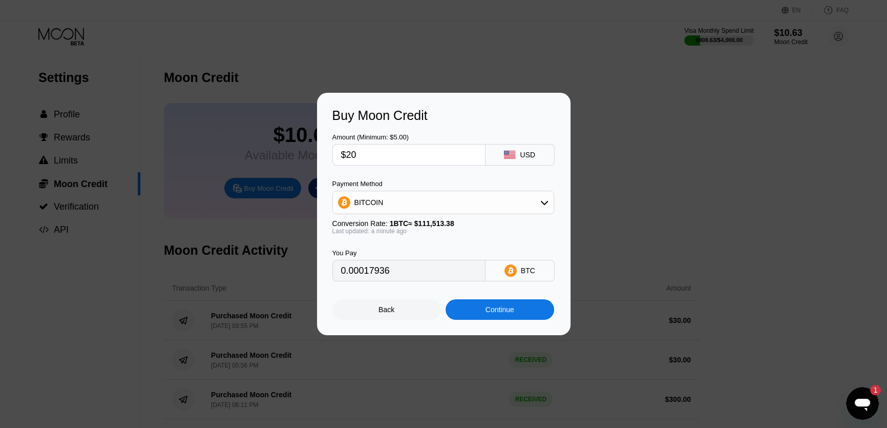
type input "$20"
click at [501, 310] on div "Continue" at bounding box center [499, 309] width 29 height 8
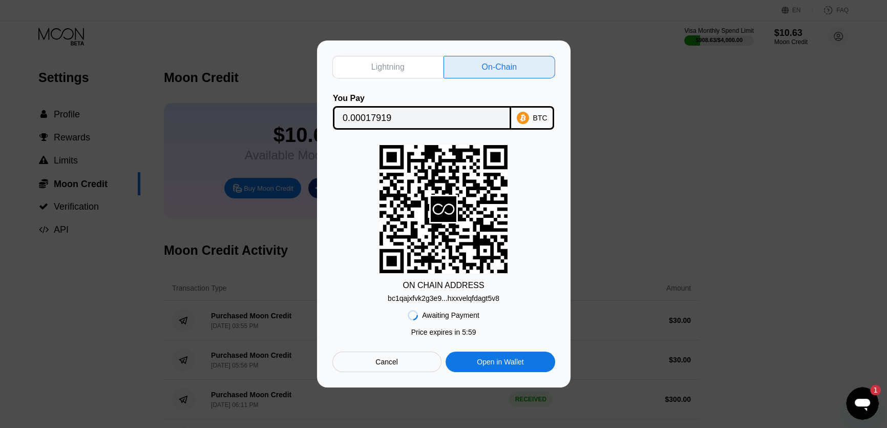
click at [454, 301] on div "bc1qajxfvk2g3e9...hxxvelqfdagt5v8" at bounding box center [444, 298] width 112 height 8
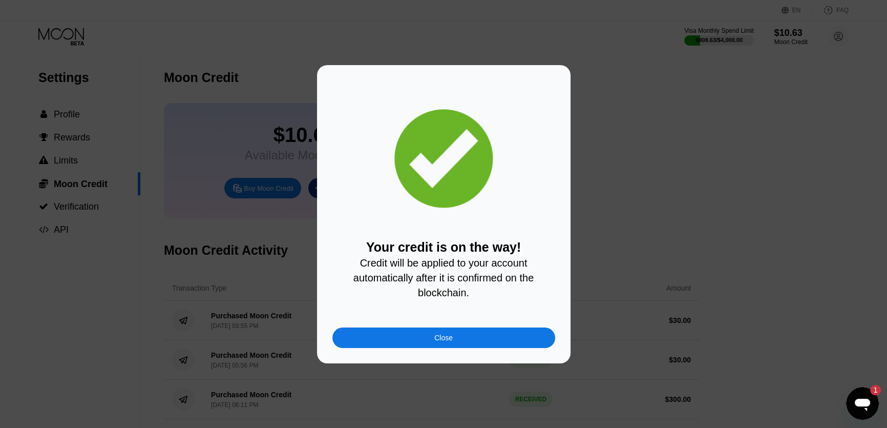
click at [462, 344] on div "Close" at bounding box center [443, 337] width 223 height 20
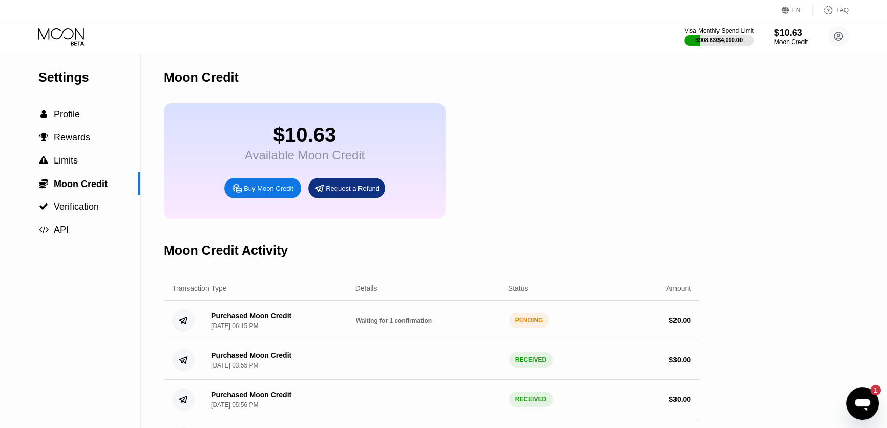
drag, startPoint x: 559, startPoint y: 51, endPoint x: 501, endPoint y: 51, distance: 58.4
click at [489, 52] on div "Moon Credit" at bounding box center [431, 77] width 535 height 51
drag, startPoint x: 501, startPoint y: 51, endPoint x: 504, endPoint y: 58, distance: 7.1
click at [478, 54] on div "Moon Credit" at bounding box center [431, 77] width 535 height 51
drag, startPoint x: 511, startPoint y: 60, endPoint x: 486, endPoint y: 62, distance: 25.7
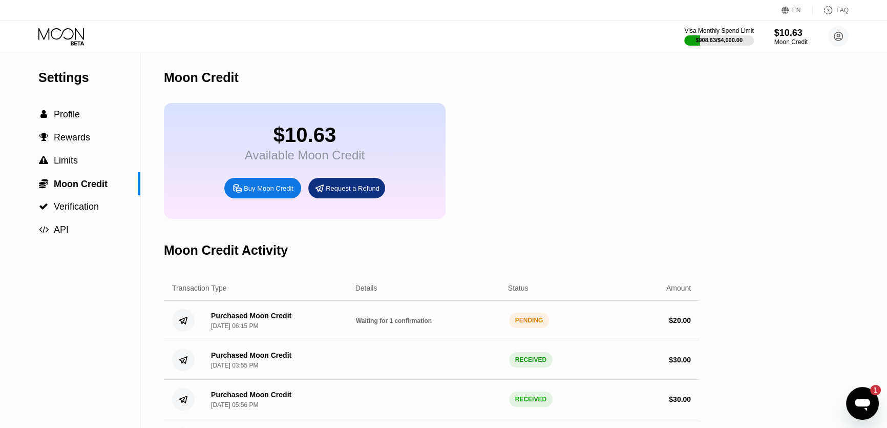
click at [486, 62] on div "Moon Credit" at bounding box center [431, 77] width 535 height 51
drag, startPoint x: 514, startPoint y: 69, endPoint x: 506, endPoint y: 74, distance: 9.7
click at [501, 74] on div "Moon Credit" at bounding box center [431, 77] width 535 height 51
drag, startPoint x: 506, startPoint y: 74, endPoint x: 491, endPoint y: 74, distance: 14.9
click at [491, 74] on div "Moon Credit" at bounding box center [431, 77] width 535 height 51
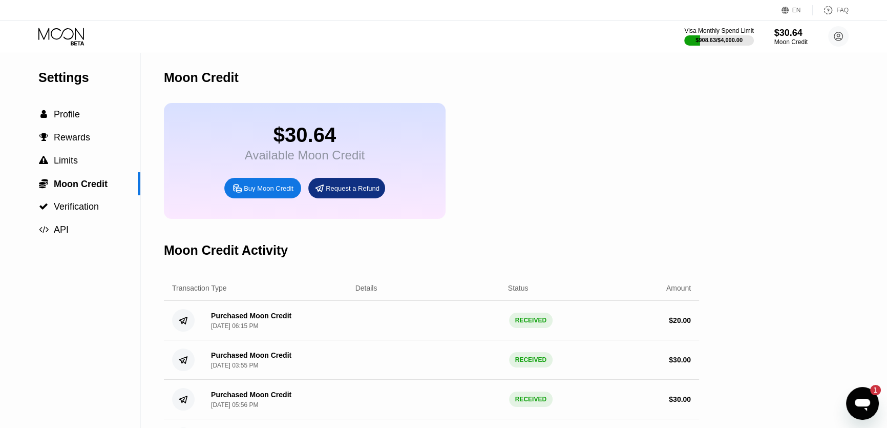
drag, startPoint x: 580, startPoint y: 91, endPoint x: 564, endPoint y: 88, distance: 16.1
click at [535, 90] on div "Moon Credit" at bounding box center [431, 77] width 535 height 51
drag, startPoint x: 574, startPoint y: 88, endPoint x: 542, endPoint y: 91, distance: 32.9
click at [542, 91] on div "Moon Credit" at bounding box center [431, 77] width 535 height 51
drag, startPoint x: 563, startPoint y: 91, endPoint x: 551, endPoint y: 91, distance: 11.3
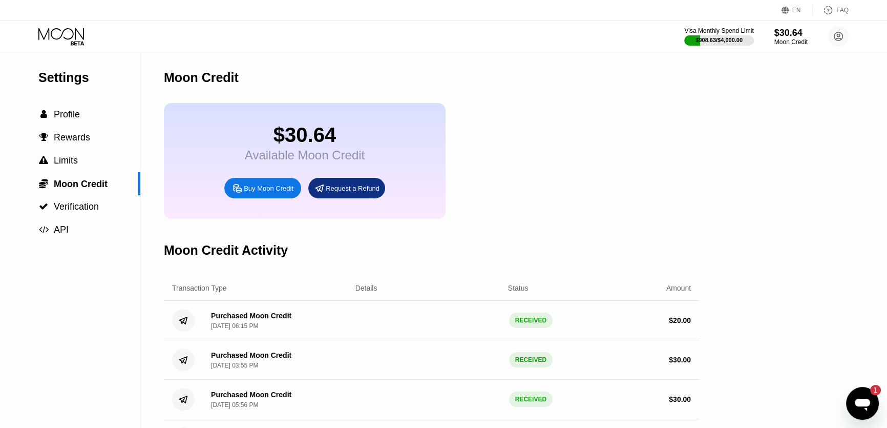
click at [551, 91] on div "Moon Credit" at bounding box center [431, 77] width 535 height 51
drag, startPoint x: 604, startPoint y: 80, endPoint x: 511, endPoint y: 81, distance: 92.2
click at [511, 81] on div "Moon Credit" at bounding box center [431, 77] width 535 height 51
drag, startPoint x: 534, startPoint y: 77, endPoint x: 508, endPoint y: 77, distance: 25.1
click at [509, 77] on div "Moon Credit" at bounding box center [431, 77] width 535 height 51
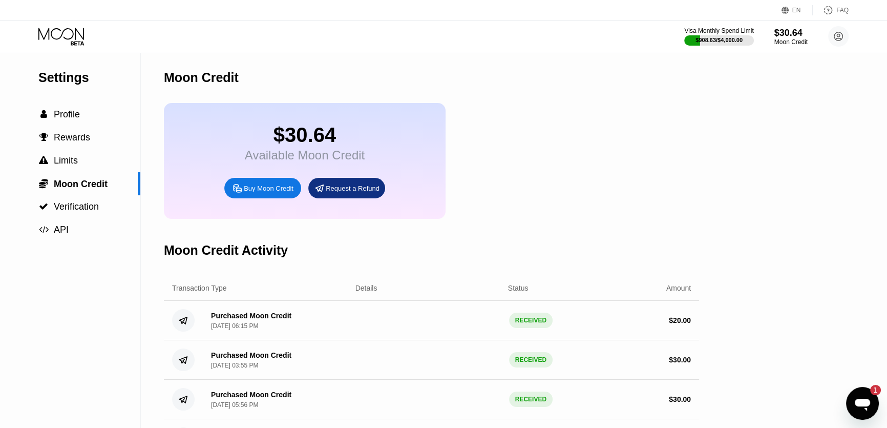
click at [69, 38] on icon at bounding box center [61, 34] width 46 height 12
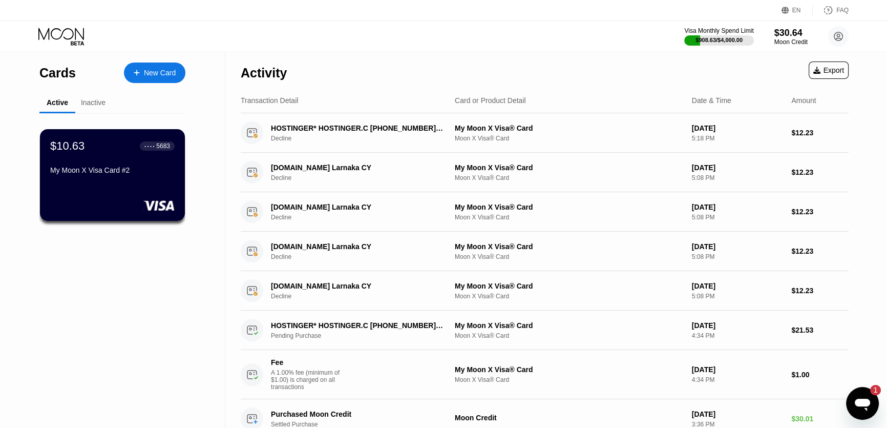
drag, startPoint x: 225, startPoint y: 31, endPoint x: 210, endPoint y: 29, distance: 15.1
click at [210, 29] on div "Visa Monthly Spend Limit $908.63 / $4,000.00 $30.64 Moon Credit Barlas Parlak b…" at bounding box center [443, 36] width 887 height 31
drag, startPoint x: 227, startPoint y: 28, endPoint x: 220, endPoint y: 28, distance: 7.7
click at [220, 28] on div "Visa Monthly Spend Limit $908.63 / $4,000.00 $30.64 Moon Credit Barlas Parlak b…" at bounding box center [443, 36] width 887 height 31
drag, startPoint x: 226, startPoint y: 28, endPoint x: 217, endPoint y: 27, distance: 9.3
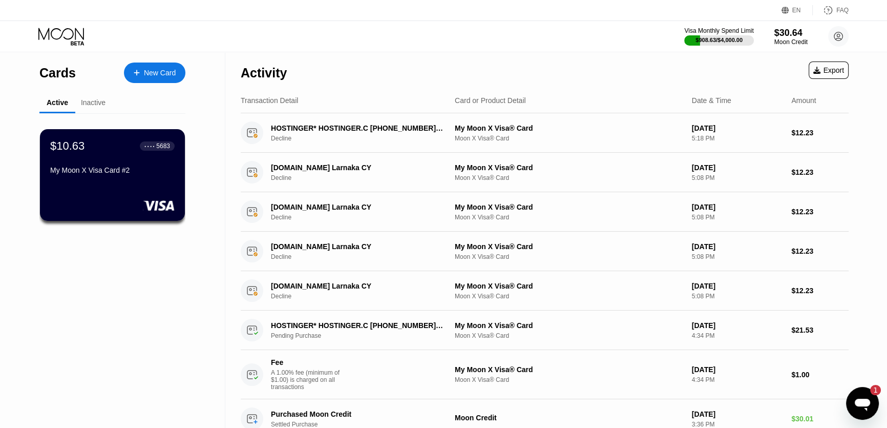
click at [217, 27] on div "Visa Monthly Spend Limit $908.63 / $4,000.00 $30.64 Moon Credit Barlas Parlak b…" at bounding box center [443, 36] width 887 height 31
click at [97, 104] on div "Inactive" at bounding box center [93, 102] width 25 height 8
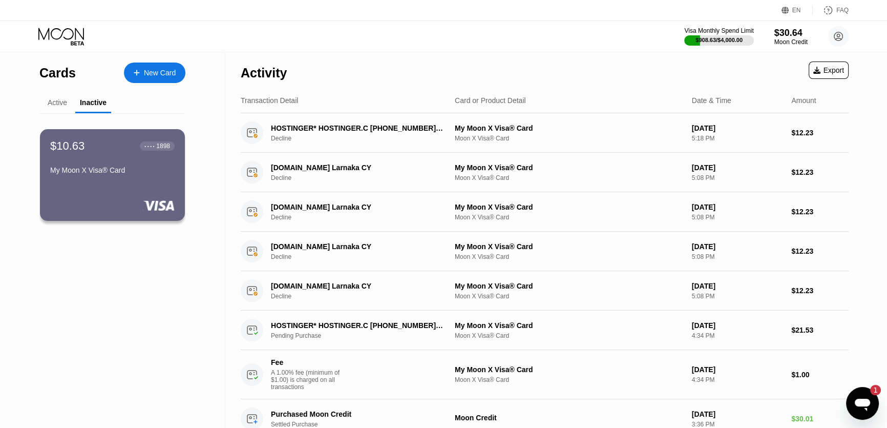
click at [59, 103] on div "Active" at bounding box center [57, 102] width 19 height 8
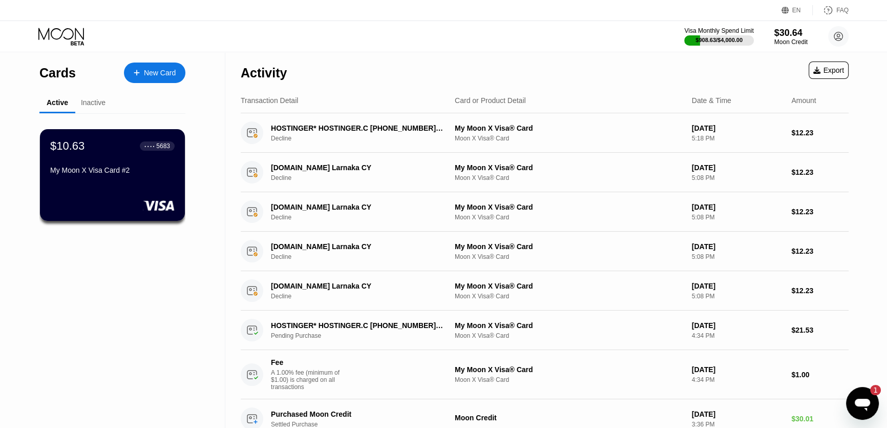
click at [225, 34] on div "Visa Monthly Spend Limit $908.63 / $4,000.00 $30.64 Moon Credit Barlas Parlak b…" at bounding box center [443, 36] width 887 height 31
drag, startPoint x: 225, startPoint y: 34, endPoint x: 218, endPoint y: 32, distance: 7.6
click at [218, 32] on div "Visa Monthly Spend Limit $908.63 / $4,000.00 $30.64 Moon Credit Barlas Parlak b…" at bounding box center [443, 36] width 887 height 31
drag, startPoint x: 226, startPoint y: 34, endPoint x: 212, endPoint y: 31, distance: 13.6
click at [212, 31] on div "Visa Monthly Spend Limit $908.63 / $4,000.00 $30.64 Moon Credit Barlas Parlak b…" at bounding box center [443, 36] width 887 height 31
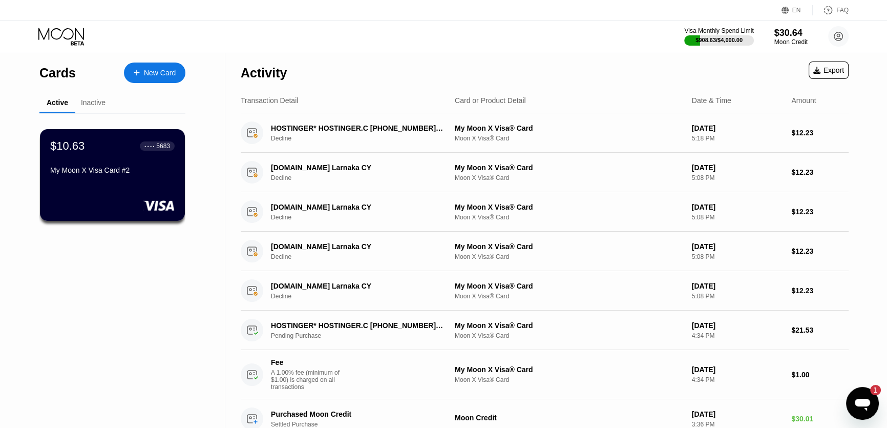
click at [221, 30] on div "Visa Monthly Spend Limit $908.63 / $4,000.00 $30.64 Moon Credit Barlas Parlak b…" at bounding box center [443, 36] width 887 height 31
drag, startPoint x: 225, startPoint y: 33, endPoint x: 206, endPoint y: 25, distance: 20.6
click at [206, 25] on div "Visa Monthly Spend Limit $908.63 / $4,000.00 $30.64 Moon Credit Barlas Parlak b…" at bounding box center [443, 36] width 887 height 31
click at [225, 26] on div "Visa Monthly Spend Limit $908.63 / $4,000.00 $30.64 Moon Credit Barlas Parlak b…" at bounding box center [443, 36] width 887 height 31
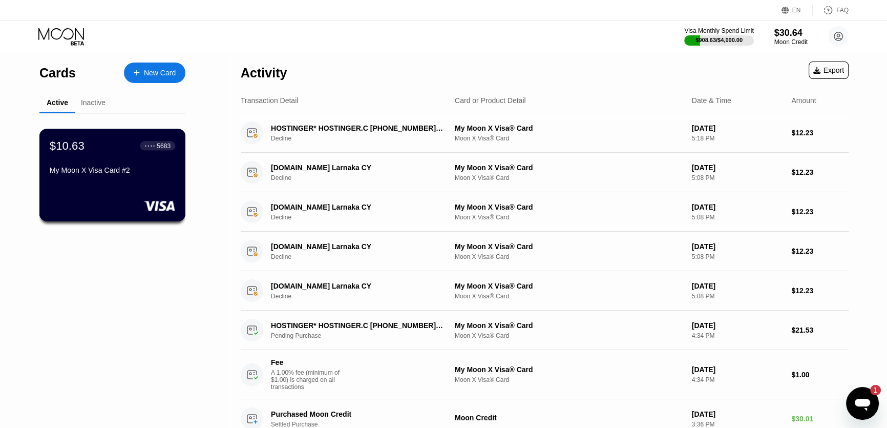
click at [152, 162] on div "$10.63 ● ● ● ● 5683 My Moon X Visa Card #2" at bounding box center [112, 158] width 125 height 39
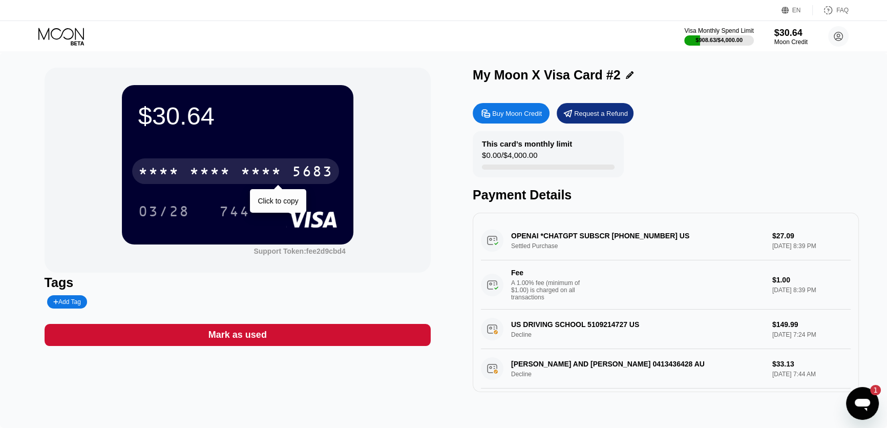
click at [283, 176] on div "* * * * * * * * * * * * 5683" at bounding box center [235, 171] width 207 height 26
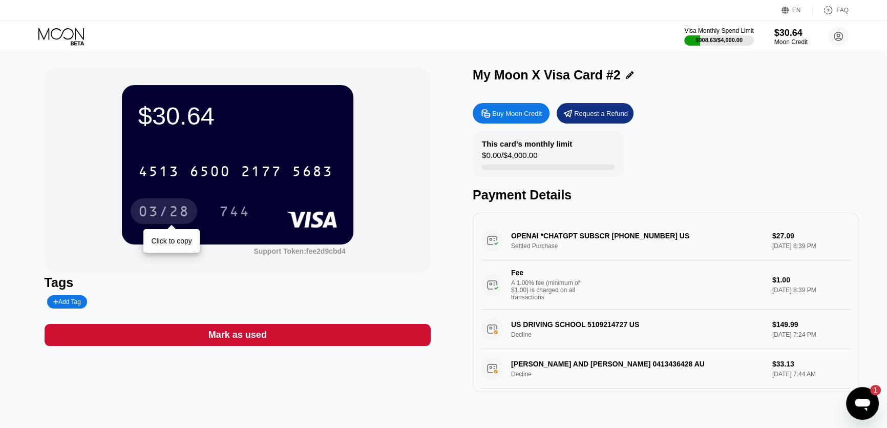
click at [176, 209] on div "03/28" at bounding box center [163, 212] width 51 height 16
type textarea "x"
drag, startPoint x: 772, startPoint y: 146, endPoint x: 750, endPoint y: 129, distance: 28.5
click at [750, 129] on div "Buy Moon Credit Request a Refund This card’s monthly limit $0.00 / $4,000.00 Pa…" at bounding box center [666, 245] width 386 height 294
drag, startPoint x: 754, startPoint y: 139, endPoint x: 736, endPoint y: 120, distance: 26.1
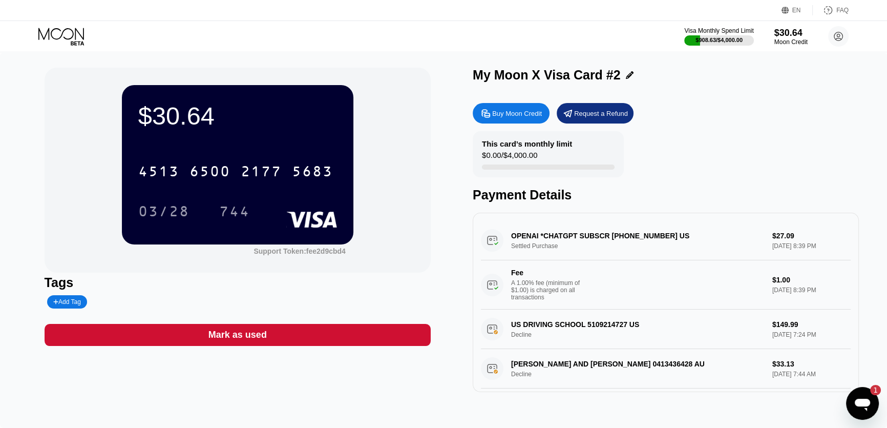
click at [736, 120] on div "Buy Moon Credit Request a Refund" at bounding box center [666, 113] width 386 height 20
click at [691, 242] on div "OPENAI *CHATGPT SUBSCR [PHONE_NUMBER] US Settled Purchase $27.09 [DATE] 8:39 PM…" at bounding box center [666, 265] width 370 height 89
click at [632, 240] on div "OPENAI *CHATGPT SUBSCR [PHONE_NUMBER] US Settled Purchase $27.09 [DATE] 8:39 PM…" at bounding box center [666, 265] width 370 height 89
click at [631, 250] on div "OPENAI *CHATGPT SUBSCR [PHONE_NUMBER] US Settled Purchase $27.09 [DATE] 8:39 PM…" at bounding box center [666, 265] width 370 height 89
click at [521, 242] on div "OPENAI *CHATGPT SUBSCR [PHONE_NUMBER] US Settled Purchase $27.09 [DATE] 8:39 PM…" at bounding box center [666, 265] width 370 height 89
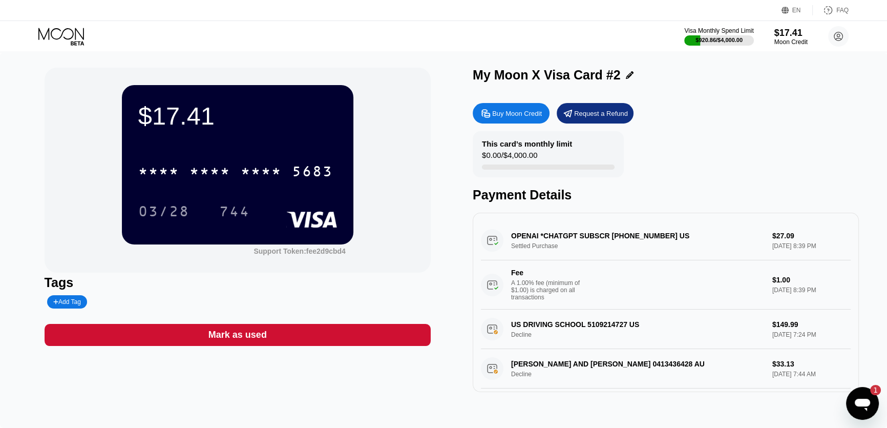
click at [581, 257] on div "OPENAI *CHATGPT SUBSCR [PHONE_NUMBER] US Settled Purchase $27.09 [DATE] 8:39 PM…" at bounding box center [666, 265] width 370 height 89
click at [582, 255] on div "OPENAI *CHATGPT SUBSCR [PHONE_NUMBER] US Settled Purchase $27.09 [DATE] 8:39 PM…" at bounding box center [666, 265] width 370 height 89
click at [586, 248] on div "OPENAI *CHATGPT SUBSCR [PHONE_NUMBER] US Settled Purchase $27.09 [DATE] 8:39 PM…" at bounding box center [666, 265] width 370 height 89
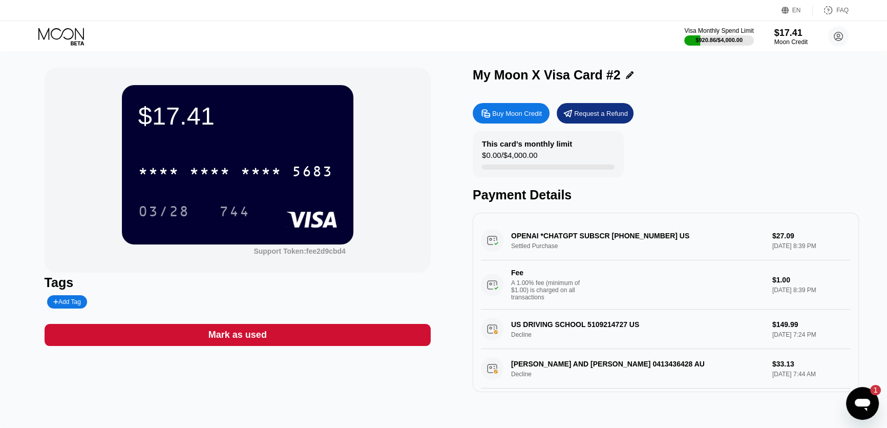
click at [586, 248] on div "OPENAI *CHATGPT SUBSCR [PHONE_NUMBER] US Settled Purchase $27.09 [DATE] 8:39 PM…" at bounding box center [666, 265] width 370 height 89
click at [560, 297] on div "A 1.00% fee (minimum of $1.00) is charged on all transactions" at bounding box center [549, 290] width 77 height 22
click at [596, 334] on div "US DRIVING SCHOOL 5109214727 US Decline $149.99 [DATE] 7:24 PM" at bounding box center [666, 328] width 370 height 39
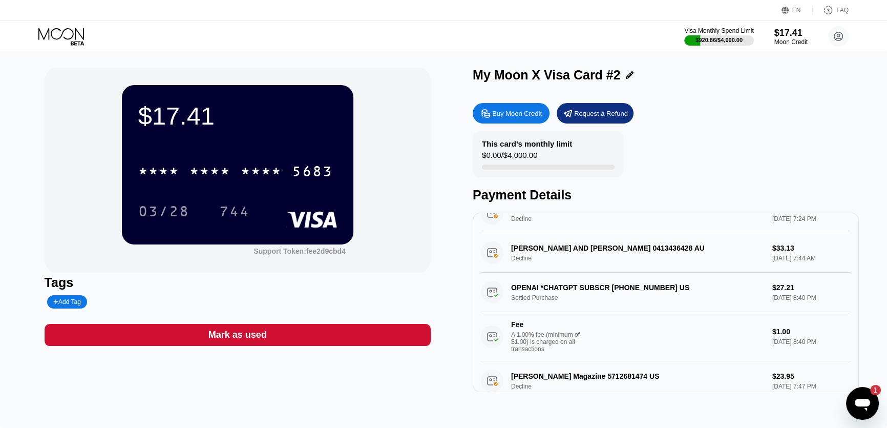
scroll to position [139, 0]
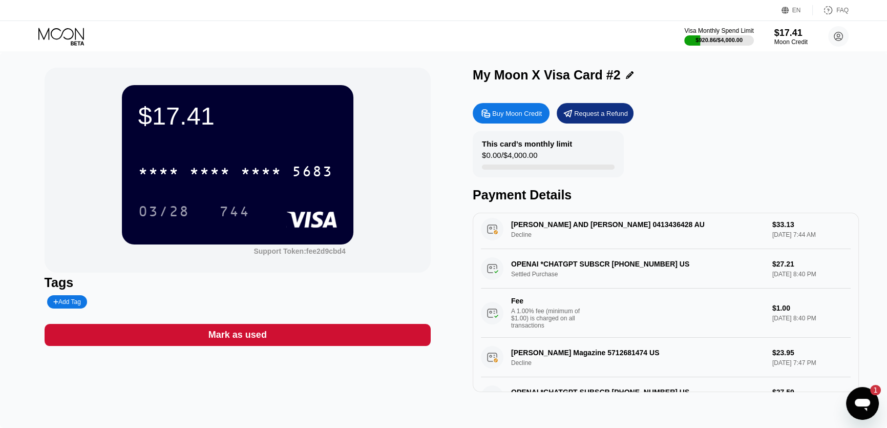
click at [554, 329] on div "A 1.00% fee (minimum of $1.00) is charged on all transactions" at bounding box center [549, 318] width 77 height 22
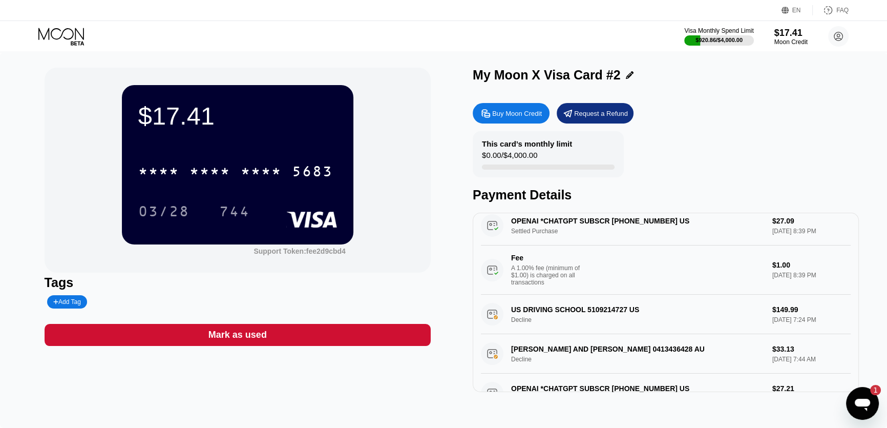
scroll to position [0, 0]
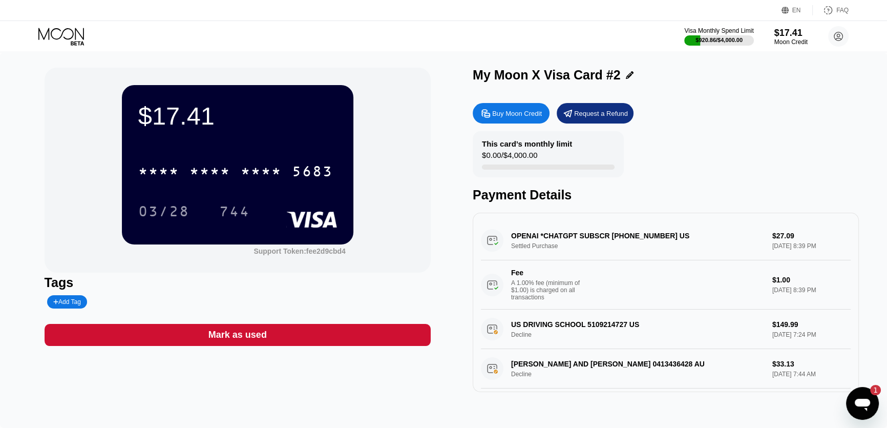
click at [585, 243] on div "OPENAI *CHATGPT SUBSCR [PHONE_NUMBER] US Settled Purchase $27.09 [DATE] 8:39 PM…" at bounding box center [666, 265] width 370 height 89
click at [62, 42] on icon at bounding box center [62, 37] width 48 height 18
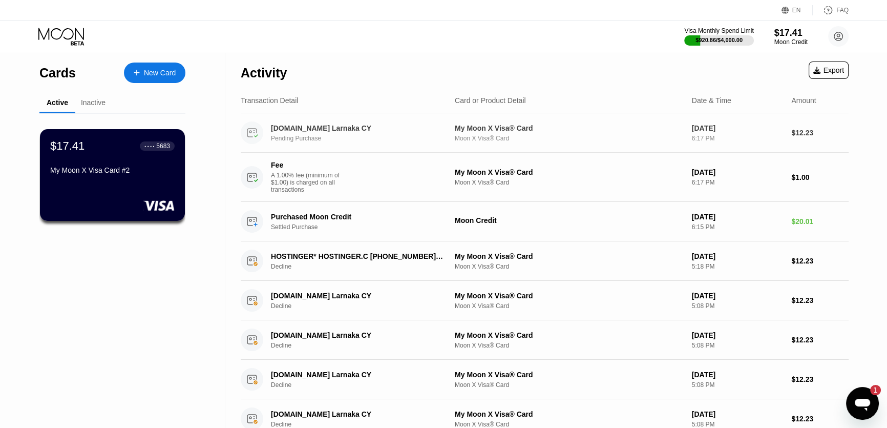
click at [375, 130] on div "[DOMAIN_NAME] Larnaka CY" at bounding box center [357, 128] width 172 height 8
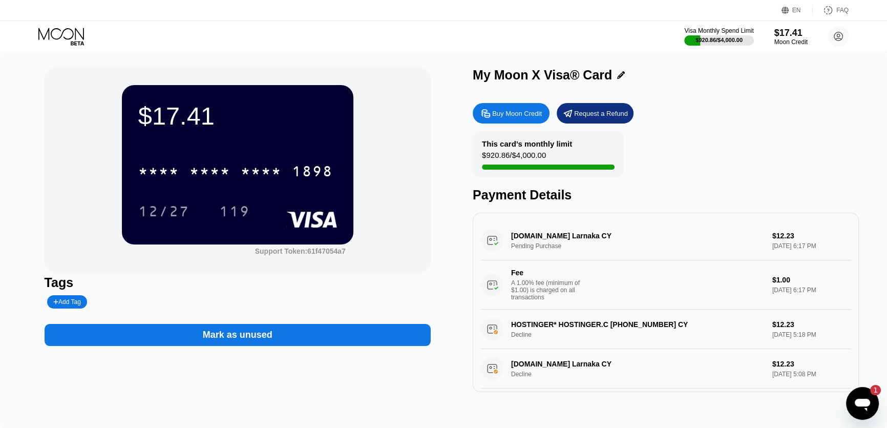
click at [867, 400] on icon "Mesajlaşma penceresini aç, 1 okunmamış mesaj" at bounding box center [862, 404] width 15 height 12
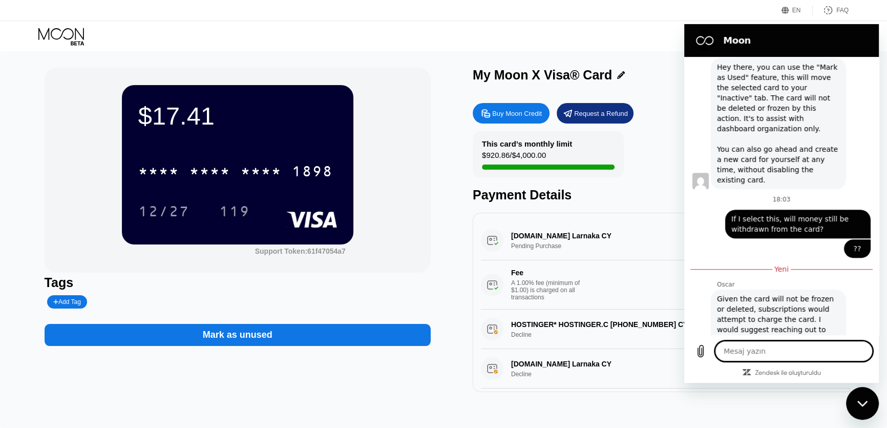
scroll to position [599, 0]
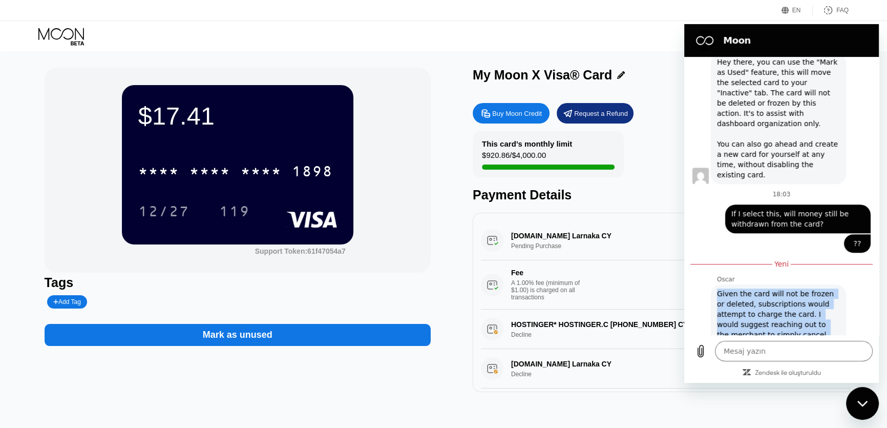
drag, startPoint x: 804, startPoint y: 313, endPoint x: 712, endPoint y: 261, distance: 105.9
click at [712, 284] on div "[PERSON_NAME] ki: Given the card will not be frozen or deleted, subscriptions w…" at bounding box center [778, 319] width 135 height 70
copy span "Given the card will not be frozen or deleted, subscriptions would attempt to ch…"
type textarea "x"
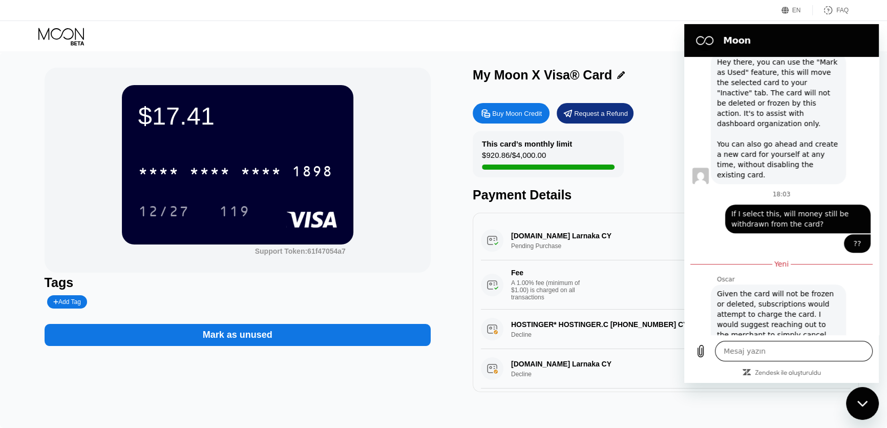
click at [797, 352] on textarea at bounding box center [794, 350] width 158 height 20
paste textarea "I can't get in touch with you. How can I do this?"
type textarea "I can't get in touch with you. How can I do this?"
type textarea "x"
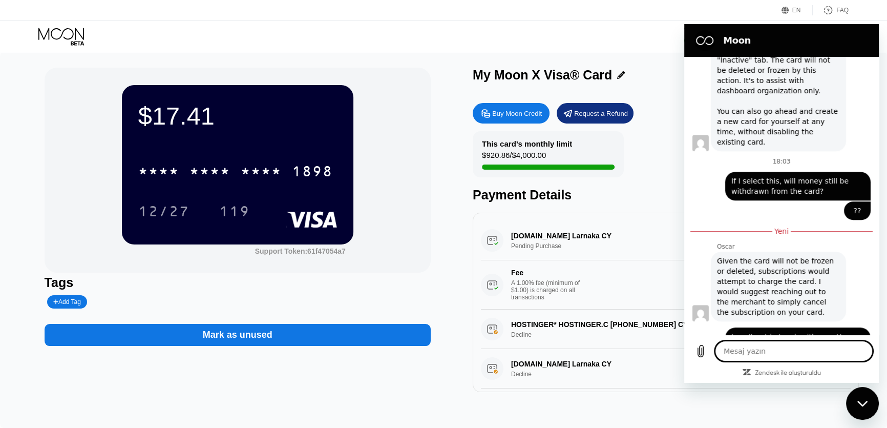
scroll to position [634, 0]
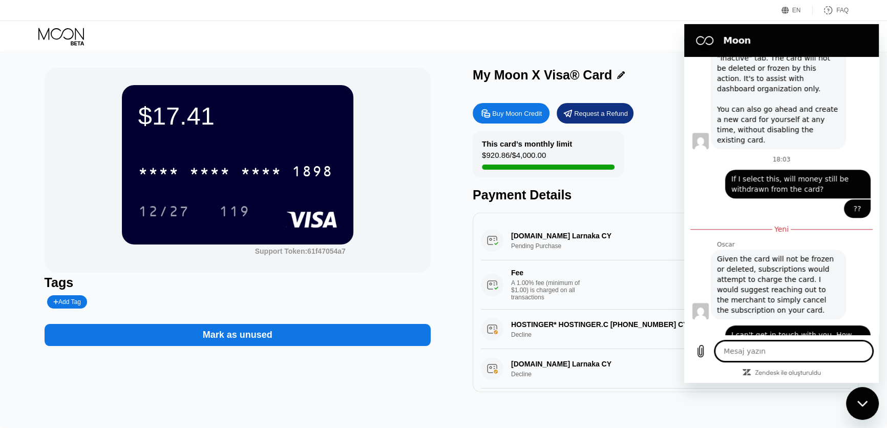
click at [460, 63] on div "$17.41 * * * * * * * * * * * * 1898 12/27 119 Support Token: 61f47054a7 Tags Ad…" at bounding box center [443, 239] width 887 height 375
drag, startPoint x: 374, startPoint y: 39, endPoint x: 355, endPoint y: 40, distance: 18.5
click at [355, 40] on div "Visa Monthly Spend Limit $920.86 / $4,000.00 $17.41 Moon Credit Barlas Parlak […" at bounding box center [443, 36] width 887 height 31
drag, startPoint x: 356, startPoint y: 39, endPoint x: 349, endPoint y: 40, distance: 7.2
click at [346, 41] on div "Visa Monthly Spend Limit $920.86 / $4,000.00 $17.41 Moon Credit Barlas Parlak […" at bounding box center [443, 36] width 887 height 31
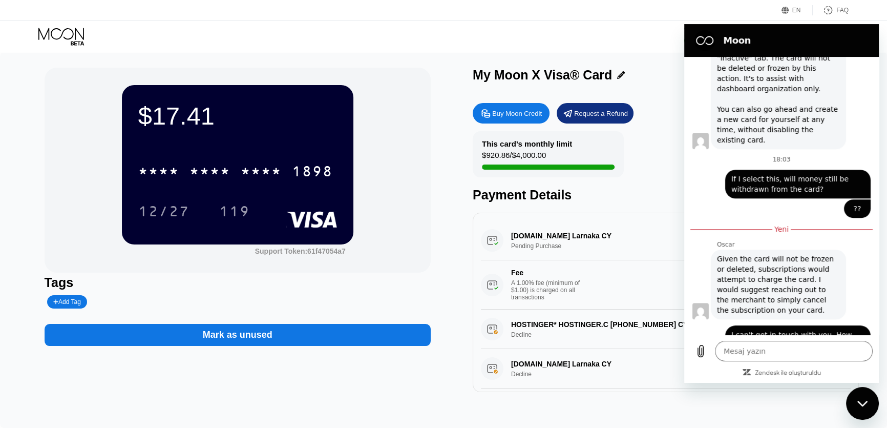
drag, startPoint x: 348, startPoint y: 40, endPoint x: 340, endPoint y: 41, distance: 8.2
click at [340, 41] on div "Visa Monthly Spend Limit $920.86 / $4,000.00 $17.41 Moon Credit Barlas Parlak […" at bounding box center [443, 36] width 887 height 31
click at [72, 41] on icon at bounding box center [77, 43] width 13 height 4
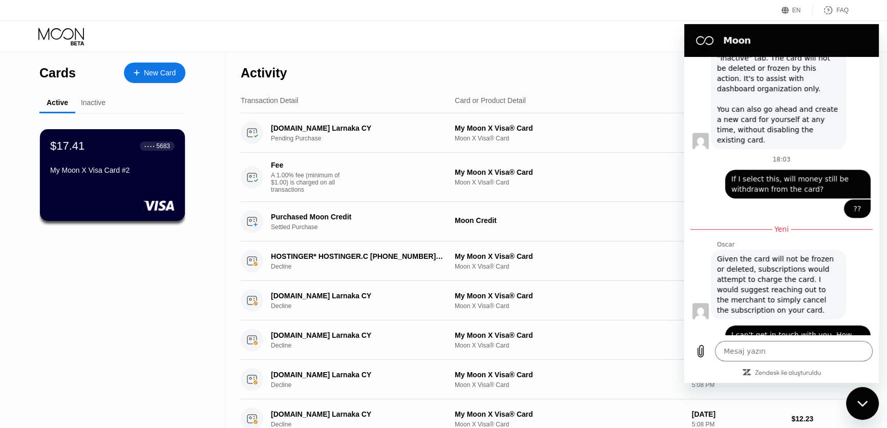
drag, startPoint x: 378, startPoint y: 48, endPoint x: 342, endPoint y: 47, distance: 35.9
click at [342, 47] on div "Visa Monthly Spend Limit $920.86 / $4,000.00 $17.41 Moon Credit Barlas Parlak […" at bounding box center [443, 36] width 887 height 31
drag, startPoint x: 399, startPoint y: 57, endPoint x: 357, endPoint y: 57, distance: 42.0
click at [357, 57] on div "Activity Export" at bounding box center [545, 70] width 608 height 36
drag, startPoint x: 379, startPoint y: 60, endPoint x: 402, endPoint y: 64, distance: 23.4
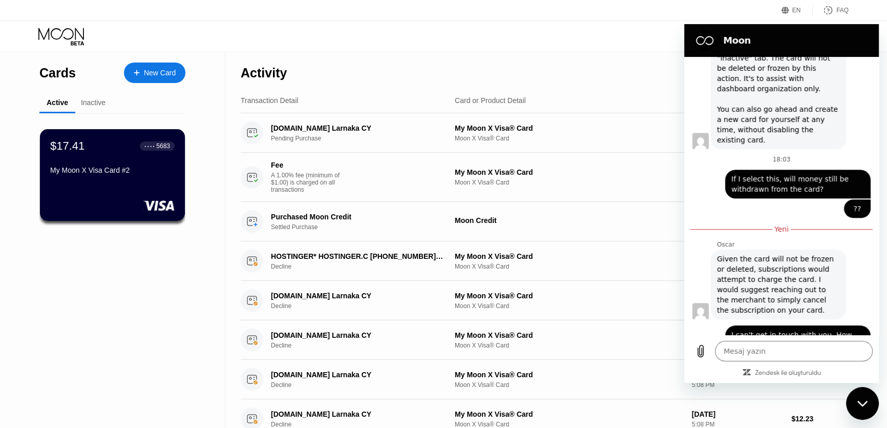
click at [359, 60] on div "Activity Export" at bounding box center [545, 70] width 608 height 36
click at [857, 400] on icon "Mesajlaşma penceresini kapat" at bounding box center [862, 403] width 10 height 6
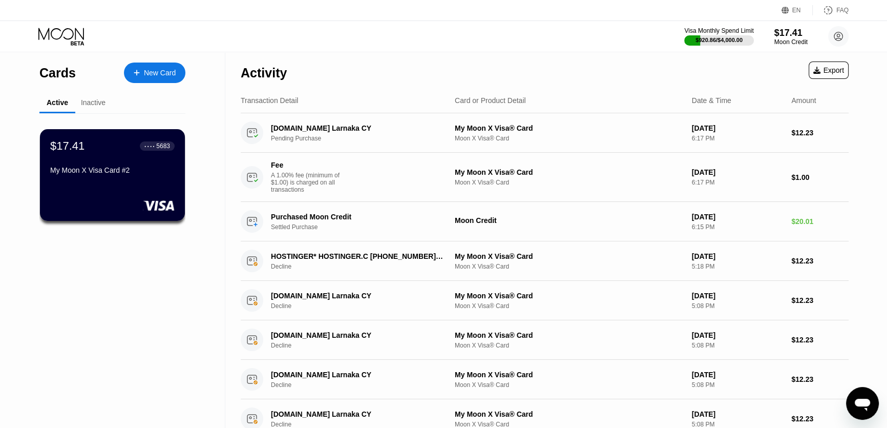
drag, startPoint x: 404, startPoint y: 43, endPoint x: 352, endPoint y: 30, distance: 53.8
click at [352, 30] on div "Visa Monthly Spend Limit $920.86 / $4,000.00 $17.41 Moon Credit Barlas Parlak […" at bounding box center [443, 36] width 887 height 31
drag, startPoint x: 396, startPoint y: 39, endPoint x: 367, endPoint y: 40, distance: 29.7
click at [367, 40] on div "Visa Monthly Spend Limit $920.86 / $4,000.00 $17.41 Moon Credit Barlas Parlak […" at bounding box center [443, 36] width 887 height 31
drag, startPoint x: 393, startPoint y: 63, endPoint x: 367, endPoint y: 65, distance: 26.2
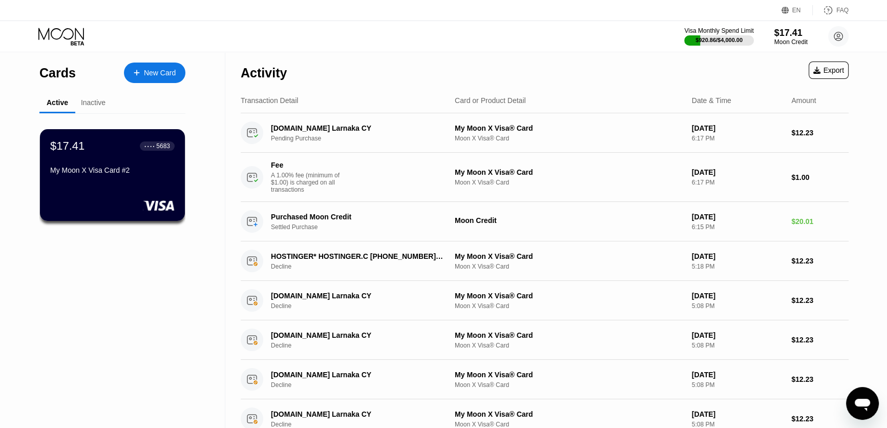
click at [367, 65] on div "Activity Export" at bounding box center [545, 70] width 608 height 36
drag, startPoint x: 373, startPoint y: 72, endPoint x: 350, endPoint y: 67, distance: 24.1
click at [350, 67] on div "Activity Export" at bounding box center [545, 70] width 608 height 36
drag, startPoint x: 373, startPoint y: 76, endPoint x: 396, endPoint y: 81, distance: 23.6
click at [355, 74] on div "Activity Export" at bounding box center [545, 70] width 608 height 36
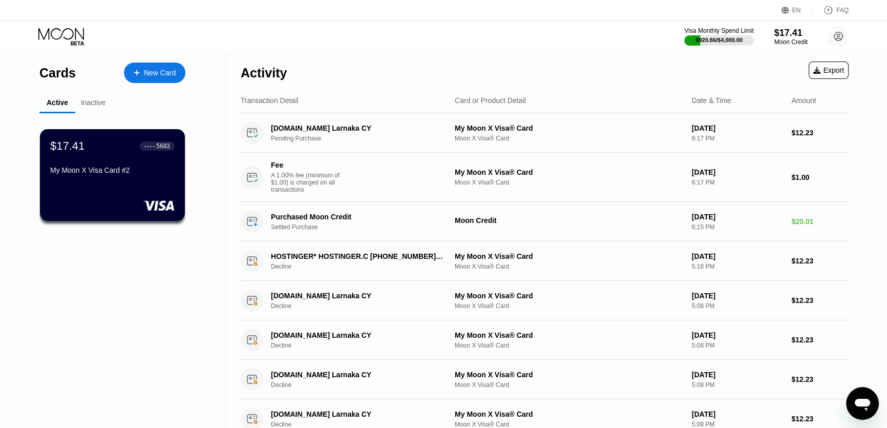
drag, startPoint x: 400, startPoint y: 82, endPoint x: 388, endPoint y: 82, distance: 12.3
click at [388, 82] on div "Activity Export" at bounding box center [545, 70] width 608 height 36
click at [401, 76] on div "Activity Export" at bounding box center [545, 70] width 608 height 36
drag, startPoint x: 407, startPoint y: 74, endPoint x: 366, endPoint y: 71, distance: 40.6
click at [366, 71] on div "Activity Export" at bounding box center [545, 70] width 608 height 36
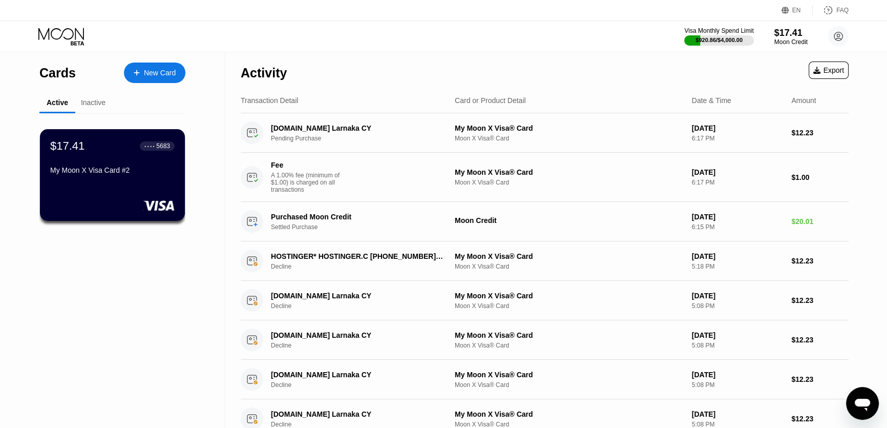
drag, startPoint x: 382, startPoint y: 73, endPoint x: 372, endPoint y: 73, distance: 9.7
click at [367, 75] on div "Activity Export" at bounding box center [545, 70] width 608 height 36
drag, startPoint x: 395, startPoint y: 70, endPoint x: 384, endPoint y: 71, distance: 11.3
click at [377, 71] on div "Activity Export" at bounding box center [545, 70] width 608 height 36
click at [394, 73] on div "Activity Export" at bounding box center [545, 70] width 608 height 36
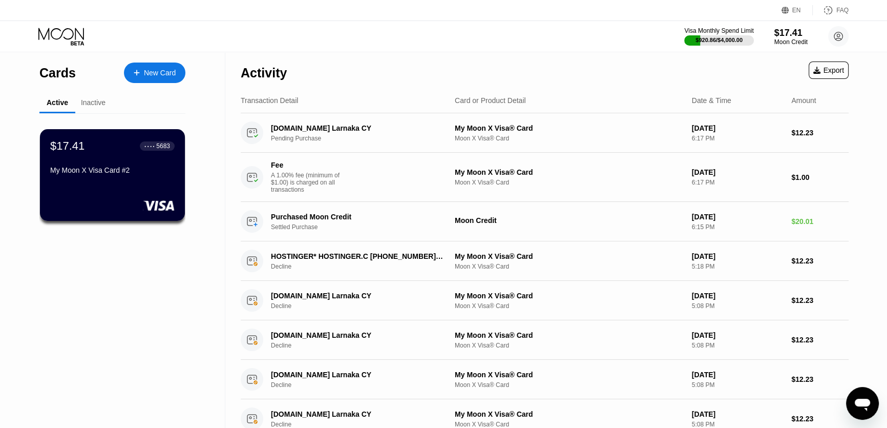
drag, startPoint x: 415, startPoint y: 72, endPoint x: 406, endPoint y: 69, distance: 9.2
click at [395, 69] on div "Activity Export" at bounding box center [545, 70] width 608 height 36
click at [440, 72] on div "Activity Export" at bounding box center [545, 70] width 608 height 36
drag, startPoint x: 440, startPoint y: 72, endPoint x: 400, endPoint y: 76, distance: 39.6
click at [400, 76] on div "Activity Export" at bounding box center [545, 70] width 608 height 36
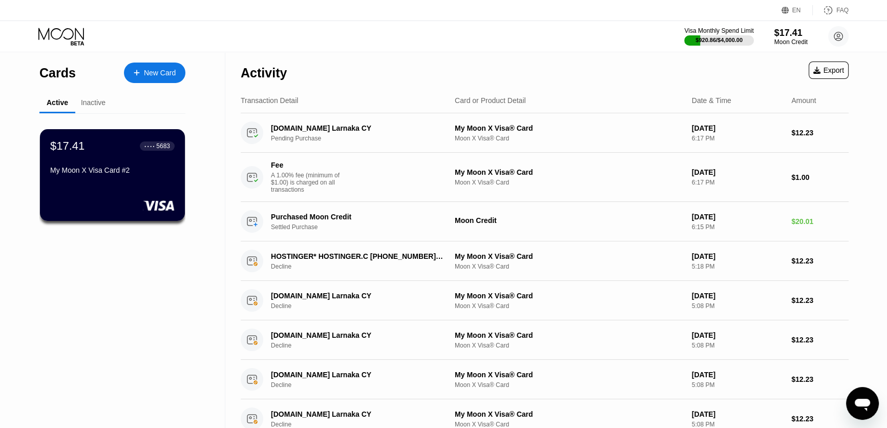
drag, startPoint x: 440, startPoint y: 71, endPoint x: 372, endPoint y: 71, distance: 68.1
click at [372, 71] on div "Activity Export" at bounding box center [545, 70] width 608 height 36
click at [395, 75] on div "Activity Export" at bounding box center [545, 70] width 608 height 36
drag, startPoint x: 473, startPoint y: 54, endPoint x: 421, endPoint y: 67, distance: 53.2
click at [411, 67] on div "Activity Export" at bounding box center [545, 70] width 608 height 36
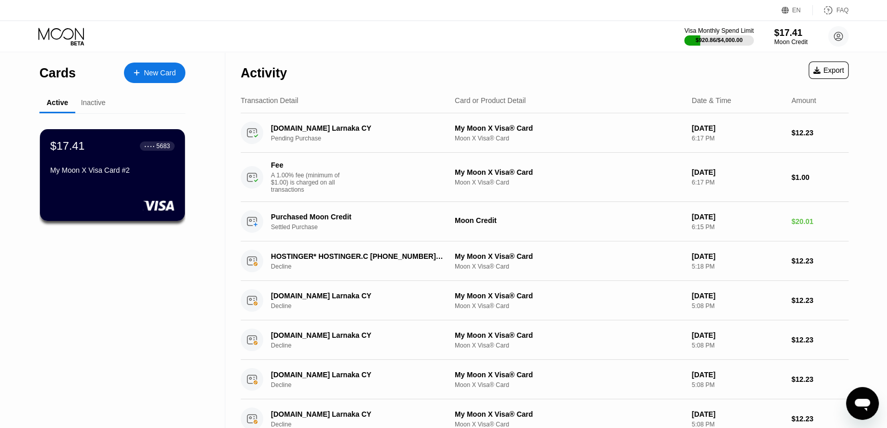
drag, startPoint x: 421, startPoint y: 67, endPoint x: 404, endPoint y: 68, distance: 17.5
click at [387, 68] on div "Activity Export" at bounding box center [545, 70] width 608 height 36
drag, startPoint x: 404, startPoint y: 68, endPoint x: 370, endPoint y: 68, distance: 33.8
click at [370, 68] on div "Activity Export" at bounding box center [545, 70] width 608 height 36
type textarea "x"
